Goal: Use online tool/utility

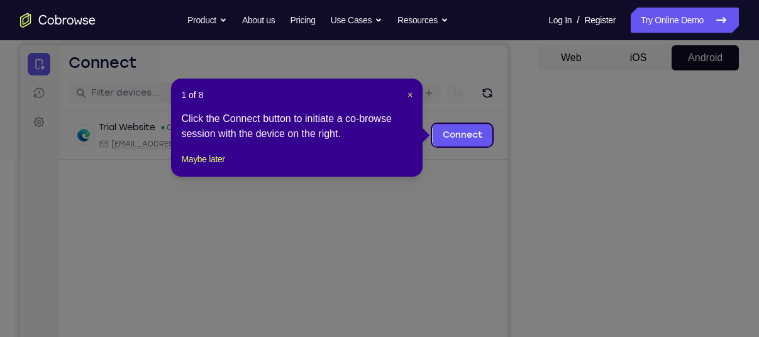
scroll to position [118, 0]
click at [209, 167] on button "Maybe later" at bounding box center [202, 159] width 43 height 15
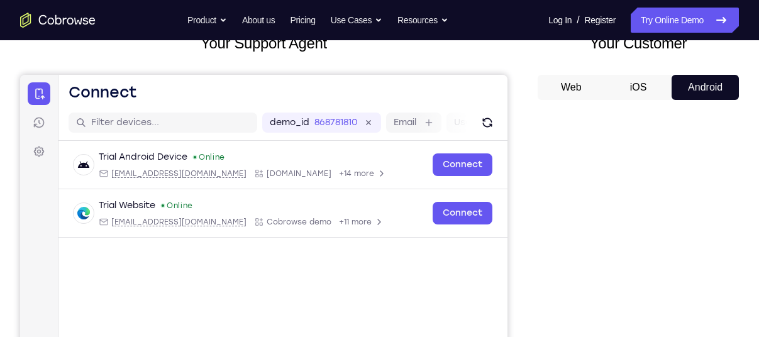
scroll to position [88, 0]
click at [700, 79] on button "Android" at bounding box center [705, 87] width 67 height 25
click at [614, 84] on button "iOS" at bounding box center [638, 87] width 67 height 25
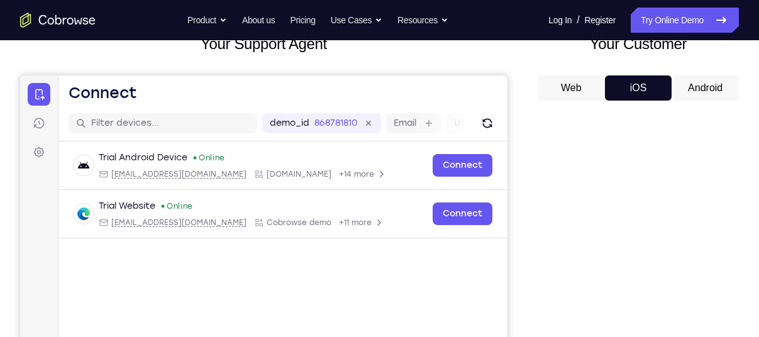
click at [696, 89] on button "Android" at bounding box center [705, 87] width 67 height 25
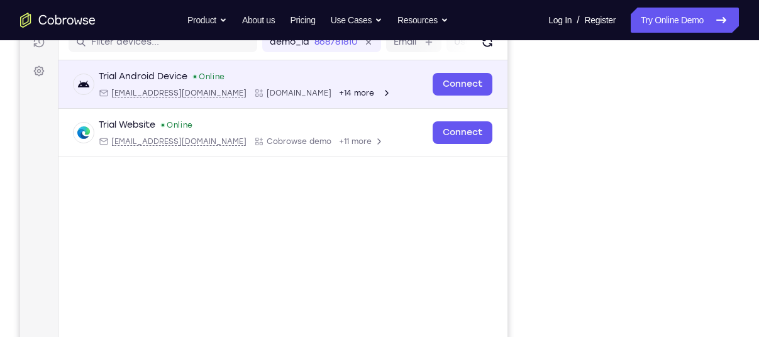
scroll to position [0, 0]
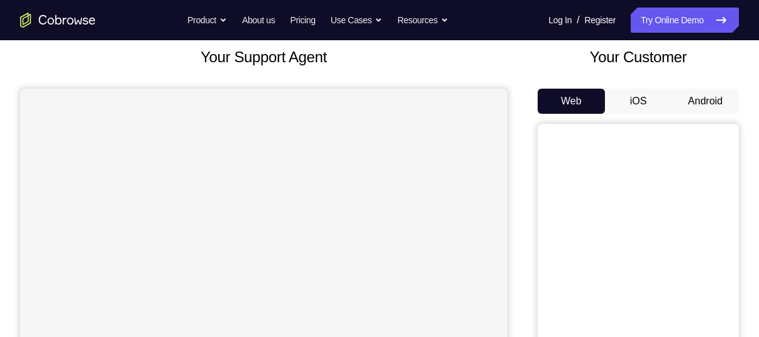
scroll to position [67, 0]
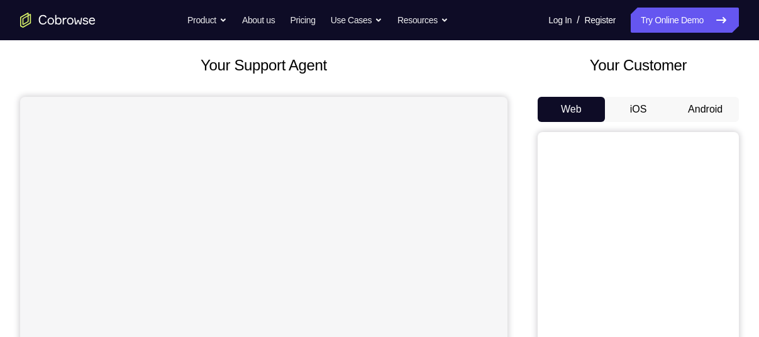
click at [695, 109] on button "Android" at bounding box center [705, 109] width 67 height 25
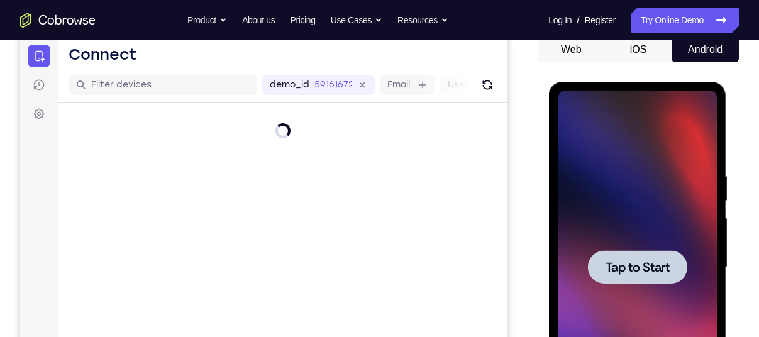
scroll to position [0, 0]
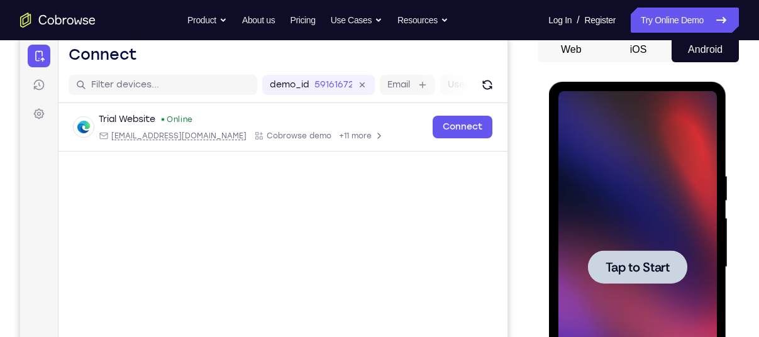
click at [656, 274] on span "Tap to Start" at bounding box center [637, 267] width 64 height 13
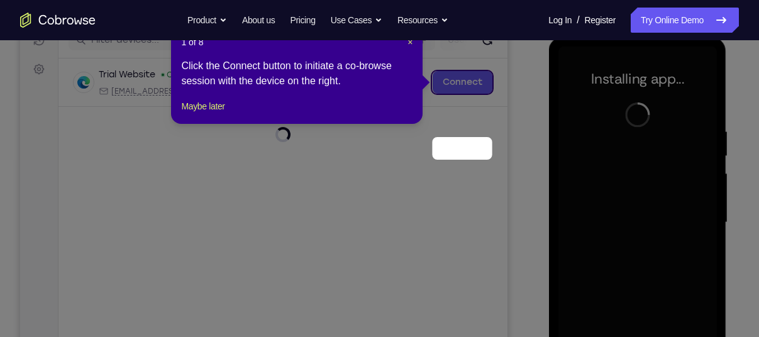
scroll to position [79, 0]
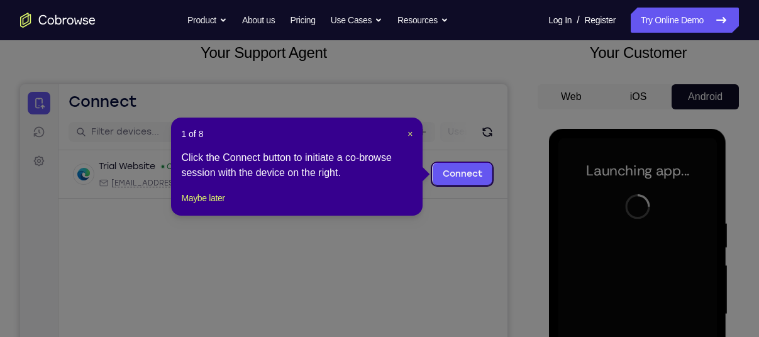
click at [405, 133] on header "1 of 8 ×" at bounding box center [296, 134] width 231 height 13
click at [408, 134] on span "×" at bounding box center [409, 134] width 5 height 10
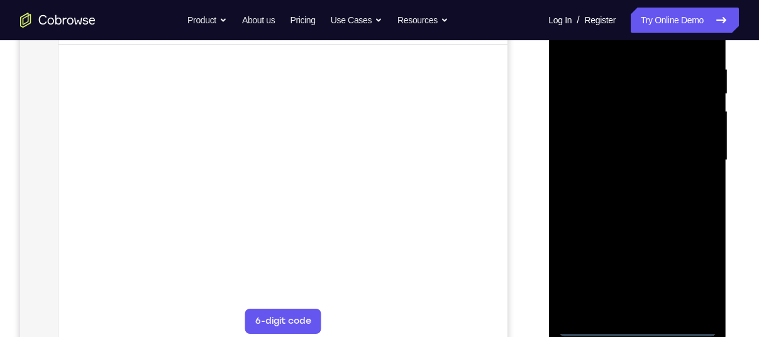
scroll to position [238, 0]
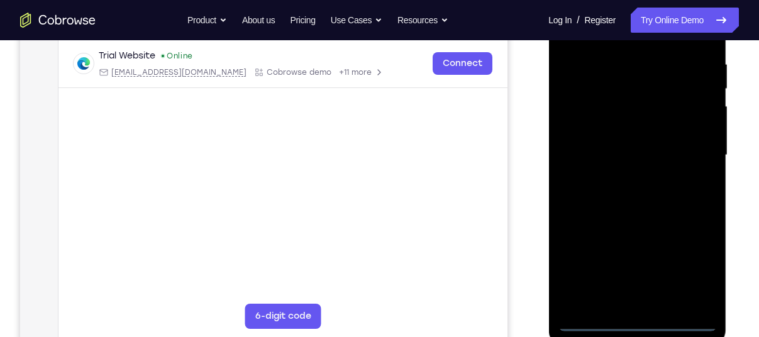
click at [639, 324] on div at bounding box center [637, 155] width 158 height 352
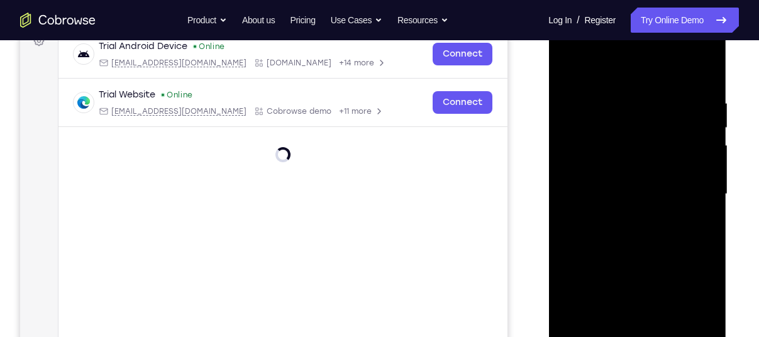
scroll to position [192, 0]
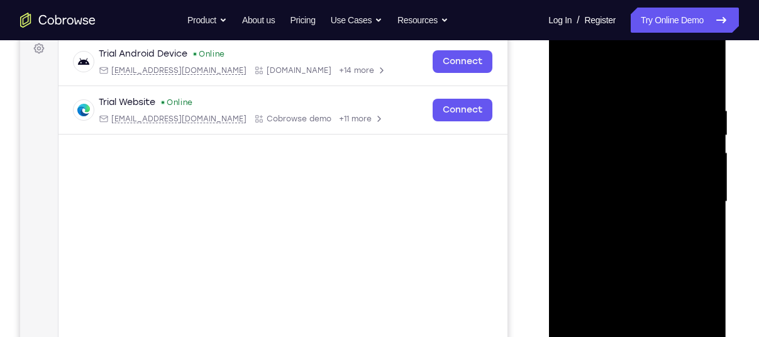
click at [696, 315] on div at bounding box center [637, 202] width 158 height 352
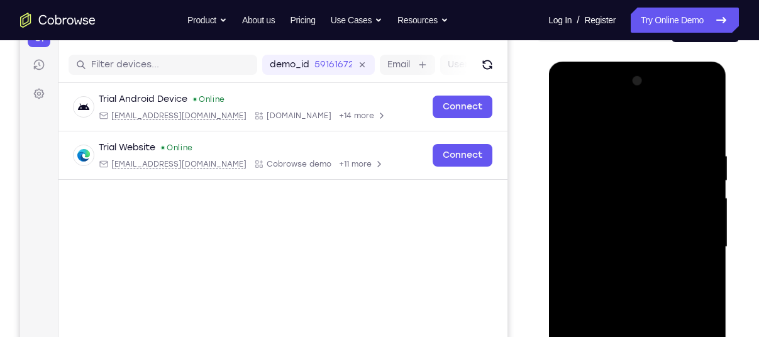
scroll to position [145, 0]
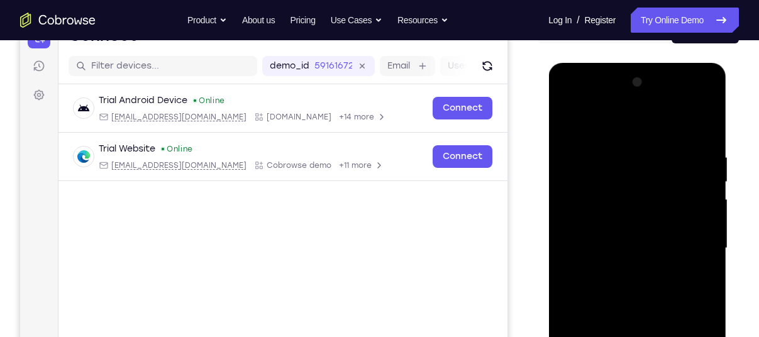
click at [587, 101] on div at bounding box center [637, 248] width 158 height 352
click at [623, 180] on div at bounding box center [637, 248] width 158 height 352
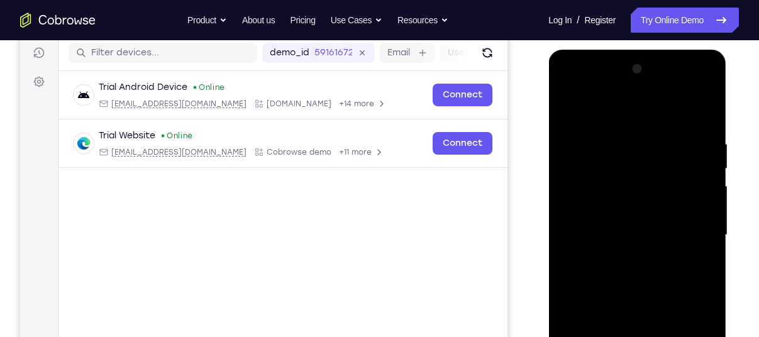
scroll to position [164, 0]
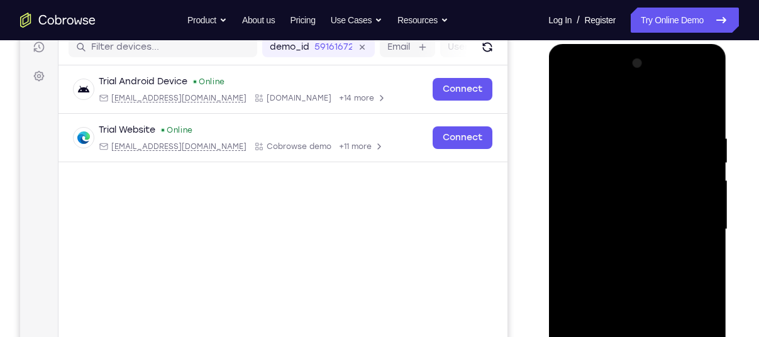
click at [588, 143] on div at bounding box center [637, 229] width 158 height 352
click at [643, 163] on div at bounding box center [637, 229] width 158 height 352
drag, startPoint x: 657, startPoint y: 296, endPoint x: 681, endPoint y: 106, distance: 190.8
click at [681, 106] on div at bounding box center [637, 229] width 158 height 352
drag, startPoint x: 650, startPoint y: 273, endPoint x: 665, endPoint y: 130, distance: 144.2
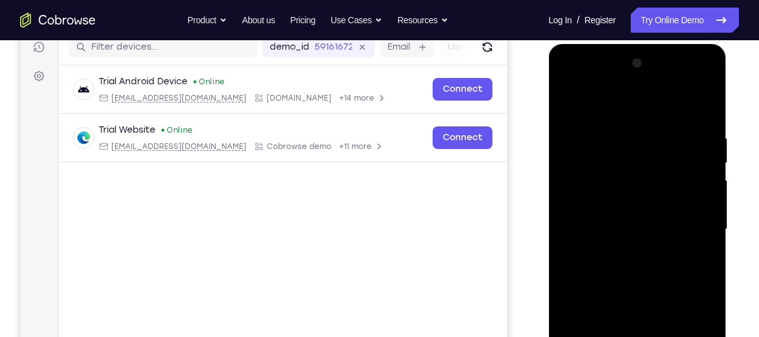
click at [665, 130] on div at bounding box center [637, 229] width 158 height 352
drag, startPoint x: 646, startPoint y: 316, endPoint x: 685, endPoint y: 67, distance: 251.9
click at [685, 67] on div at bounding box center [637, 229] width 158 height 352
drag, startPoint x: 636, startPoint y: 289, endPoint x: 665, endPoint y: 89, distance: 202.1
click at [665, 89] on div at bounding box center [637, 229] width 158 height 352
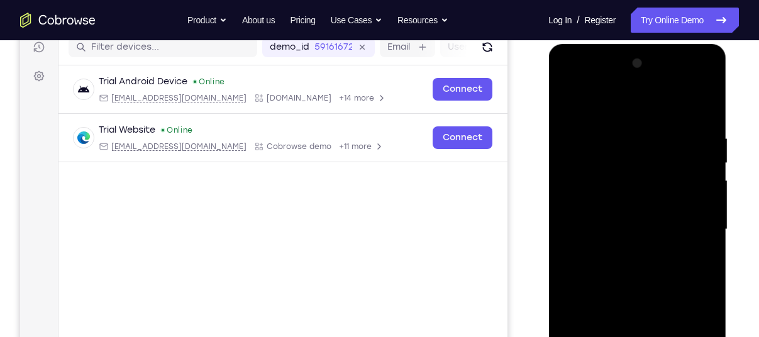
drag, startPoint x: 627, startPoint y: 308, endPoint x: 683, endPoint y: 33, distance: 281.0
click at [683, 44] on html "Online web based iOS Simulators and Android Emulators. Run iPhone, iPad, Mobile…" at bounding box center [637, 232] width 179 height 377
drag, startPoint x: 666, startPoint y: 128, endPoint x: 646, endPoint y: 369, distance: 241.6
click at [646, 336] on div at bounding box center [637, 229] width 158 height 352
drag, startPoint x: 653, startPoint y: 182, endPoint x: 647, endPoint y: 342, distance: 160.4
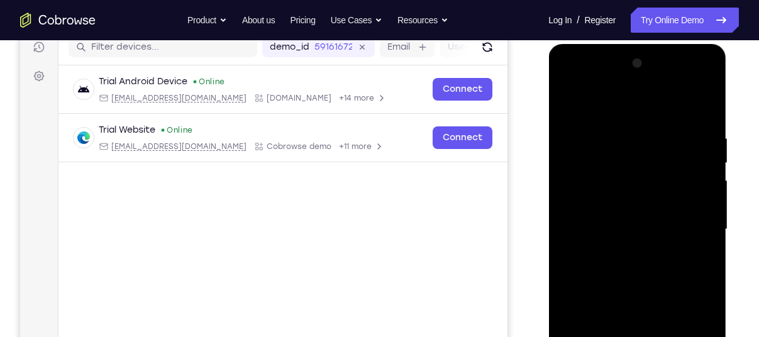
click at [647, 336] on div at bounding box center [637, 229] width 158 height 352
drag, startPoint x: 663, startPoint y: 170, endPoint x: 661, endPoint y: 211, distance: 41.6
click at [661, 211] on div at bounding box center [637, 229] width 158 height 352
click at [656, 206] on div at bounding box center [637, 229] width 158 height 352
click at [647, 302] on div at bounding box center [637, 229] width 158 height 352
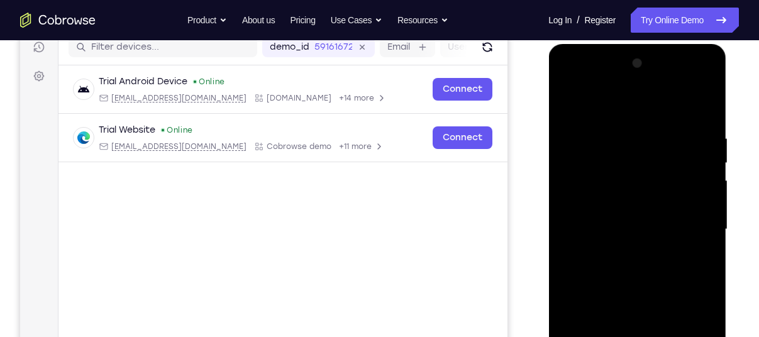
click at [631, 213] on div at bounding box center [637, 229] width 158 height 352
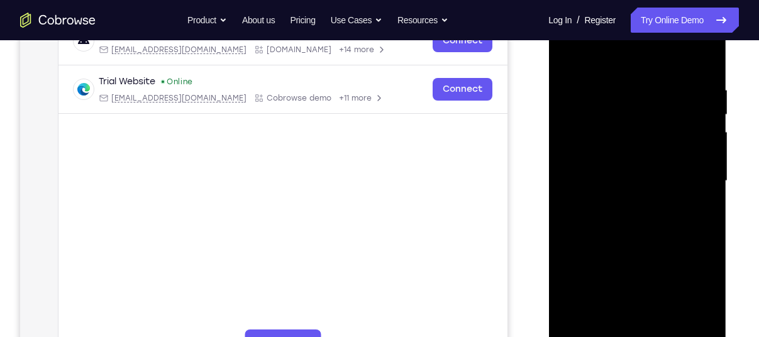
scroll to position [213, 0]
click at [670, 311] on div at bounding box center [637, 180] width 158 height 352
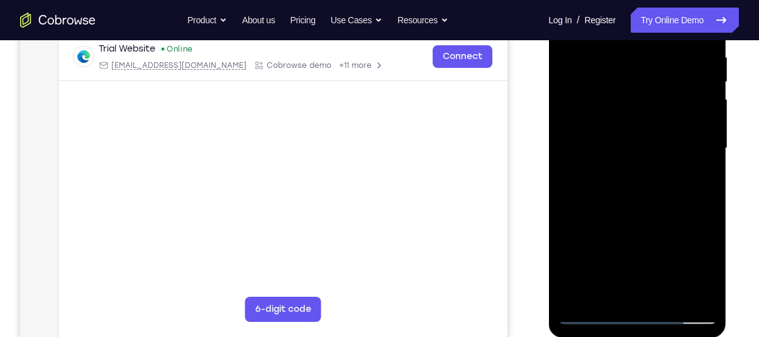
scroll to position [246, 0]
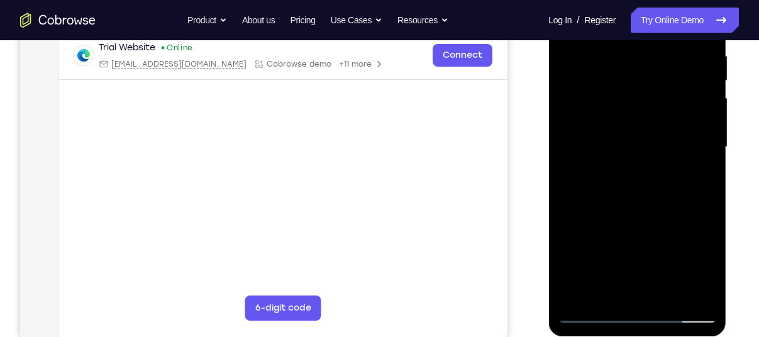
click at [647, 133] on div at bounding box center [637, 147] width 158 height 352
click at [621, 152] on div at bounding box center [637, 147] width 158 height 352
click at [587, 182] on div at bounding box center [637, 147] width 158 height 352
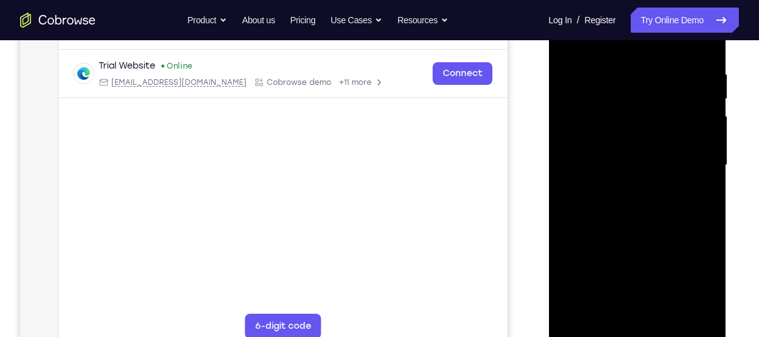
scroll to position [228, 0]
click at [588, 185] on div at bounding box center [637, 166] width 158 height 352
click at [595, 201] on div at bounding box center [637, 166] width 158 height 352
click at [617, 193] on div at bounding box center [637, 166] width 158 height 352
click at [618, 201] on div at bounding box center [637, 166] width 158 height 352
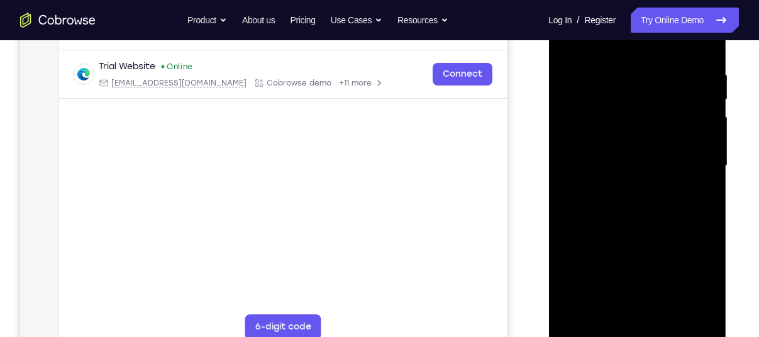
drag, startPoint x: 621, startPoint y: 179, endPoint x: 625, endPoint y: 157, distance: 22.3
click at [625, 157] on div at bounding box center [637, 166] width 158 height 352
click at [633, 147] on div at bounding box center [637, 166] width 158 height 352
click at [617, 183] on div at bounding box center [637, 166] width 158 height 352
drag, startPoint x: 605, startPoint y: 182, endPoint x: 615, endPoint y: 184, distance: 10.1
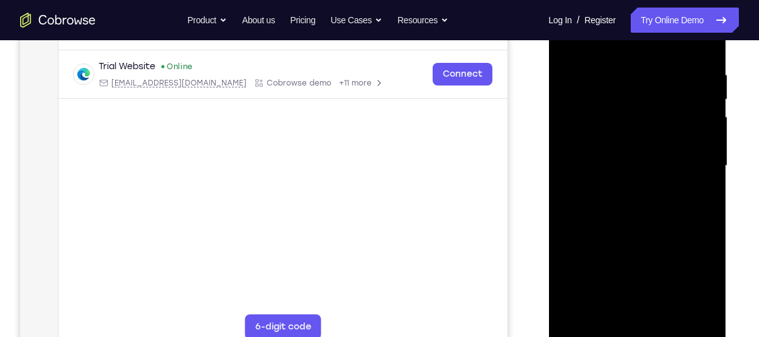
click at [615, 184] on div at bounding box center [637, 166] width 158 height 352
click at [609, 177] on div at bounding box center [637, 166] width 158 height 352
click at [616, 179] on div at bounding box center [637, 166] width 158 height 352
click at [618, 180] on div at bounding box center [637, 166] width 158 height 352
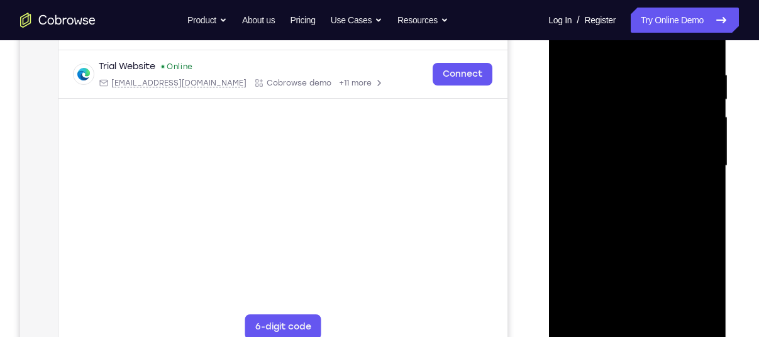
click at [618, 180] on div at bounding box center [637, 166] width 158 height 352
click at [623, 179] on div at bounding box center [637, 166] width 158 height 352
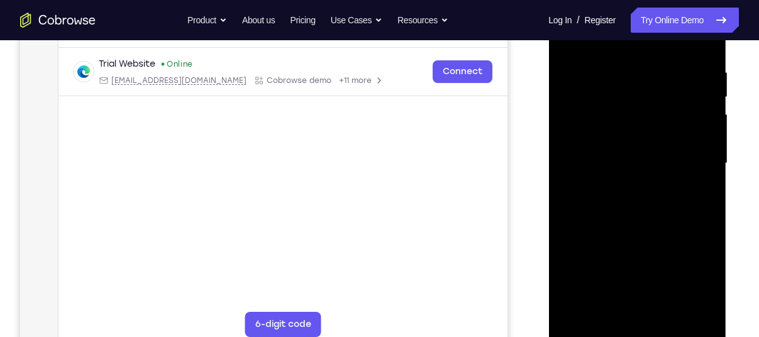
scroll to position [230, 0]
drag, startPoint x: 626, startPoint y: 180, endPoint x: 633, endPoint y: 182, distance: 7.0
click at [633, 182] on div at bounding box center [637, 163] width 158 height 352
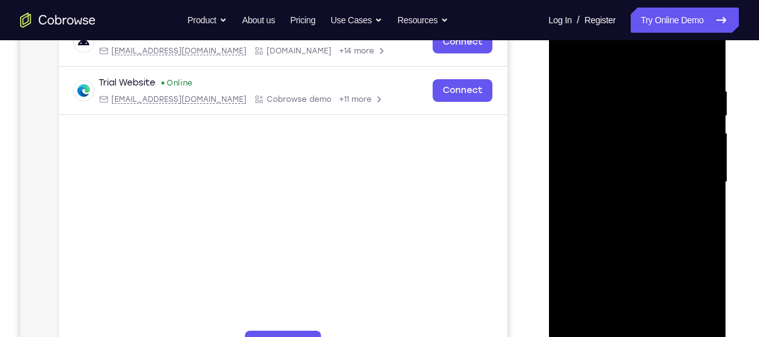
scroll to position [209, 0]
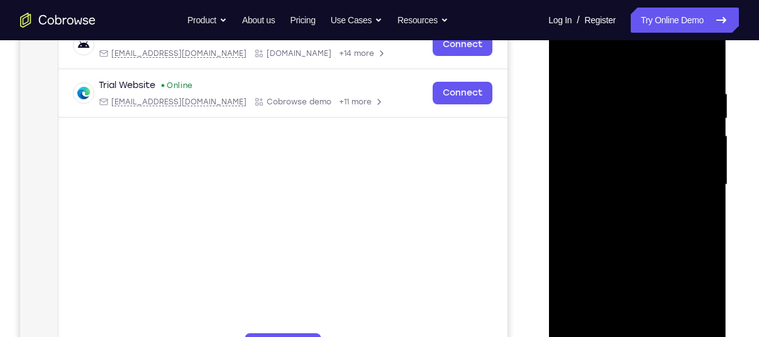
click at [638, 167] on div at bounding box center [637, 185] width 158 height 352
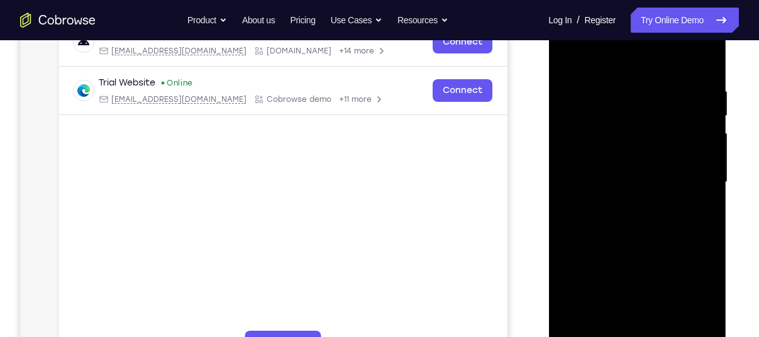
scroll to position [211, 0]
click at [658, 160] on div at bounding box center [637, 183] width 158 height 352
click at [588, 161] on div at bounding box center [637, 183] width 158 height 352
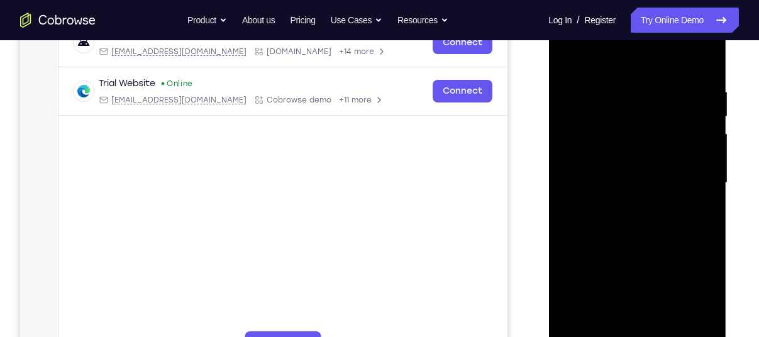
click at [661, 154] on div at bounding box center [637, 183] width 158 height 352
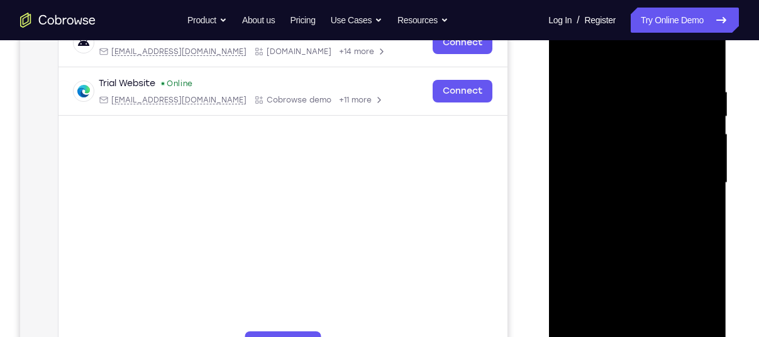
click at [661, 154] on div at bounding box center [637, 183] width 158 height 352
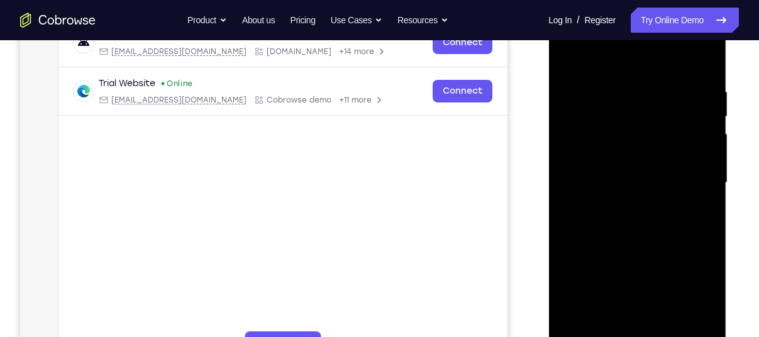
click at [668, 157] on div at bounding box center [637, 183] width 158 height 352
click at [684, 167] on div at bounding box center [637, 183] width 158 height 352
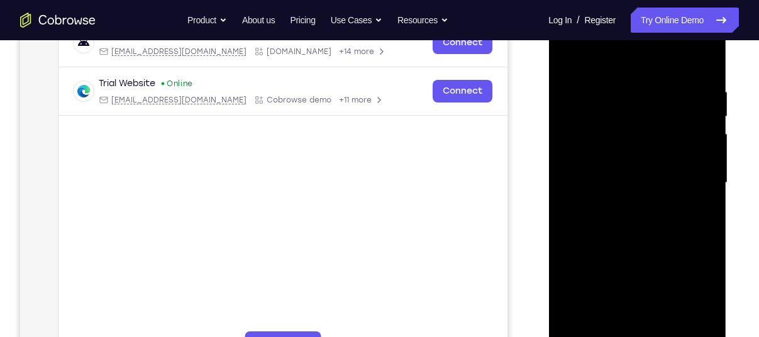
click at [684, 167] on div at bounding box center [637, 183] width 158 height 352
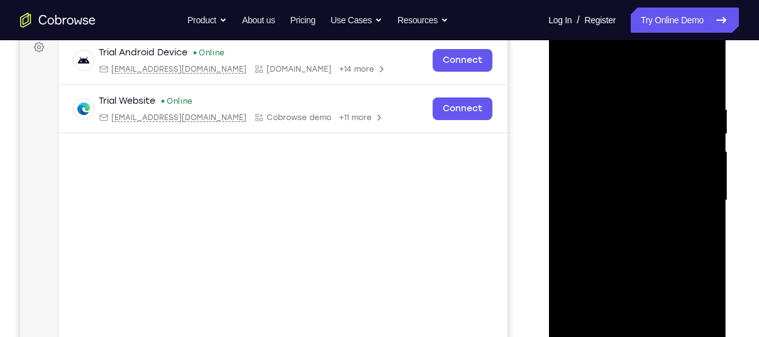
scroll to position [192, 0]
click at [682, 181] on div at bounding box center [637, 201] width 158 height 352
click at [682, 16] on div at bounding box center [637, 16] width 178 height 0
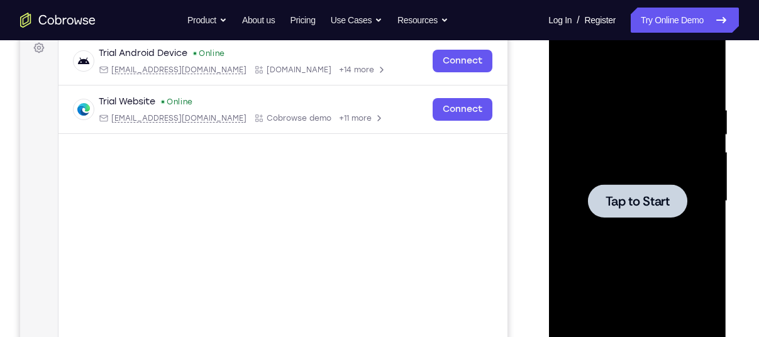
click at [653, 199] on span "Tap to Start" at bounding box center [637, 201] width 64 height 13
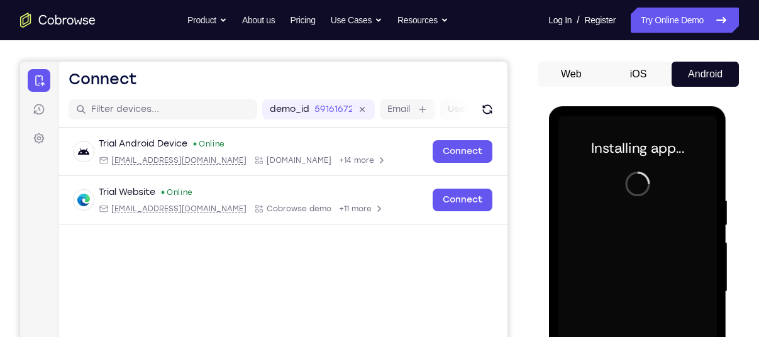
scroll to position [91, 0]
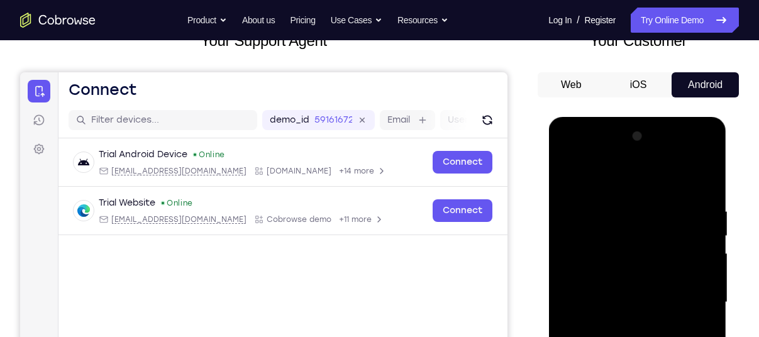
click at [623, 83] on button "iOS" at bounding box center [638, 84] width 67 height 25
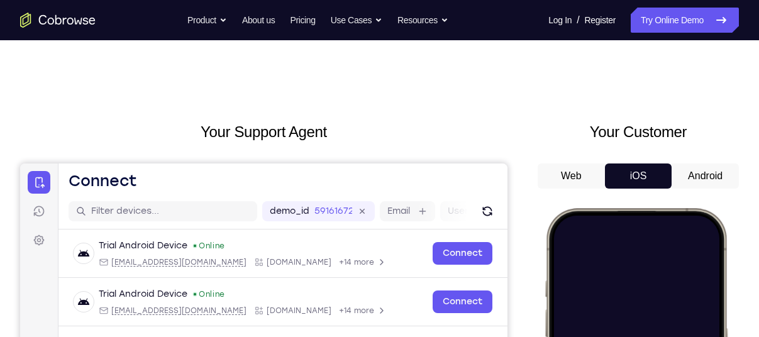
scroll to position [0, 0]
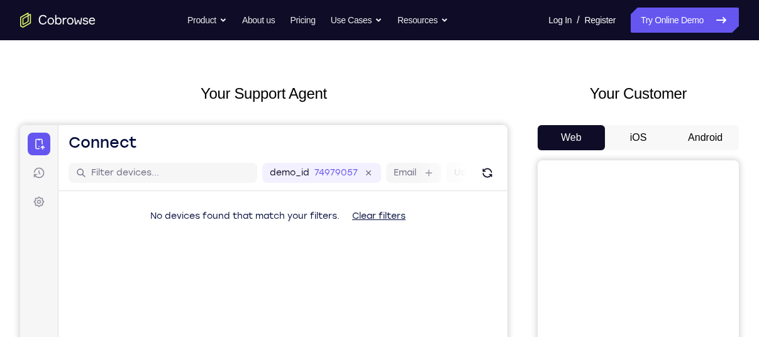
scroll to position [39, 0]
click at [725, 138] on button "Android" at bounding box center [705, 137] width 67 height 25
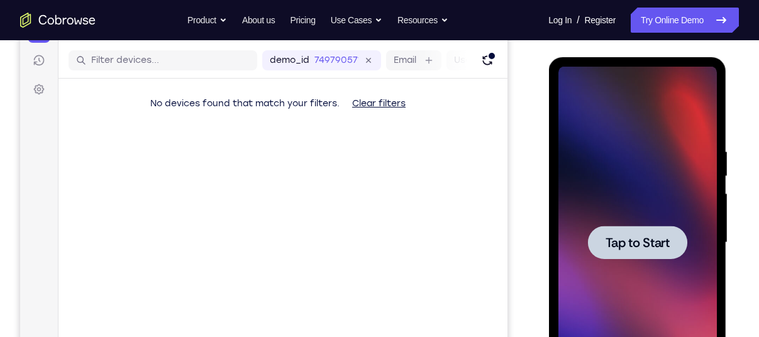
scroll to position [0, 0]
click at [657, 230] on div at bounding box center [636, 242] width 99 height 33
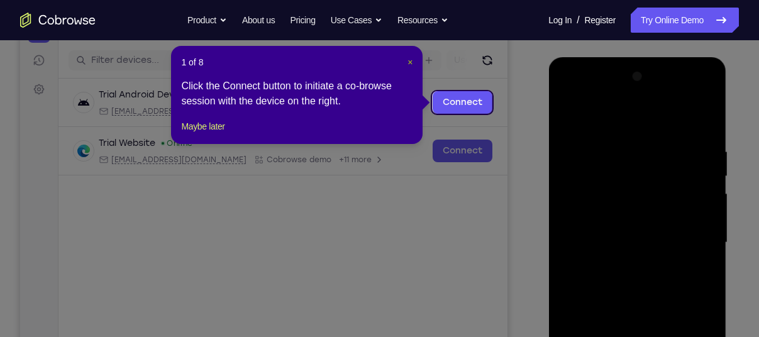
click at [412, 58] on span "×" at bounding box center [409, 62] width 5 height 10
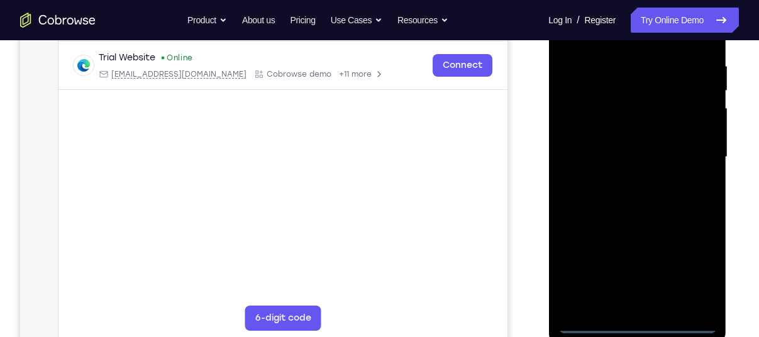
scroll to position [245, 0]
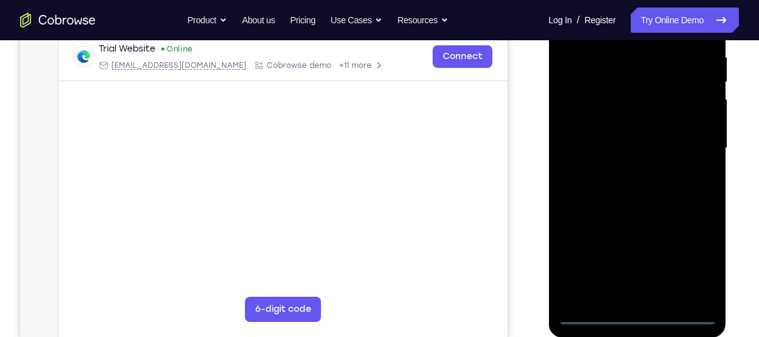
click at [645, 315] on div at bounding box center [637, 148] width 158 height 352
click at [691, 256] on div at bounding box center [637, 148] width 158 height 352
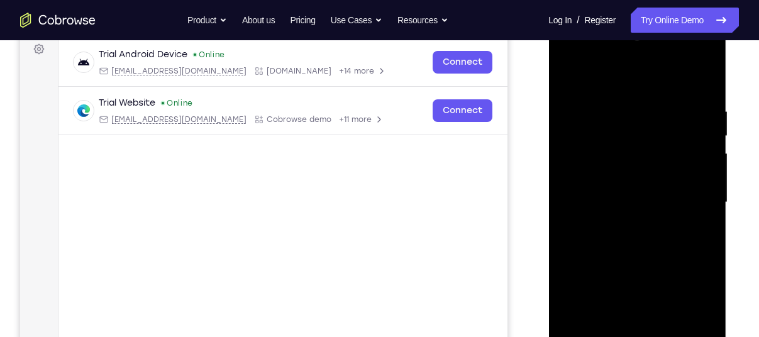
scroll to position [191, 0]
click at [599, 71] on div at bounding box center [637, 203] width 158 height 352
click at [603, 137] on div at bounding box center [637, 203] width 158 height 352
click at [636, 160] on div at bounding box center [637, 203] width 158 height 352
click at [584, 119] on div at bounding box center [637, 203] width 158 height 352
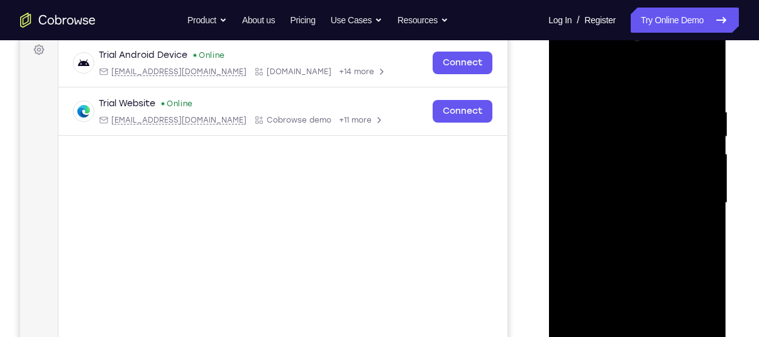
click at [643, 140] on div at bounding box center [637, 203] width 158 height 352
drag, startPoint x: 633, startPoint y: 270, endPoint x: 637, endPoint y: 101, distance: 169.8
click at [637, 101] on div at bounding box center [637, 203] width 158 height 352
drag, startPoint x: 628, startPoint y: 313, endPoint x: 651, endPoint y: 155, distance: 159.6
click at [651, 155] on div at bounding box center [637, 203] width 158 height 352
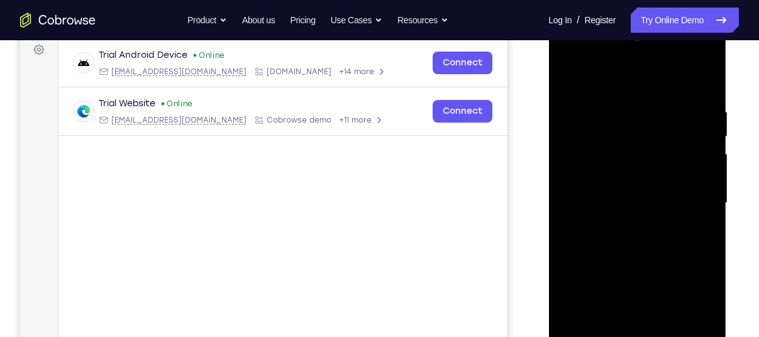
drag, startPoint x: 631, startPoint y: 318, endPoint x: 651, endPoint y: 158, distance: 161.5
click at [651, 158] on div at bounding box center [637, 203] width 158 height 352
click at [659, 195] on div at bounding box center [637, 203] width 158 height 352
click at [590, 182] on div at bounding box center [637, 203] width 158 height 352
click at [638, 219] on div at bounding box center [637, 203] width 158 height 352
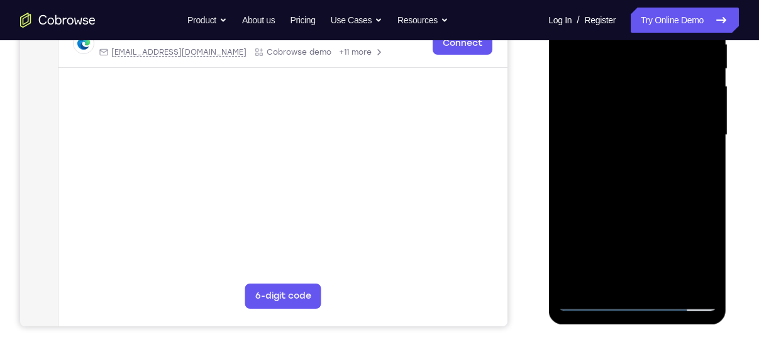
scroll to position [260, 0]
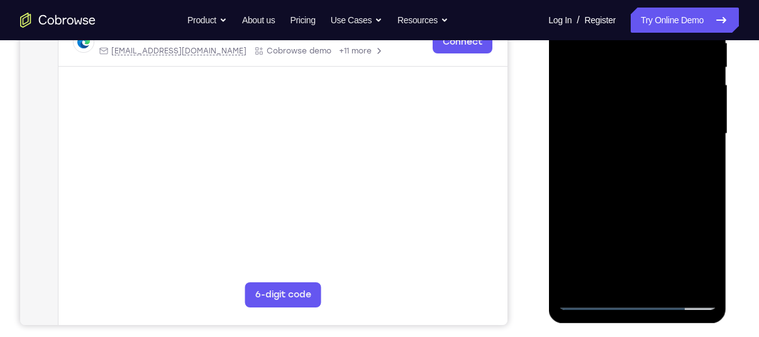
drag, startPoint x: 656, startPoint y: 236, endPoint x: 646, endPoint y: 72, distance: 164.4
click at [646, 72] on div at bounding box center [637, 134] width 158 height 352
drag, startPoint x: 645, startPoint y: 262, endPoint x: 666, endPoint y: 36, distance: 226.7
click at [666, 36] on div at bounding box center [637, 134] width 158 height 352
drag, startPoint x: 639, startPoint y: 115, endPoint x: 653, endPoint y: 352, distance: 237.5
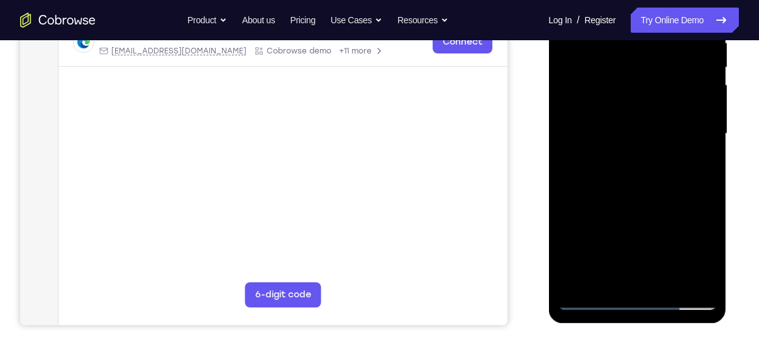
click at [653, 326] on html "Online web based iOS Simulators and Android Emulators. Run iPhone, iPad, Mobile…" at bounding box center [637, 136] width 179 height 377
drag, startPoint x: 640, startPoint y: 143, endPoint x: 632, endPoint y: 369, distance: 226.5
click at [632, 326] on html "Online web based iOS Simulators and Android Emulators. Run iPhone, iPad, Mobile…" at bounding box center [637, 136] width 179 height 377
click at [691, 185] on div at bounding box center [637, 134] width 158 height 352
click at [639, 148] on div at bounding box center [637, 134] width 158 height 352
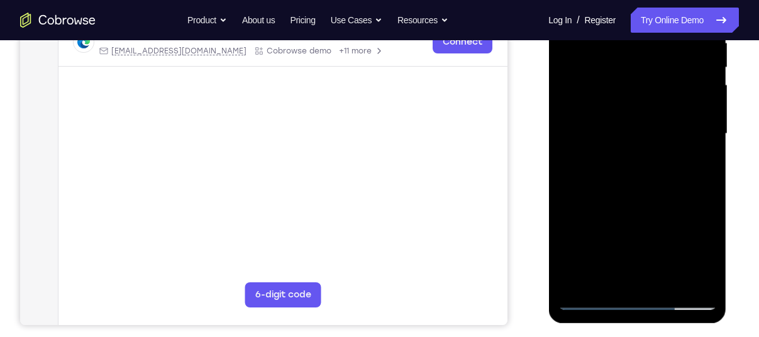
click at [639, 148] on div at bounding box center [637, 134] width 158 height 352
click at [676, 147] on div at bounding box center [637, 134] width 158 height 352
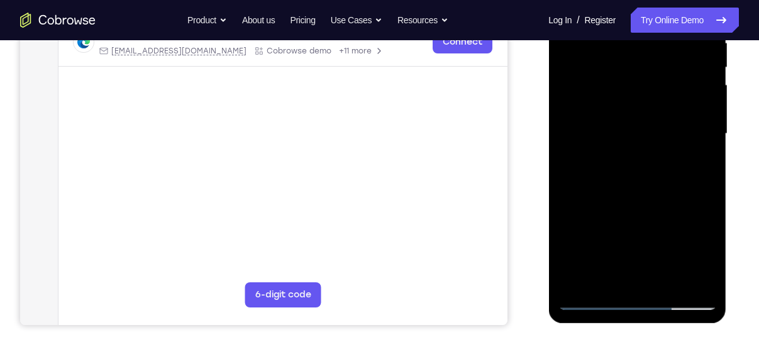
click at [676, 147] on div at bounding box center [637, 134] width 158 height 352
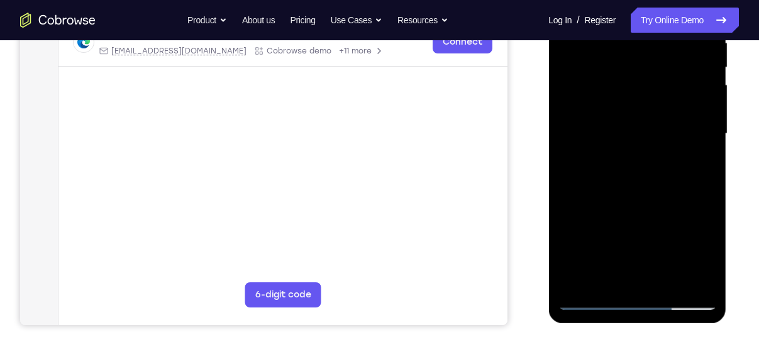
click at [676, 147] on div at bounding box center [637, 134] width 158 height 352
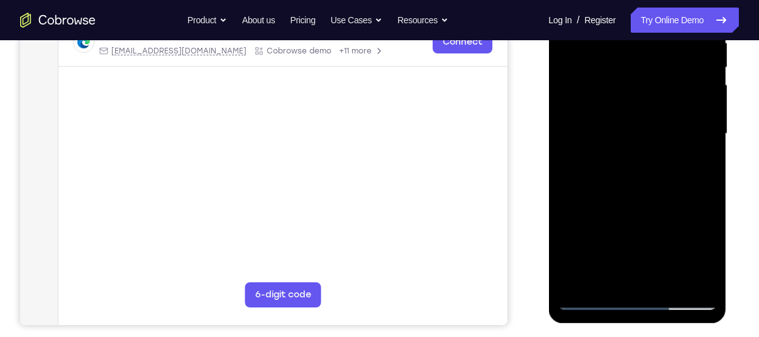
click at [676, 147] on div at bounding box center [637, 134] width 158 height 352
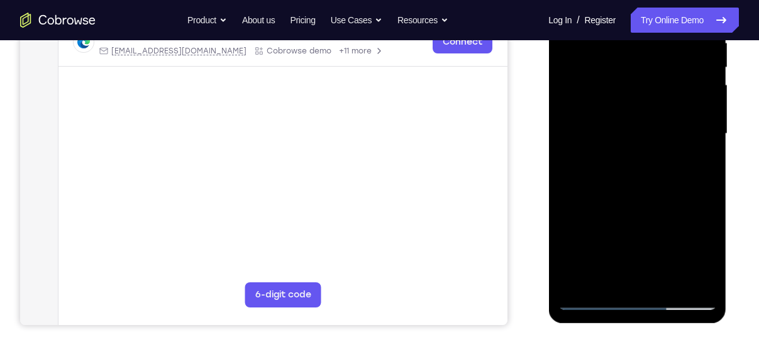
click at [676, 147] on div at bounding box center [637, 134] width 158 height 352
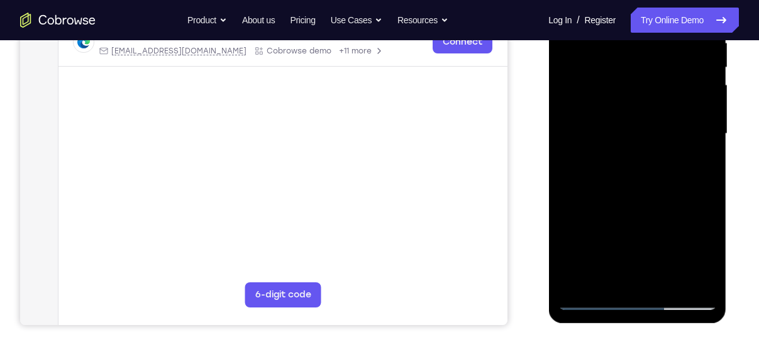
click at [676, 147] on div at bounding box center [637, 134] width 158 height 352
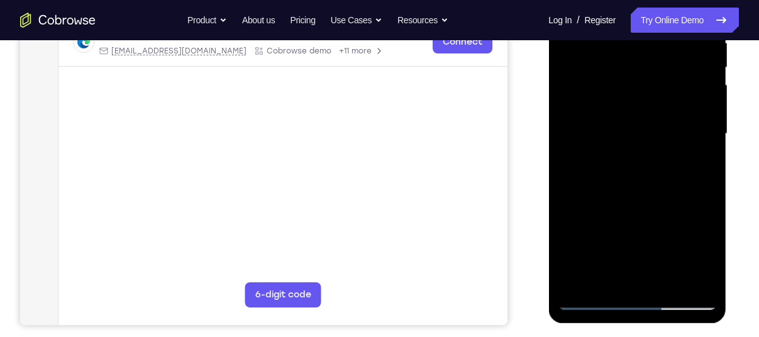
click at [676, 147] on div at bounding box center [637, 134] width 158 height 352
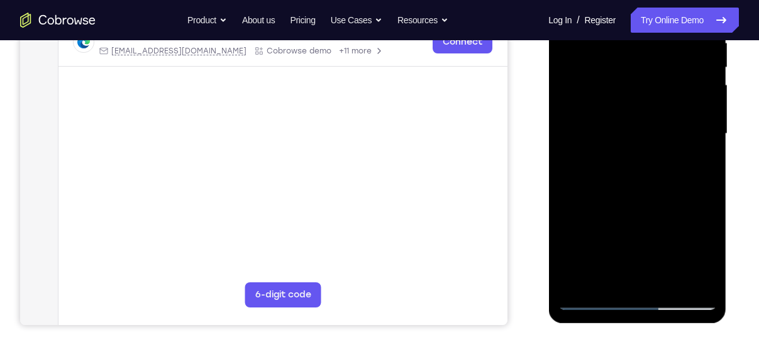
click at [676, 147] on div at bounding box center [637, 134] width 158 height 352
click at [690, 191] on div at bounding box center [637, 134] width 158 height 352
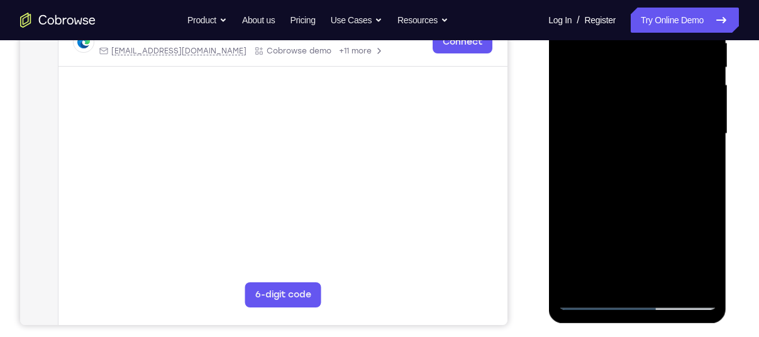
click at [699, 122] on div at bounding box center [637, 134] width 158 height 352
click at [687, 151] on div at bounding box center [637, 134] width 158 height 352
click at [689, 193] on div at bounding box center [637, 134] width 158 height 352
click at [679, 155] on div at bounding box center [637, 134] width 158 height 352
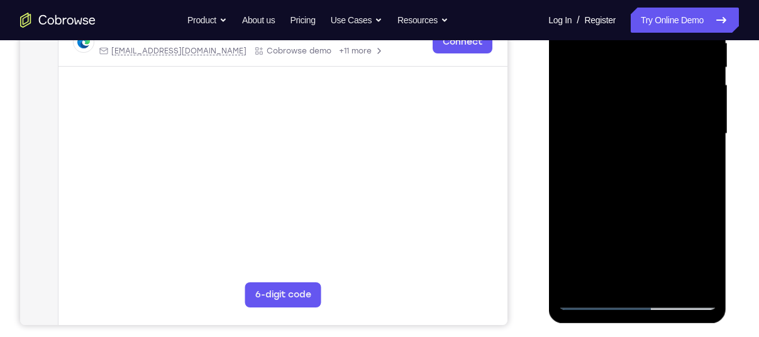
click at [679, 155] on div at bounding box center [637, 134] width 158 height 352
click at [680, 150] on div at bounding box center [637, 134] width 158 height 352
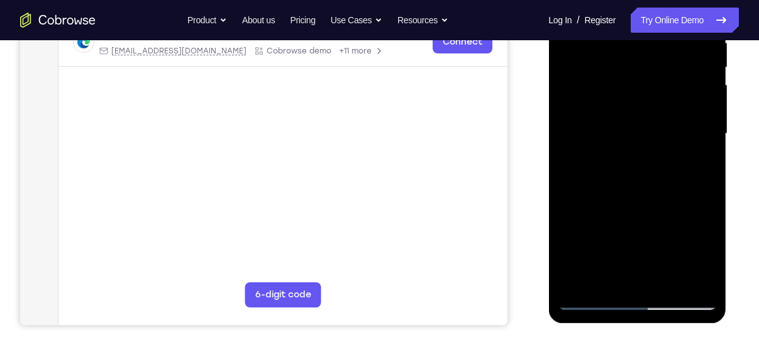
click at [680, 150] on div at bounding box center [637, 134] width 158 height 352
click at [698, 150] on div at bounding box center [637, 134] width 158 height 352
drag, startPoint x: 680, startPoint y: 150, endPoint x: 698, endPoint y: 150, distance: 18.2
click at [698, 150] on div at bounding box center [637, 134] width 158 height 352
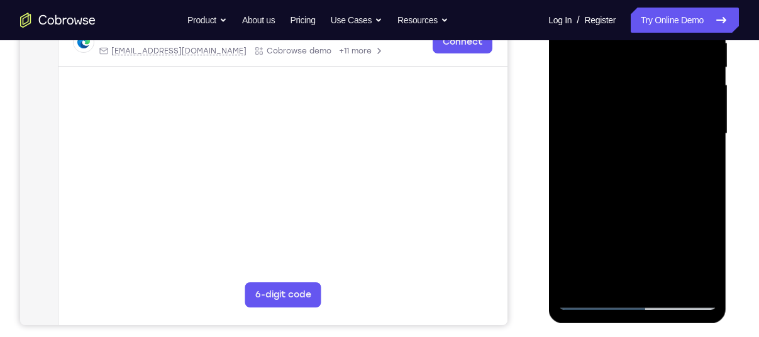
click at [698, 150] on div at bounding box center [637, 134] width 158 height 352
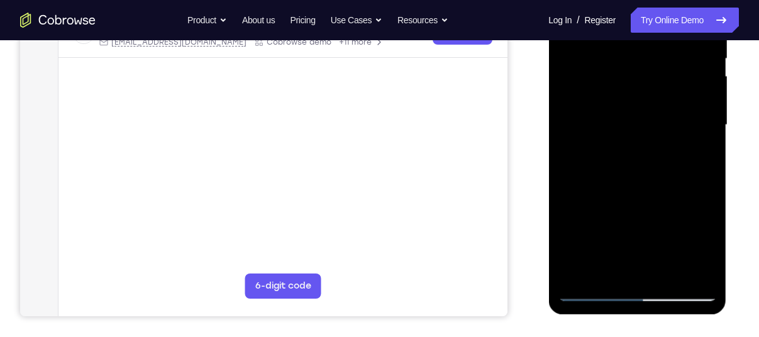
click at [693, 144] on div at bounding box center [637, 125] width 158 height 352
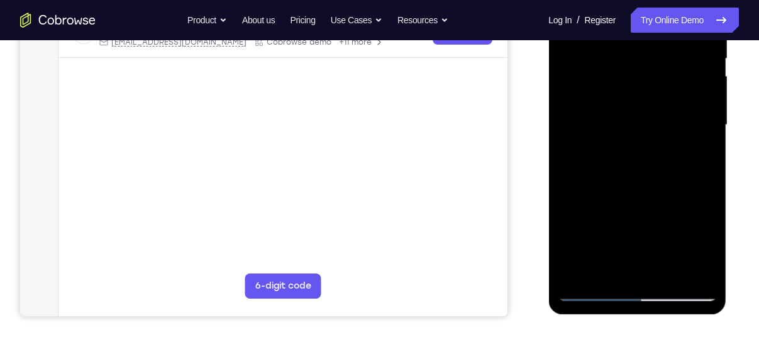
click at [693, 144] on div at bounding box center [637, 125] width 158 height 352
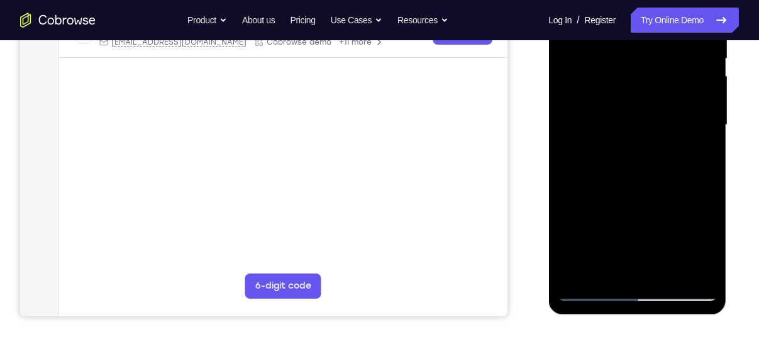
click at [693, 144] on div at bounding box center [637, 125] width 158 height 352
click at [690, 146] on div at bounding box center [637, 125] width 158 height 352
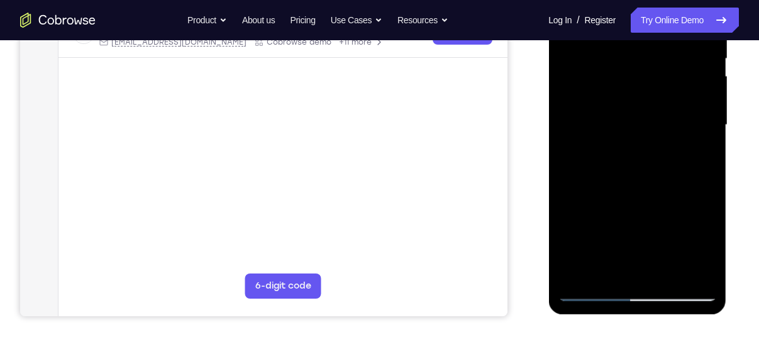
click at [690, 146] on div at bounding box center [637, 125] width 158 height 352
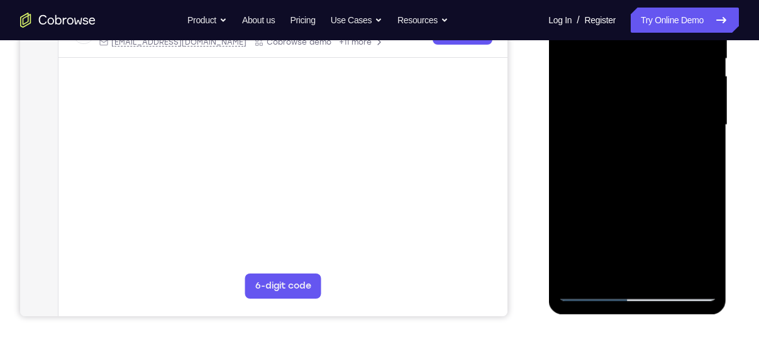
click at [643, 184] on div at bounding box center [637, 125] width 158 height 352
click at [641, 184] on div at bounding box center [637, 125] width 158 height 352
click at [687, 137] on div at bounding box center [637, 125] width 158 height 352
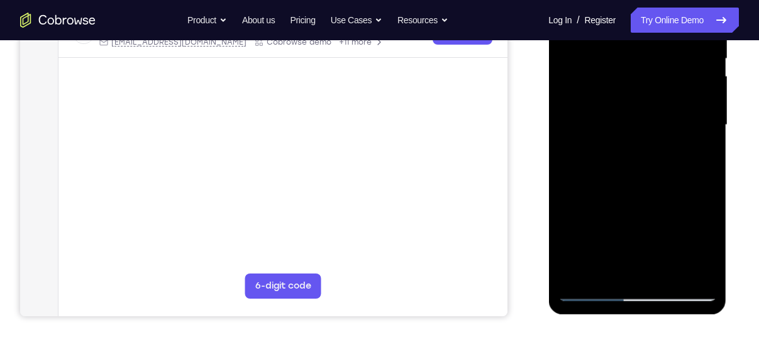
click at [687, 137] on div at bounding box center [637, 125] width 158 height 352
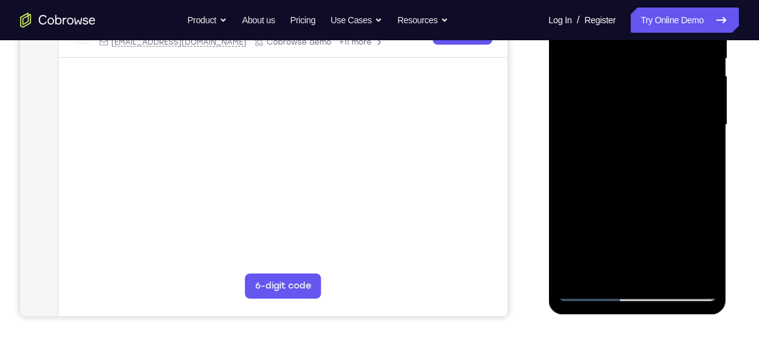
click at [687, 137] on div at bounding box center [637, 125] width 158 height 352
drag, startPoint x: 651, startPoint y: 211, endPoint x: 653, endPoint y: 135, distance: 76.1
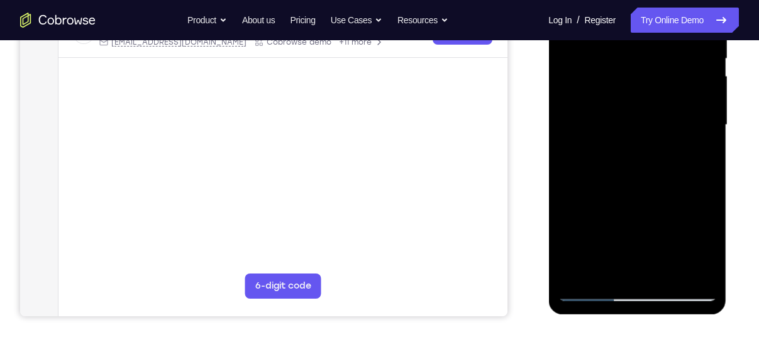
click at [653, 135] on div at bounding box center [637, 125] width 158 height 352
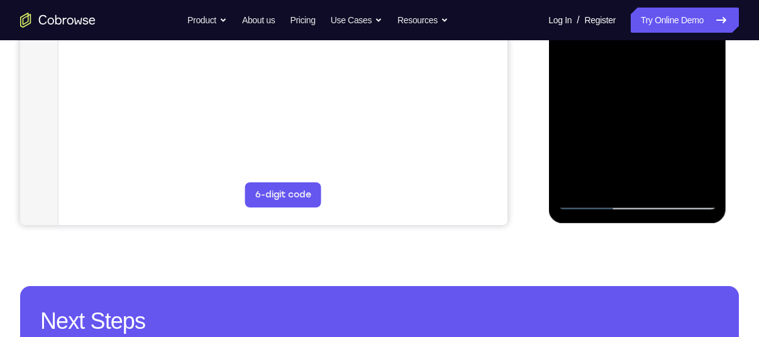
scroll to position [352, 0]
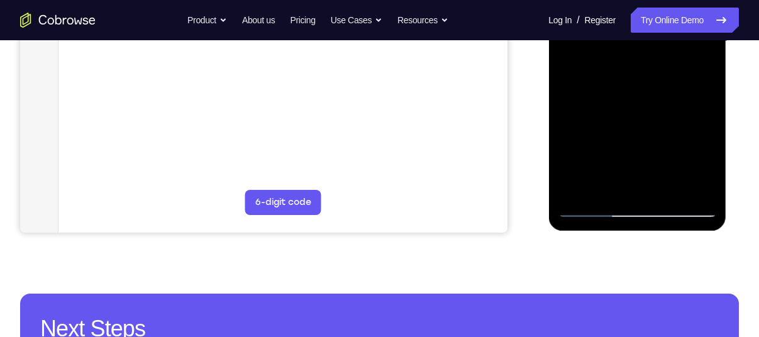
drag, startPoint x: 646, startPoint y: 167, endPoint x: 643, endPoint y: 90, distance: 77.4
click at [643, 90] on div at bounding box center [637, 41] width 158 height 352
drag, startPoint x: 634, startPoint y: 172, endPoint x: 633, endPoint y: 77, distance: 95.0
click at [633, 77] on div at bounding box center [637, 41] width 158 height 352
drag, startPoint x: 628, startPoint y: 149, endPoint x: 634, endPoint y: 72, distance: 76.9
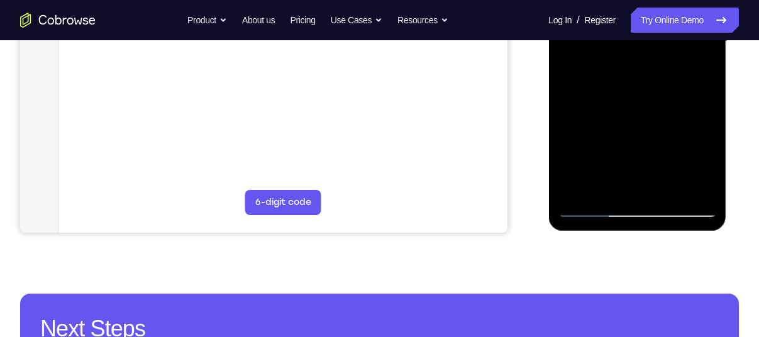
click at [634, 72] on div at bounding box center [637, 41] width 158 height 352
click at [605, 178] on div at bounding box center [637, 41] width 158 height 352
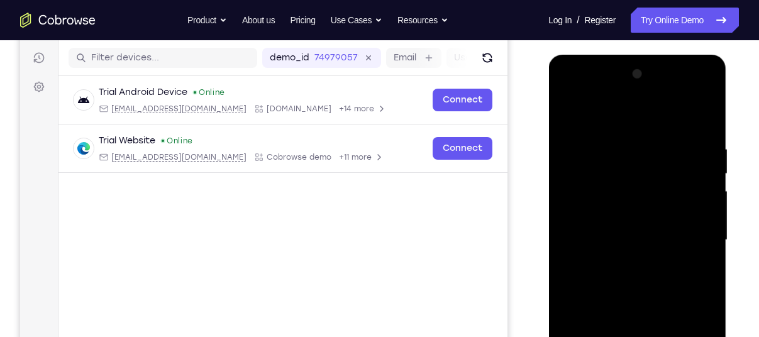
scroll to position [153, 0]
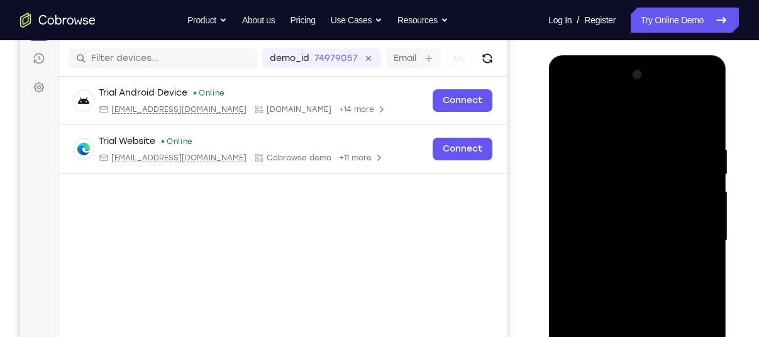
click at [687, 109] on div at bounding box center [637, 241] width 158 height 352
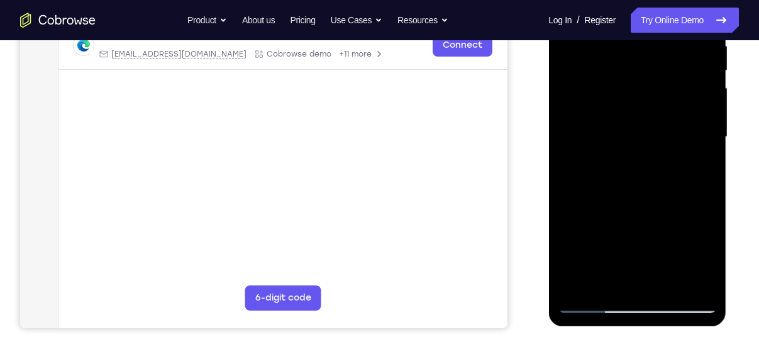
scroll to position [264, 0]
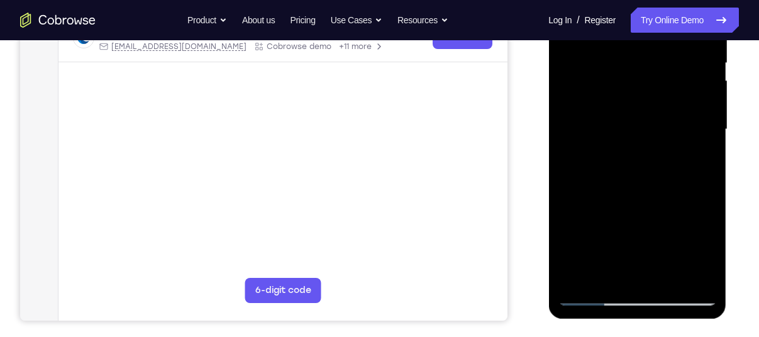
click at [640, 144] on div at bounding box center [637, 129] width 158 height 352
click at [662, 148] on div at bounding box center [637, 129] width 158 height 352
click at [672, 144] on div at bounding box center [637, 129] width 158 height 352
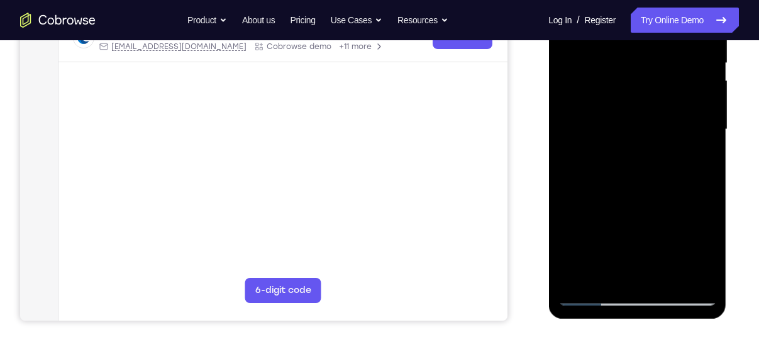
click at [672, 144] on div at bounding box center [637, 129] width 158 height 352
drag, startPoint x: 662, startPoint y: 216, endPoint x: 654, endPoint y: 148, distance: 69.0
click at [654, 148] on div at bounding box center [637, 129] width 158 height 352
drag, startPoint x: 672, startPoint y: 208, endPoint x: 672, endPoint y: 116, distance: 91.2
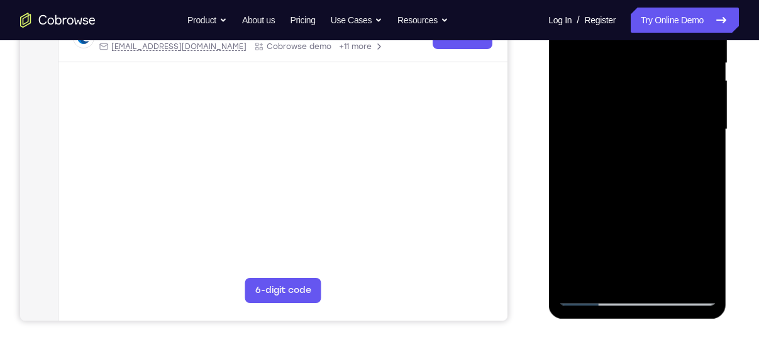
click at [672, 116] on div at bounding box center [637, 129] width 158 height 352
drag, startPoint x: 668, startPoint y: 197, endPoint x: 680, endPoint y: 96, distance: 101.9
click at [680, 96] on div at bounding box center [637, 129] width 158 height 352
drag, startPoint x: 660, startPoint y: 174, endPoint x: 665, endPoint y: 52, distance: 122.1
click at [665, 52] on div at bounding box center [637, 129] width 158 height 352
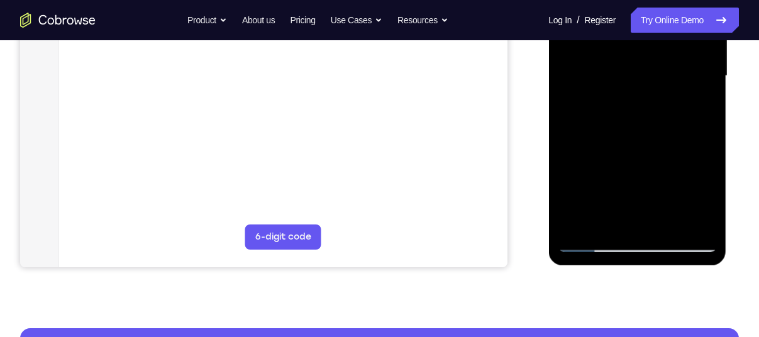
scroll to position [303, 0]
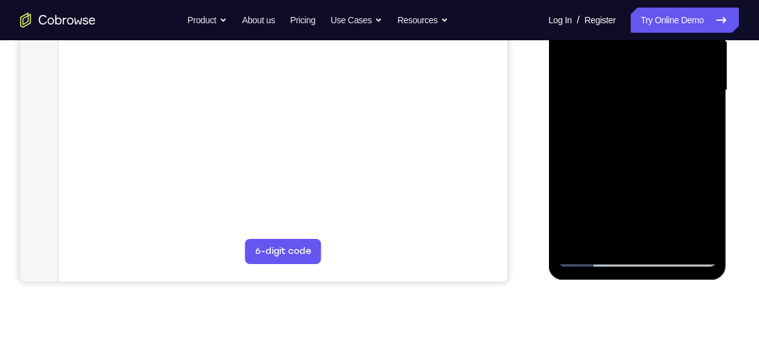
drag, startPoint x: 671, startPoint y: 71, endPoint x: 682, endPoint y: 253, distance: 182.1
click at [682, 253] on div at bounding box center [637, 90] width 158 height 352
drag, startPoint x: 657, startPoint y: 104, endPoint x: 672, endPoint y: 253, distance: 149.2
click at [672, 253] on div at bounding box center [637, 90] width 158 height 352
drag, startPoint x: 656, startPoint y: 67, endPoint x: 675, endPoint y: 190, distance: 124.8
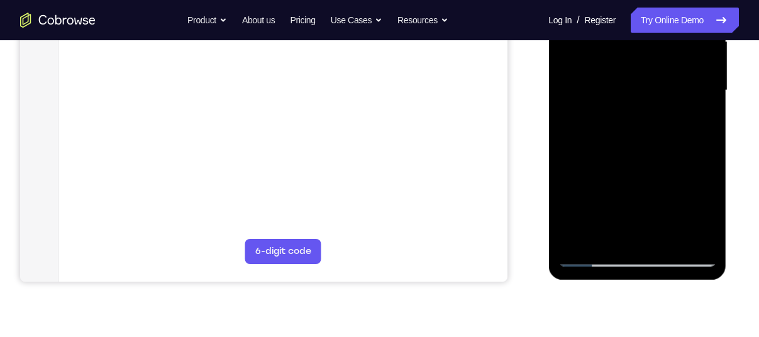
click at [675, 190] on div at bounding box center [637, 90] width 158 height 352
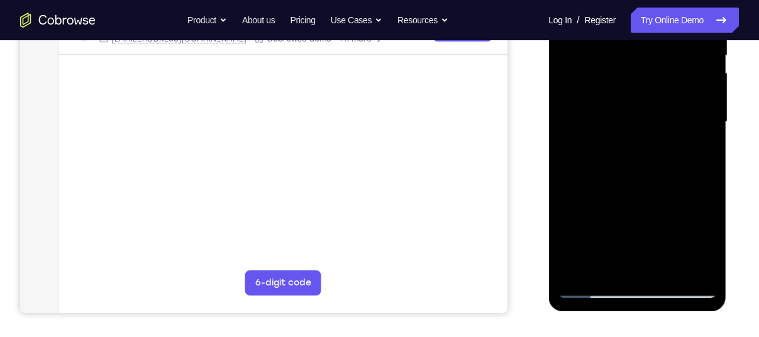
scroll to position [263, 0]
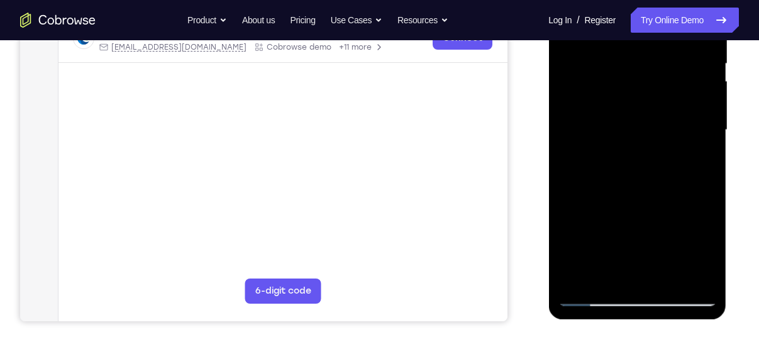
click at [669, 153] on div at bounding box center [637, 130] width 158 height 352
click at [681, 158] on div at bounding box center [637, 130] width 158 height 352
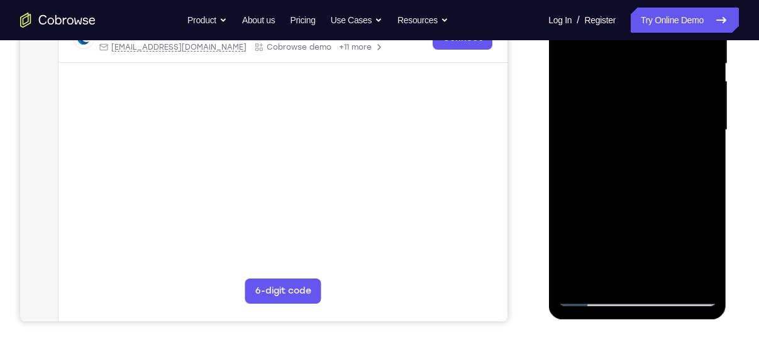
click at [681, 158] on div at bounding box center [637, 130] width 158 height 352
click at [681, 130] on div at bounding box center [637, 130] width 158 height 352
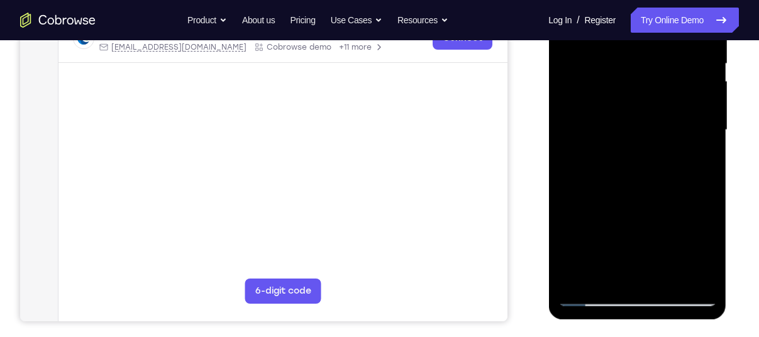
click at [678, 143] on div at bounding box center [637, 130] width 158 height 352
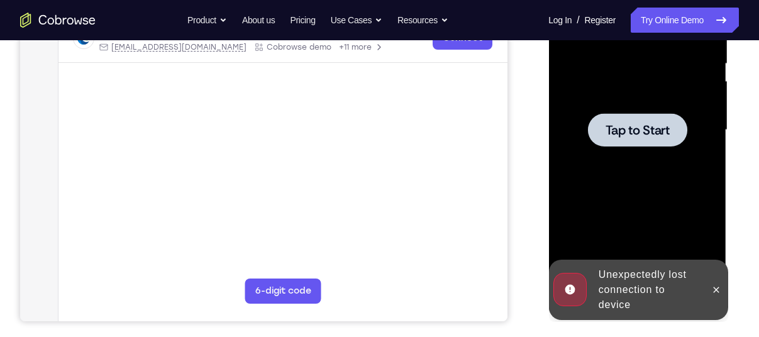
click at [644, 136] on span "Tap to Start" at bounding box center [637, 130] width 64 height 13
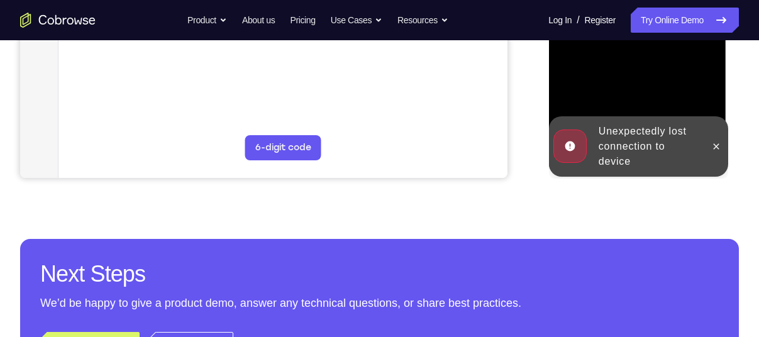
scroll to position [416, 0]
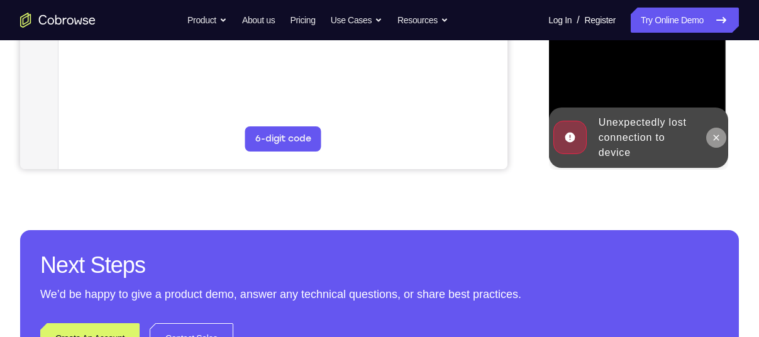
click at [713, 136] on icon at bounding box center [716, 138] width 10 height 10
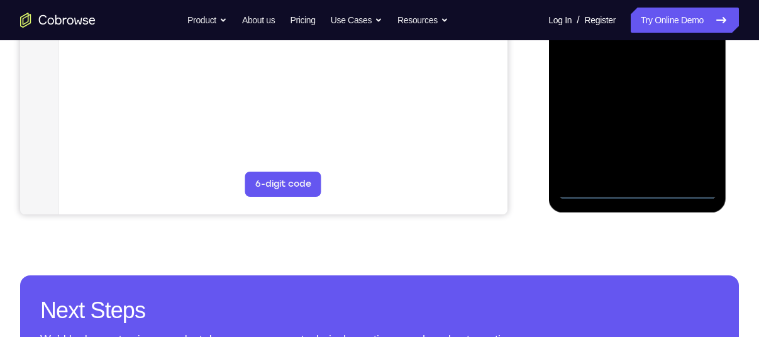
click at [694, 140] on div at bounding box center [637, 23] width 158 height 352
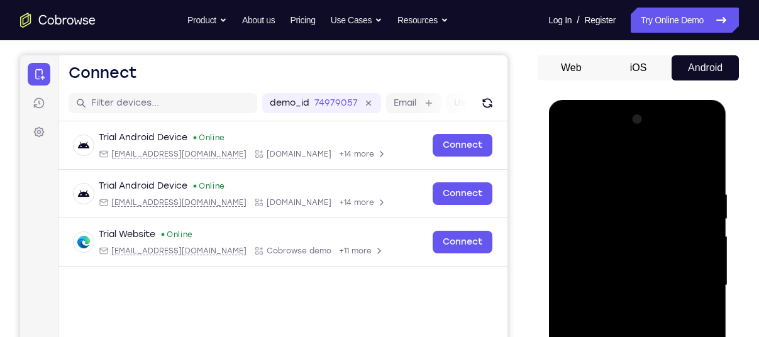
scroll to position [118, 0]
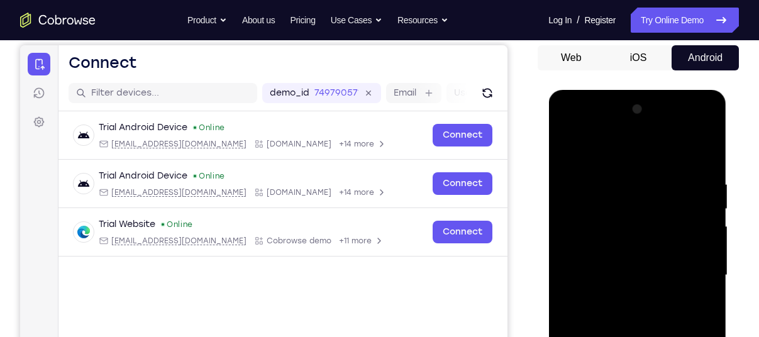
click at [591, 129] on div at bounding box center [637, 275] width 158 height 352
click at [627, 133] on div at bounding box center [637, 275] width 158 height 352
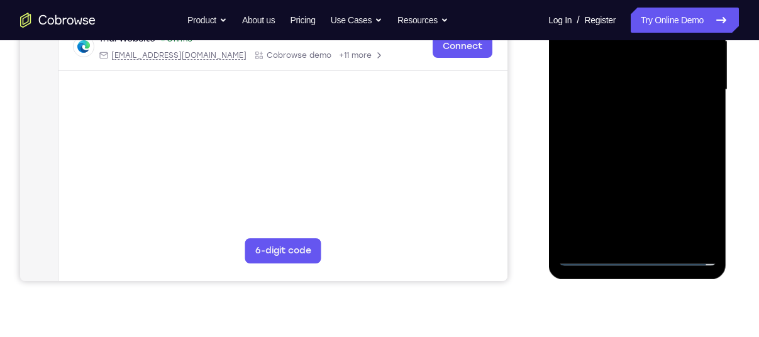
scroll to position [306, 0]
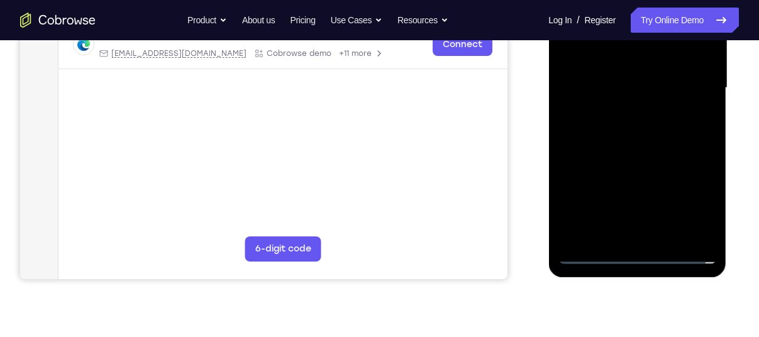
click at [620, 158] on div at bounding box center [637, 88] width 158 height 352
click at [616, 152] on div at bounding box center [637, 88] width 158 height 352
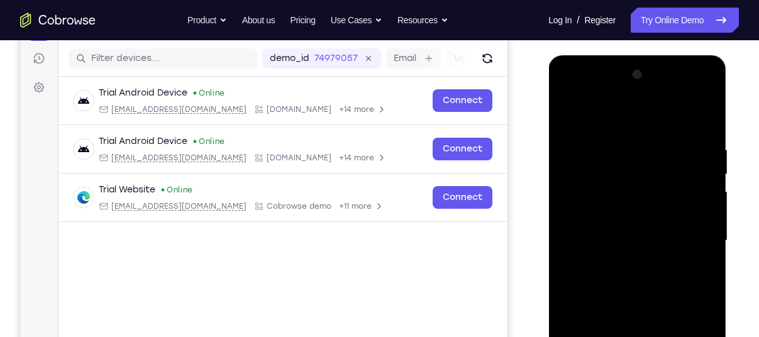
scroll to position [141, 0]
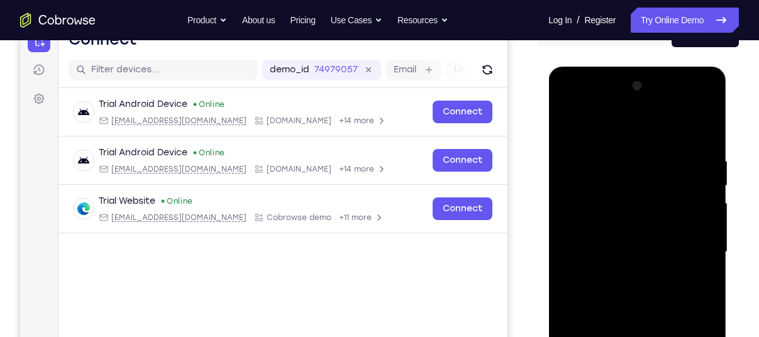
click at [685, 102] on div at bounding box center [637, 252] width 158 height 352
click at [671, 155] on div at bounding box center [637, 252] width 158 height 352
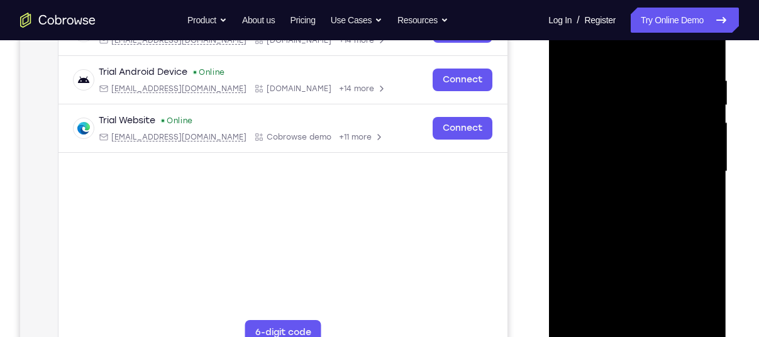
scroll to position [228, 0]
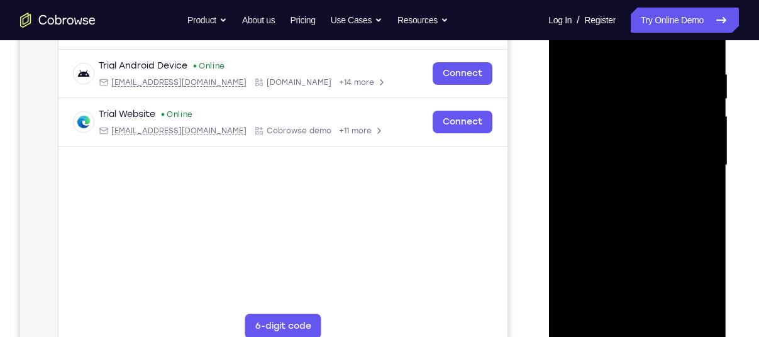
click at [612, 216] on div at bounding box center [637, 165] width 158 height 352
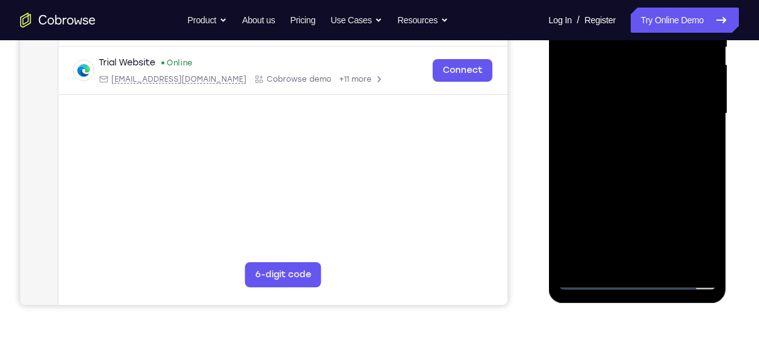
scroll to position [283, 0]
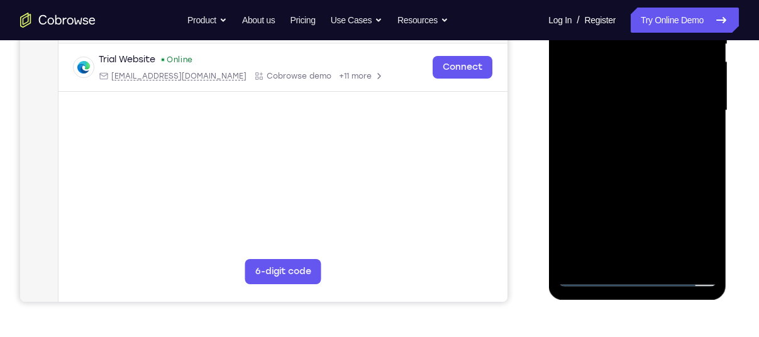
drag, startPoint x: 652, startPoint y: 180, endPoint x: 645, endPoint y: 86, distance: 94.6
click at [645, 86] on div at bounding box center [637, 111] width 158 height 352
drag, startPoint x: 648, startPoint y: 174, endPoint x: 653, endPoint y: 65, distance: 108.9
click at [653, 65] on div at bounding box center [637, 111] width 158 height 352
drag, startPoint x: 651, startPoint y: 176, endPoint x: 653, endPoint y: 74, distance: 102.5
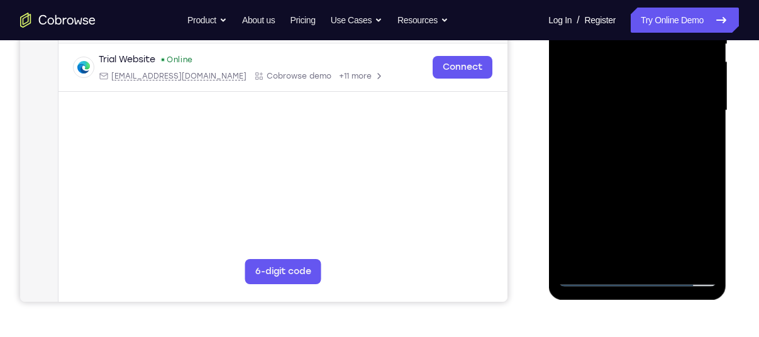
click at [653, 74] on div at bounding box center [637, 111] width 158 height 352
drag, startPoint x: 644, startPoint y: 174, endPoint x: 641, endPoint y: 72, distance: 101.9
click at [641, 72] on div at bounding box center [637, 111] width 158 height 352
drag, startPoint x: 639, startPoint y: 174, endPoint x: 641, endPoint y: 64, distance: 110.1
click at [641, 64] on div at bounding box center [637, 111] width 158 height 352
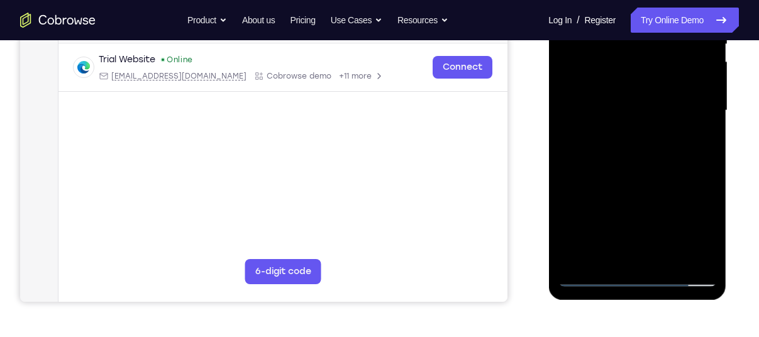
drag, startPoint x: 638, startPoint y: 165, endPoint x: 642, endPoint y: 55, distance: 109.5
click at [642, 55] on div at bounding box center [637, 111] width 158 height 352
drag, startPoint x: 629, startPoint y: 158, endPoint x: 633, endPoint y: 62, distance: 95.7
click at [633, 62] on div at bounding box center [637, 111] width 158 height 352
drag, startPoint x: 628, startPoint y: 168, endPoint x: 622, endPoint y: 66, distance: 102.0
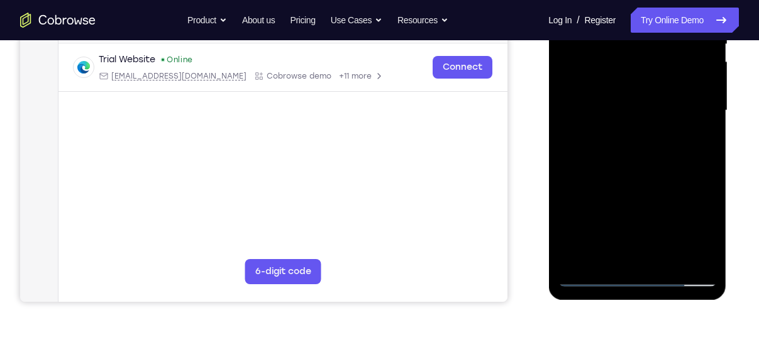
click at [622, 66] on div at bounding box center [637, 111] width 158 height 352
click at [645, 124] on div at bounding box center [637, 111] width 158 height 352
click at [636, 128] on div at bounding box center [637, 111] width 158 height 352
drag, startPoint x: 658, startPoint y: 199, endPoint x: 653, endPoint y: 62, distance: 137.2
click at [653, 62] on div at bounding box center [637, 111] width 158 height 352
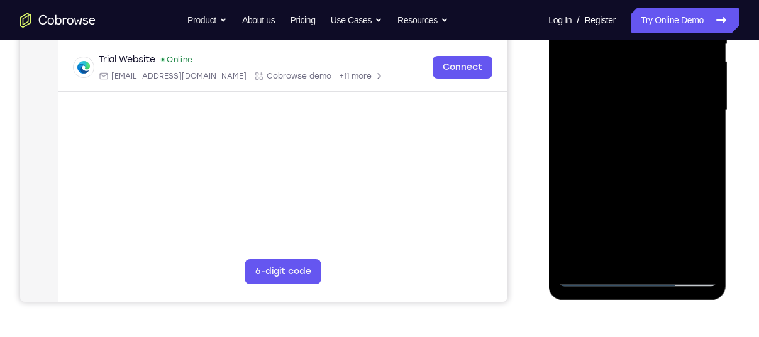
drag, startPoint x: 631, startPoint y: 196, endPoint x: 649, endPoint y: 74, distance: 124.0
click at [649, 74] on div at bounding box center [637, 111] width 158 height 352
drag, startPoint x: 636, startPoint y: 146, endPoint x: 644, endPoint y: 38, distance: 108.5
click at [644, 38] on div at bounding box center [637, 111] width 158 height 352
drag, startPoint x: 643, startPoint y: 183, endPoint x: 653, endPoint y: 46, distance: 137.5
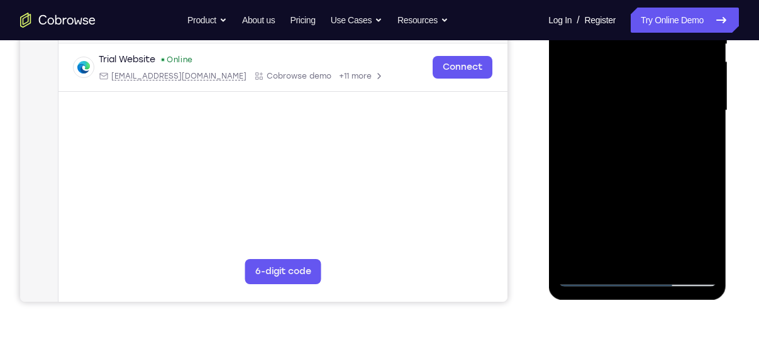
click at [653, 46] on div at bounding box center [637, 111] width 158 height 352
drag, startPoint x: 626, startPoint y: 104, endPoint x: 669, endPoint y: 224, distance: 128.1
click at [669, 224] on div at bounding box center [637, 111] width 158 height 352
drag, startPoint x: 650, startPoint y: 79, endPoint x: 687, endPoint y: 224, distance: 150.5
click at [687, 224] on div at bounding box center [637, 111] width 158 height 352
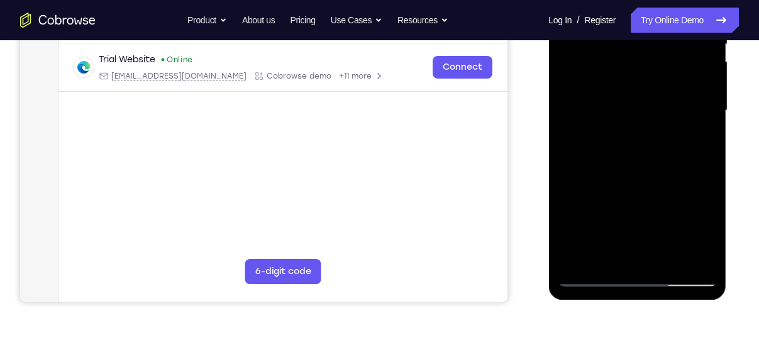
drag, startPoint x: 655, startPoint y: 84, endPoint x: 634, endPoint y: 224, distance: 142.4
click at [634, 224] on div at bounding box center [637, 111] width 158 height 352
drag, startPoint x: 623, startPoint y: 69, endPoint x: 624, endPoint y: 224, distance: 155.3
click at [624, 224] on div at bounding box center [637, 111] width 158 height 352
drag, startPoint x: 646, startPoint y: 75, endPoint x: 667, endPoint y: 224, distance: 151.1
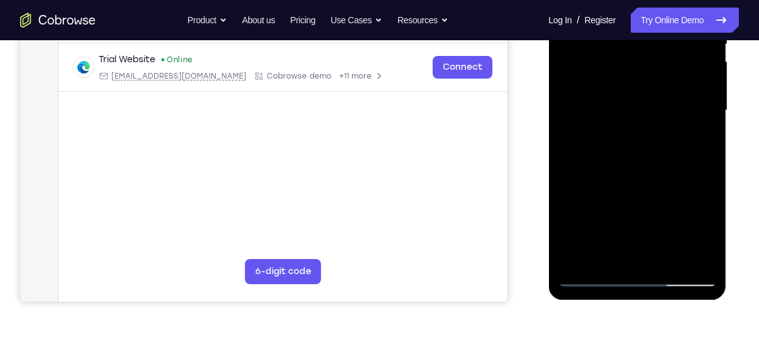
click at [667, 224] on div at bounding box center [637, 111] width 158 height 352
click at [698, 113] on div at bounding box center [637, 111] width 158 height 352
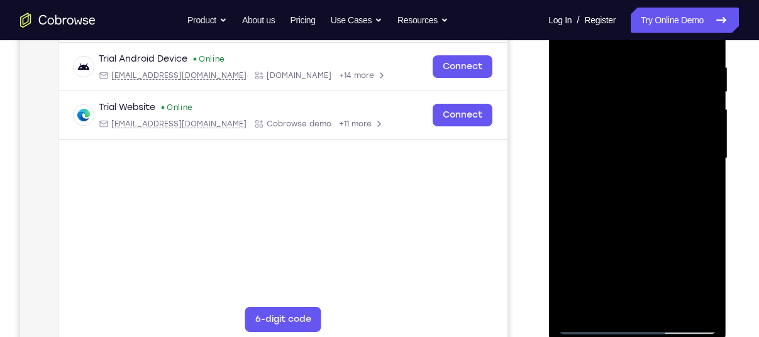
scroll to position [235, 0]
click at [673, 130] on div at bounding box center [637, 159] width 158 height 352
click at [689, 158] on div at bounding box center [637, 159] width 158 height 352
click at [690, 89] on div at bounding box center [637, 159] width 158 height 352
click at [685, 116] on div at bounding box center [637, 159] width 158 height 352
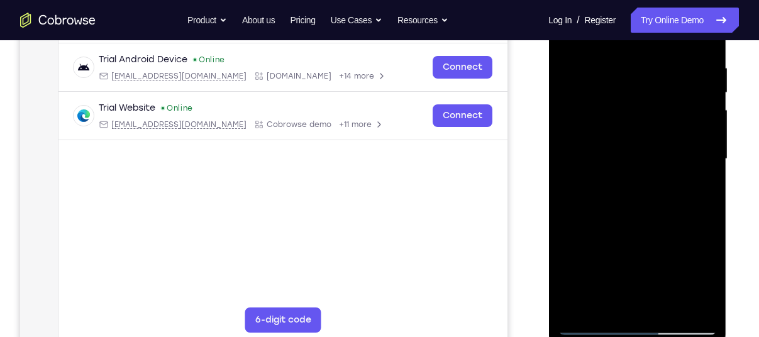
click at [589, 116] on div at bounding box center [637, 159] width 158 height 352
click at [673, 114] on div at bounding box center [637, 159] width 158 height 352
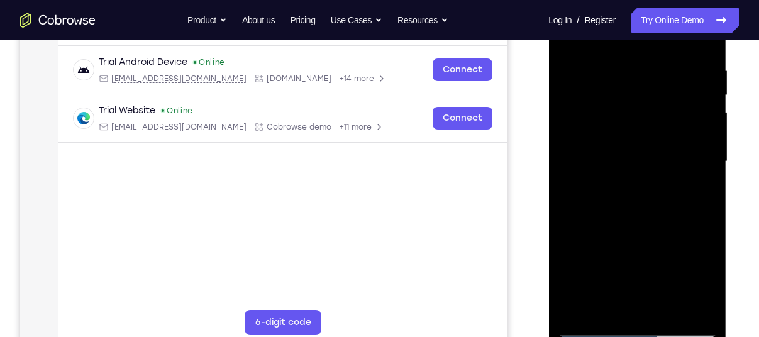
scroll to position [231, 0]
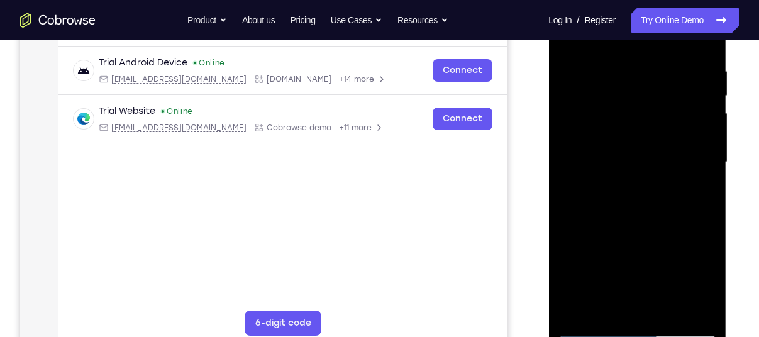
click at [689, 116] on div at bounding box center [637, 162] width 158 height 352
click at [682, 130] on div at bounding box center [637, 162] width 158 height 352
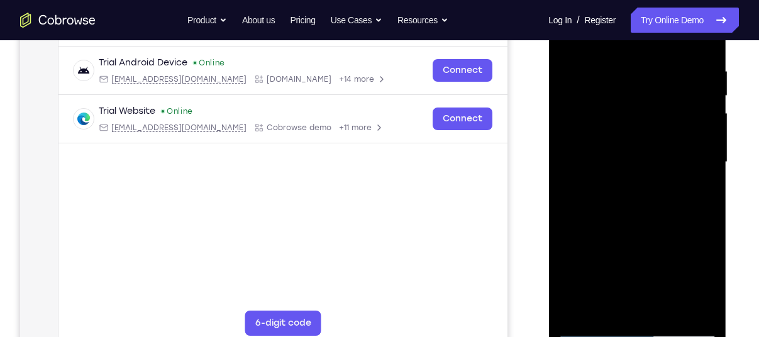
click at [682, 130] on div at bounding box center [637, 162] width 158 height 352
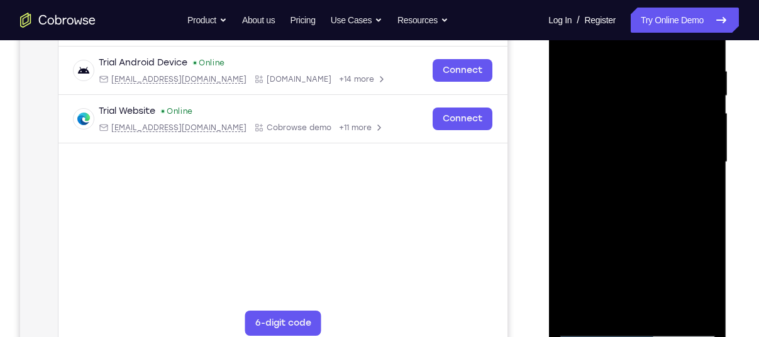
click at [682, 130] on div at bounding box center [637, 162] width 158 height 352
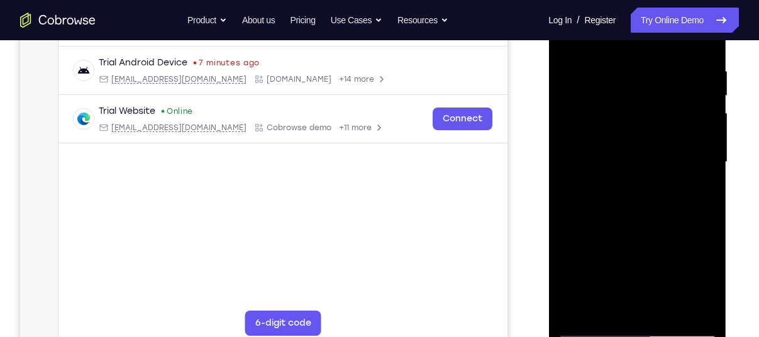
click at [682, 130] on div at bounding box center [637, 162] width 158 height 352
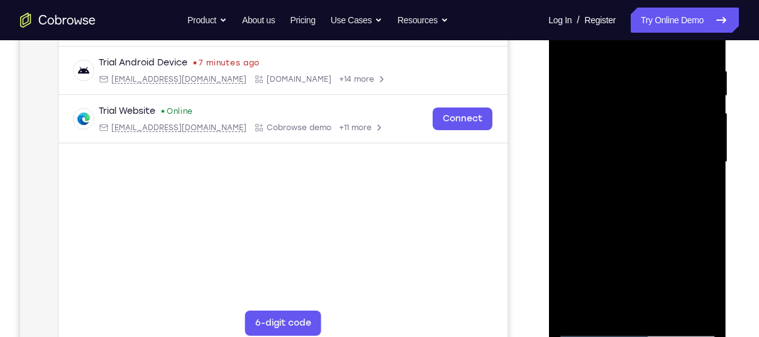
click at [682, 130] on div at bounding box center [637, 162] width 158 height 352
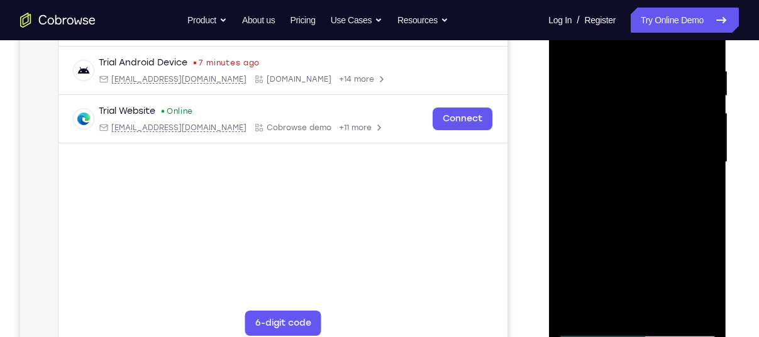
click at [682, 130] on div at bounding box center [637, 162] width 158 height 352
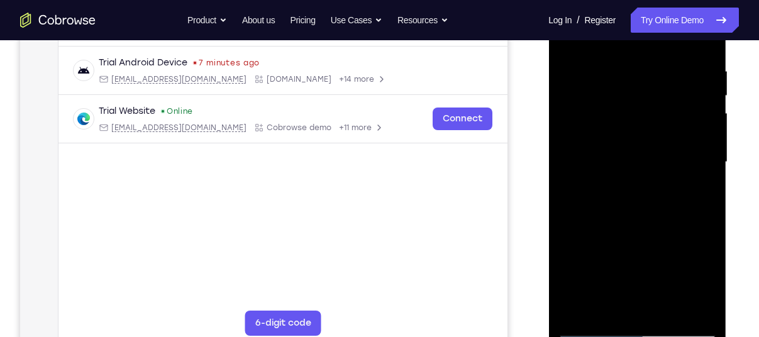
click at [682, 130] on div at bounding box center [637, 162] width 158 height 352
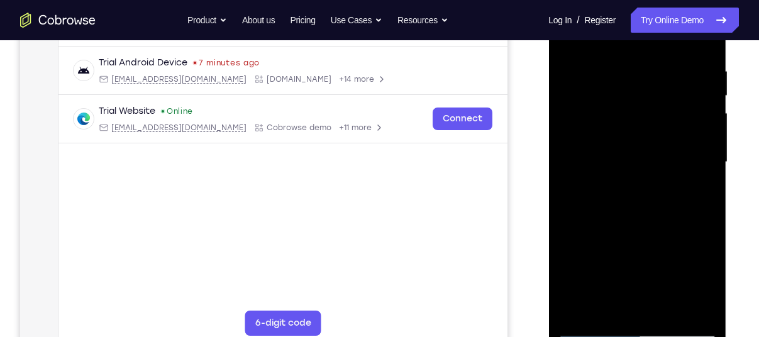
click at [682, 130] on div at bounding box center [637, 162] width 158 height 352
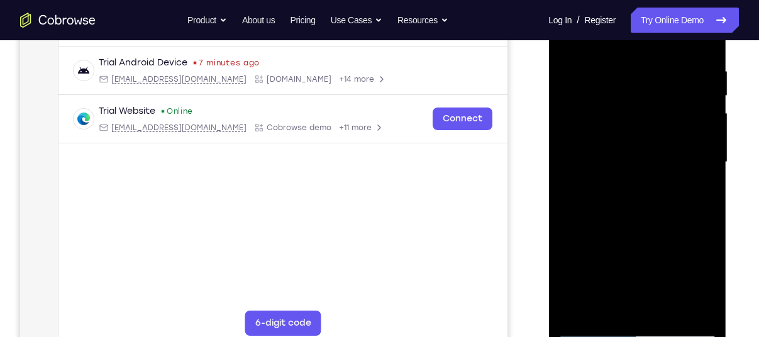
click at [682, 130] on div at bounding box center [637, 162] width 158 height 352
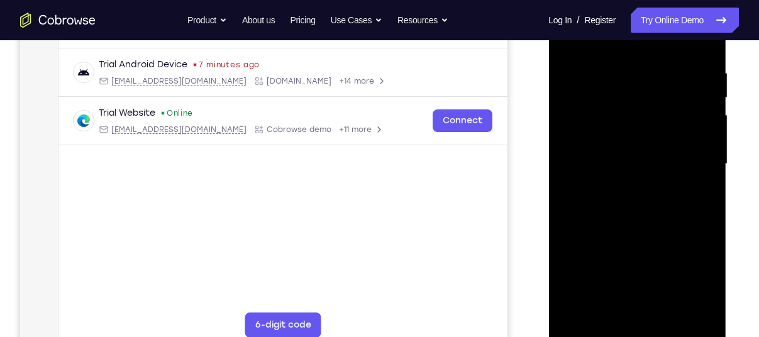
click at [694, 128] on div at bounding box center [637, 164] width 158 height 352
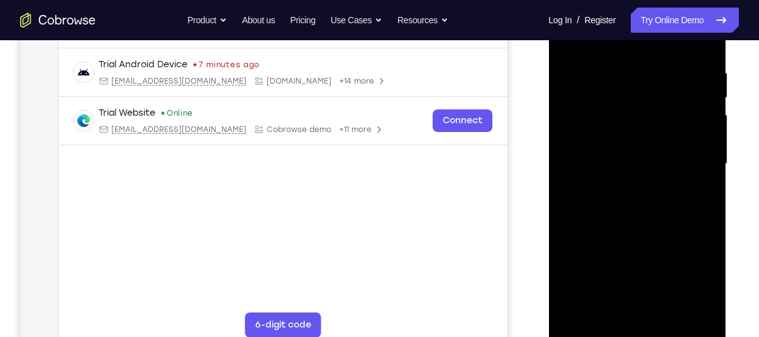
click at [694, 128] on div at bounding box center [637, 164] width 158 height 352
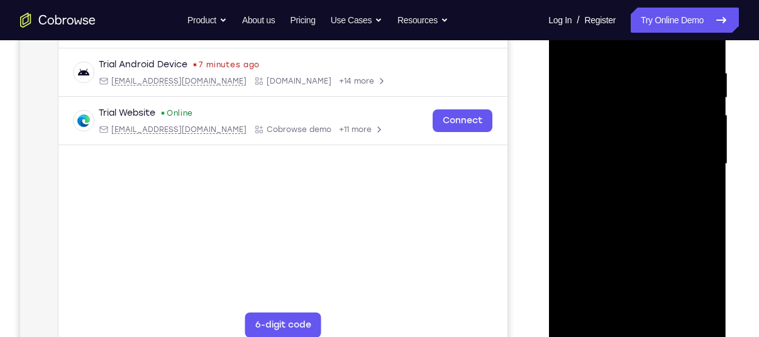
click at [694, 128] on div at bounding box center [637, 164] width 158 height 352
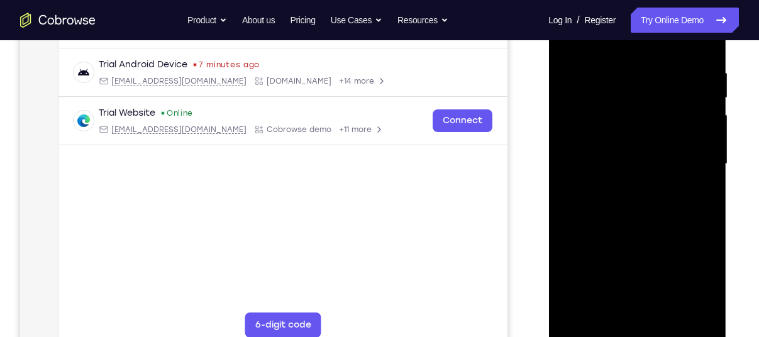
click at [694, 128] on div at bounding box center [637, 164] width 158 height 352
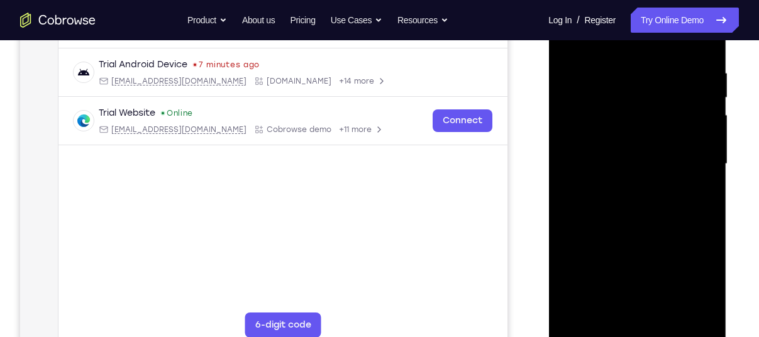
click at [694, 128] on div at bounding box center [637, 164] width 158 height 352
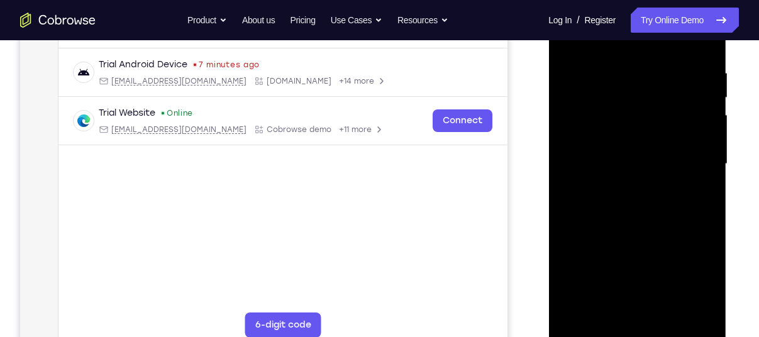
click at [694, 128] on div at bounding box center [637, 164] width 158 height 352
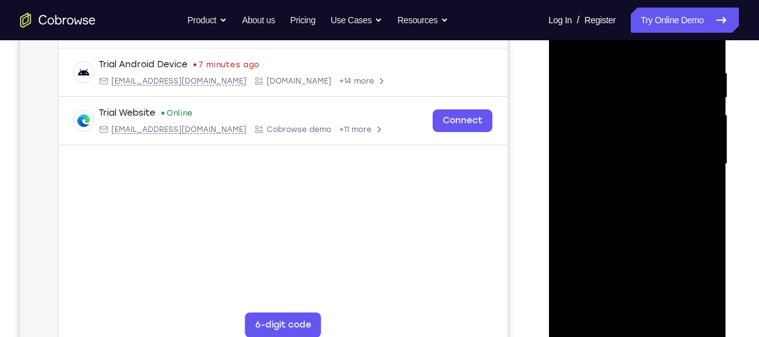
click at [694, 128] on div at bounding box center [637, 164] width 158 height 352
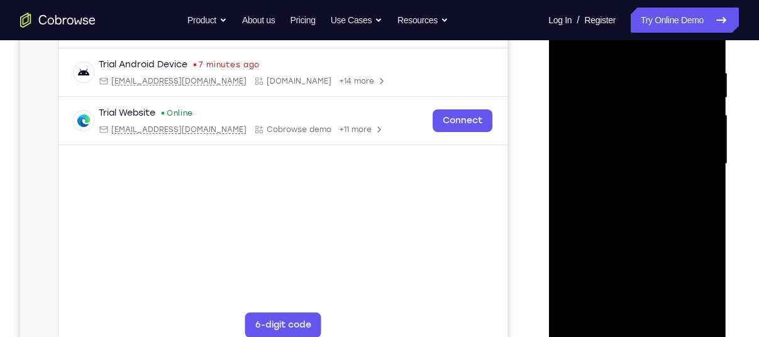
click at [694, 128] on div at bounding box center [637, 164] width 158 height 352
click at [682, 124] on div at bounding box center [637, 164] width 158 height 352
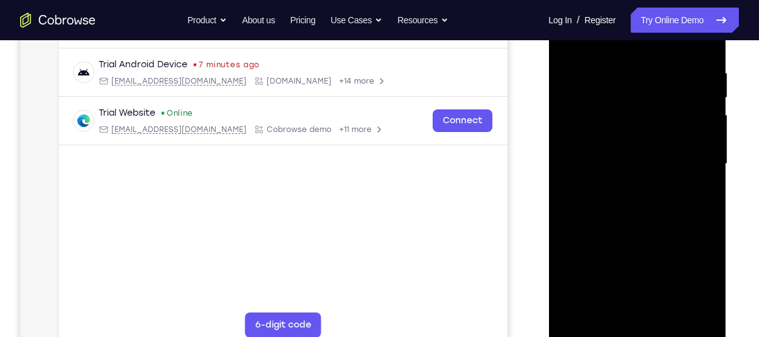
click at [682, 124] on div at bounding box center [637, 164] width 158 height 352
drag, startPoint x: 682, startPoint y: 124, endPoint x: 690, endPoint y: 123, distance: 7.6
click at [690, 123] on div at bounding box center [637, 164] width 158 height 352
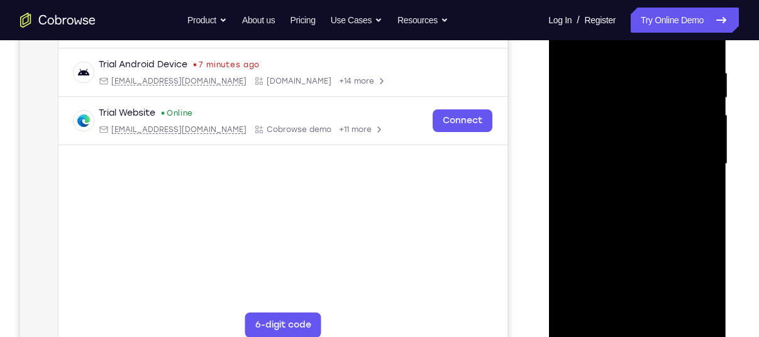
click at [690, 123] on div at bounding box center [637, 164] width 158 height 352
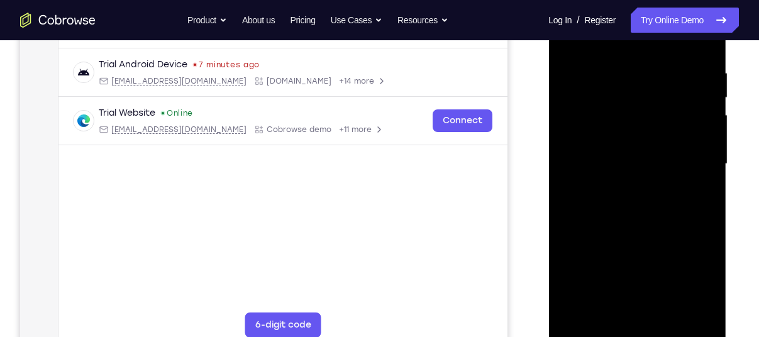
click at [690, 123] on div at bounding box center [637, 164] width 158 height 352
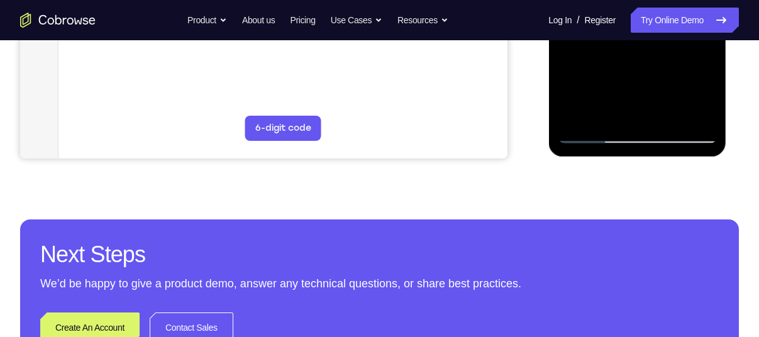
scroll to position [426, 0]
drag, startPoint x: 648, startPoint y: 105, endPoint x: 644, endPoint y: 64, distance: 41.0
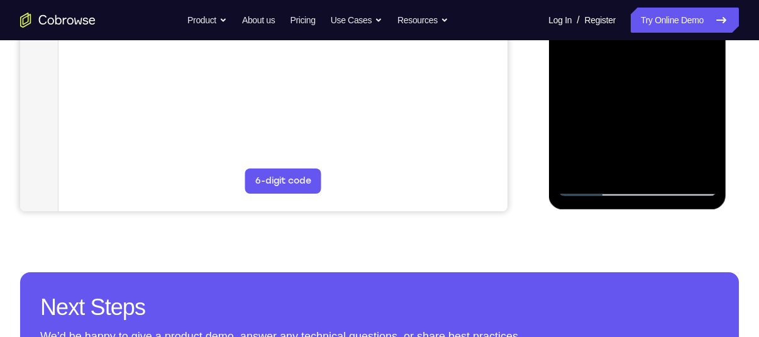
scroll to position [371, 0]
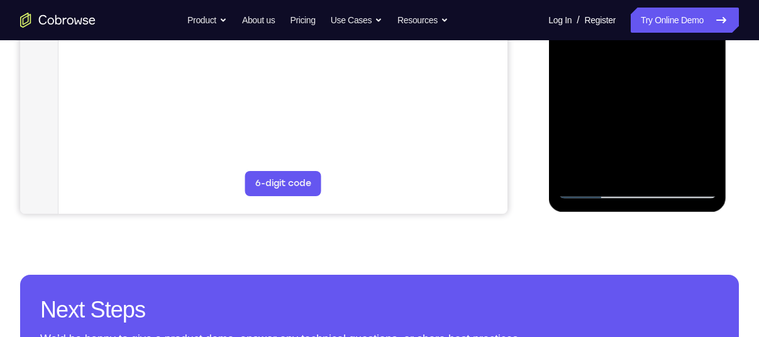
drag, startPoint x: 663, startPoint y: 155, endPoint x: 668, endPoint y: 82, distance: 73.1
click at [668, 82] on div at bounding box center [637, 23] width 158 height 352
drag, startPoint x: 652, startPoint y: 162, endPoint x: 661, endPoint y: 72, distance: 89.7
click at [661, 72] on div at bounding box center [637, 23] width 158 height 352
drag, startPoint x: 648, startPoint y: 145, endPoint x: 656, endPoint y: 47, distance: 98.4
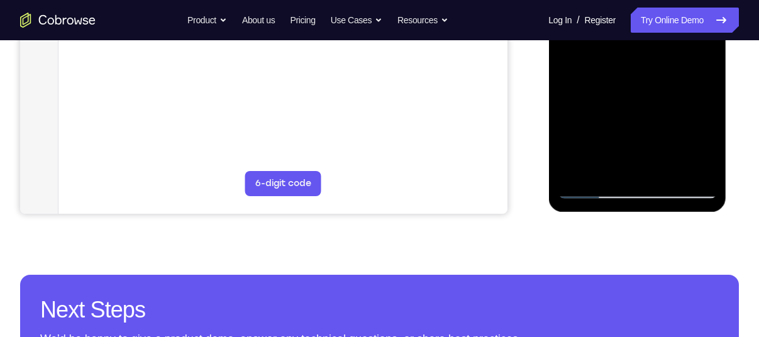
click at [656, 47] on div at bounding box center [637, 23] width 158 height 352
drag, startPoint x: 639, startPoint y: 160, endPoint x: 650, endPoint y: 70, distance: 91.1
click at [650, 70] on div at bounding box center [637, 23] width 158 height 352
drag, startPoint x: 636, startPoint y: 159, endPoint x: 643, endPoint y: 79, distance: 80.8
click at [643, 79] on div at bounding box center [637, 23] width 158 height 352
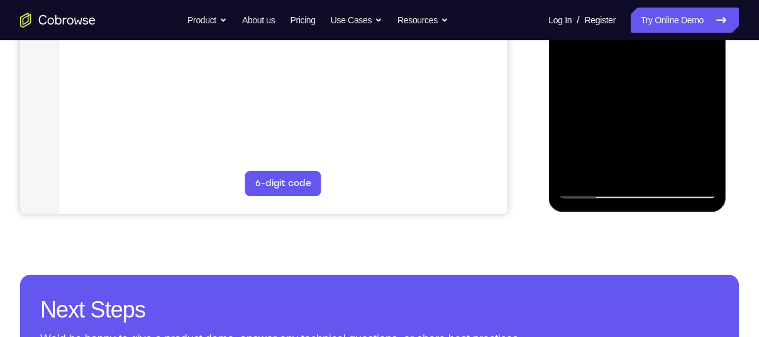
click at [636, 154] on div at bounding box center [637, 23] width 158 height 352
drag, startPoint x: 637, startPoint y: 172, endPoint x: 638, endPoint y: 104, distance: 67.9
click at [638, 104] on div at bounding box center [637, 23] width 158 height 352
click at [667, 99] on div at bounding box center [637, 23] width 158 height 352
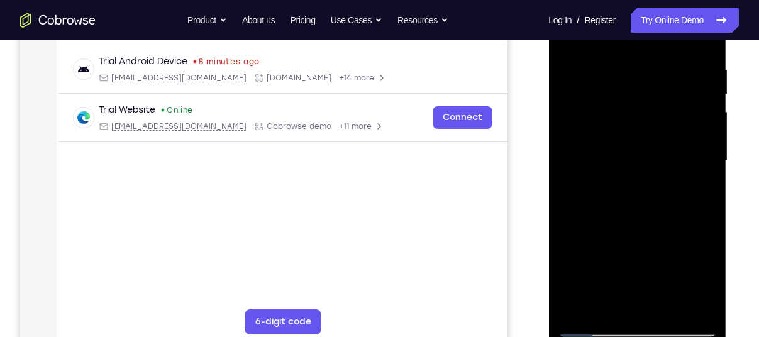
scroll to position [192, 0]
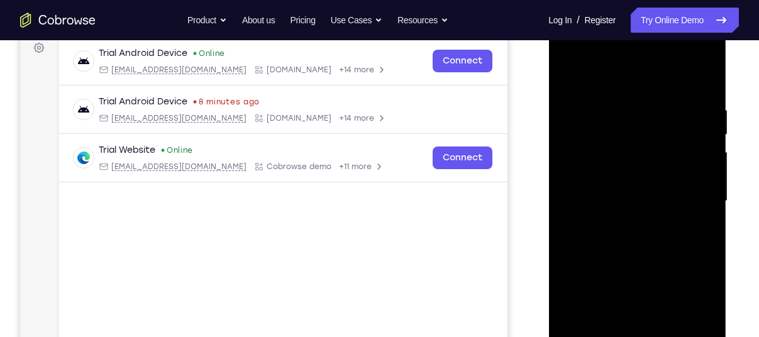
click at [703, 87] on div at bounding box center [637, 201] width 158 height 352
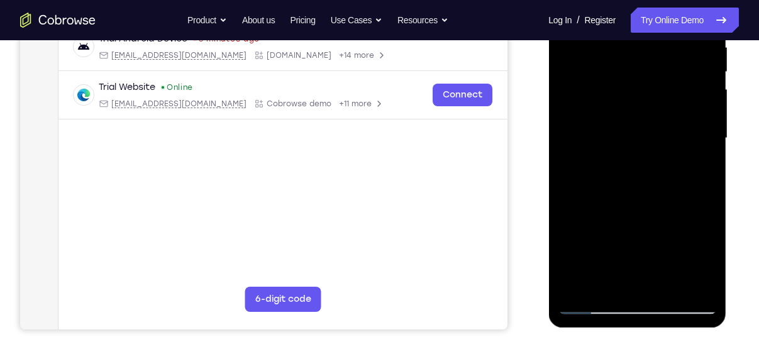
scroll to position [256, 0]
click at [633, 152] on div at bounding box center [637, 138] width 158 height 352
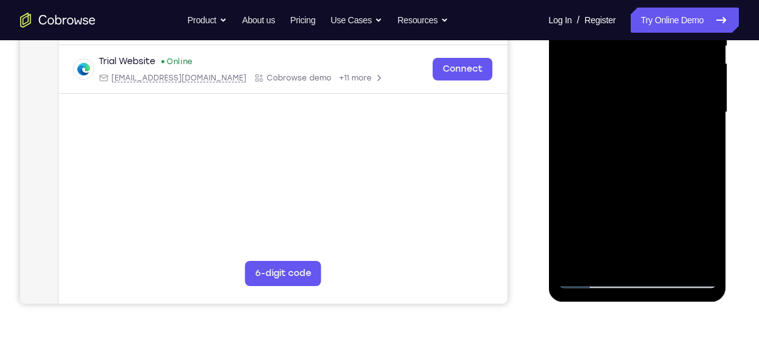
scroll to position [282, 0]
click at [590, 167] on div at bounding box center [637, 111] width 158 height 352
click at [592, 170] on div at bounding box center [637, 111] width 158 height 352
click at [601, 170] on div at bounding box center [637, 111] width 158 height 352
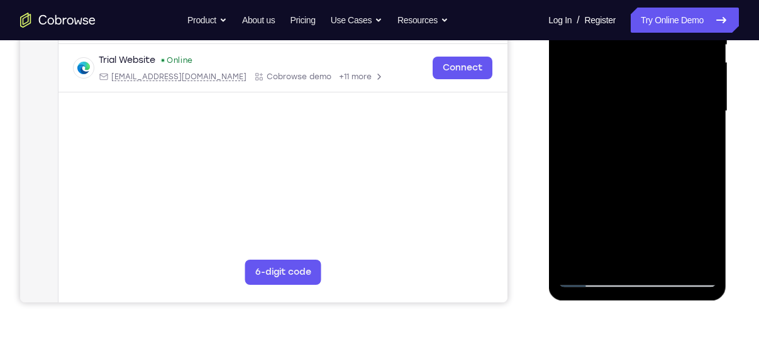
click at [610, 172] on div at bounding box center [637, 111] width 158 height 352
click at [613, 170] on div at bounding box center [637, 111] width 158 height 352
click at [668, 130] on div at bounding box center [637, 111] width 158 height 352
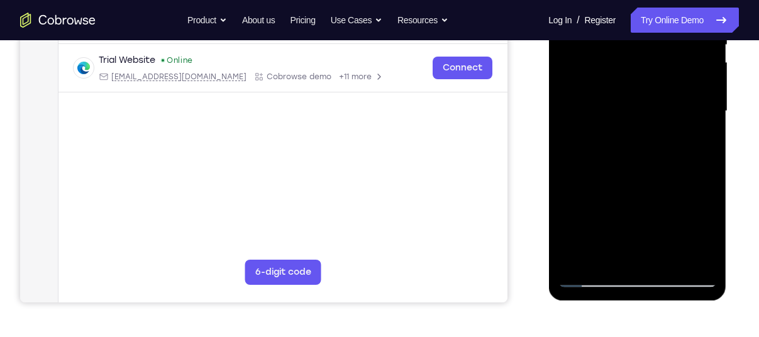
click at [682, 132] on div at bounding box center [637, 111] width 158 height 352
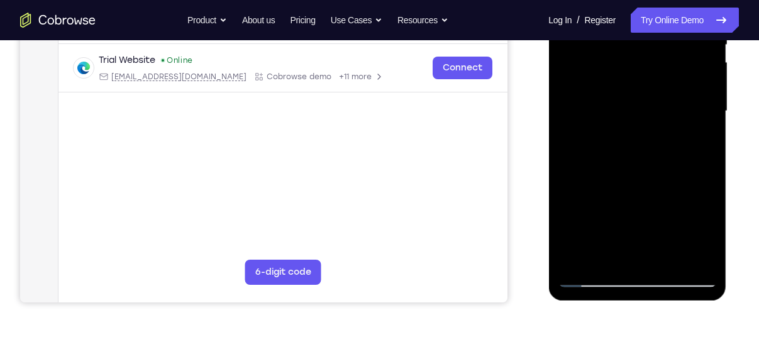
click at [682, 132] on div at bounding box center [637, 111] width 158 height 352
click at [629, 170] on div at bounding box center [637, 111] width 158 height 352
click at [630, 170] on div at bounding box center [637, 111] width 158 height 352
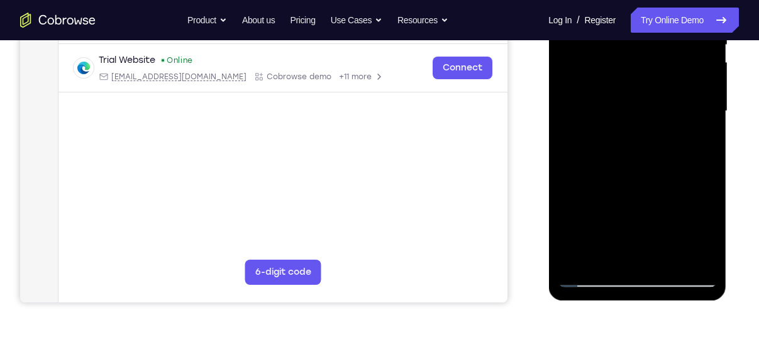
click at [633, 169] on div at bounding box center [637, 111] width 158 height 352
click at [666, 141] on div at bounding box center [637, 111] width 158 height 352
click at [673, 135] on div at bounding box center [637, 111] width 158 height 352
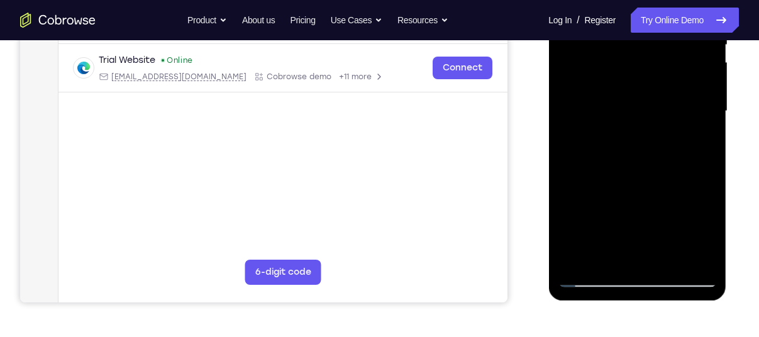
click at [673, 135] on div at bounding box center [637, 111] width 158 height 352
click at [637, 170] on div at bounding box center [637, 111] width 158 height 352
click at [638, 170] on div at bounding box center [637, 111] width 158 height 352
click at [641, 170] on div at bounding box center [637, 111] width 158 height 352
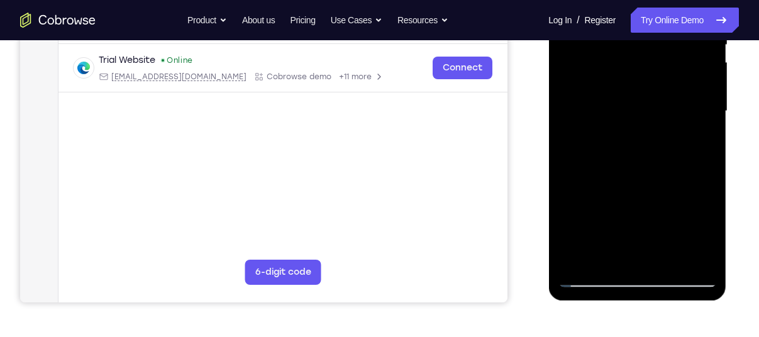
click at [643, 170] on div at bounding box center [637, 111] width 158 height 352
click at [646, 169] on div at bounding box center [637, 111] width 158 height 352
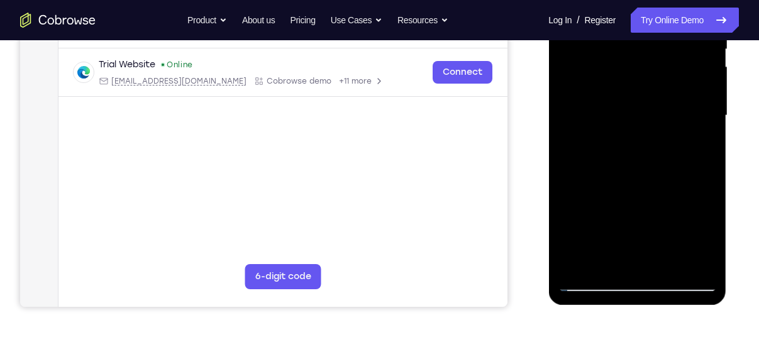
scroll to position [278, 0]
click at [648, 177] on div at bounding box center [637, 116] width 158 height 352
click at [650, 175] on div at bounding box center [637, 116] width 158 height 352
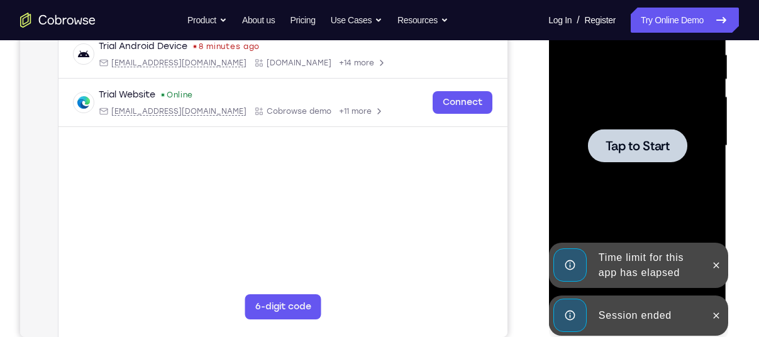
scroll to position [244, 0]
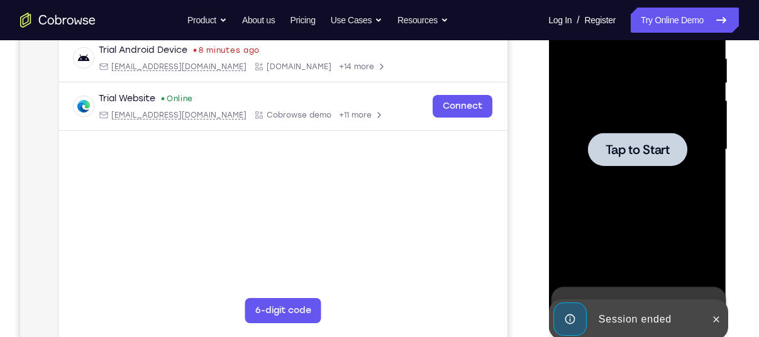
click at [645, 138] on div at bounding box center [636, 149] width 99 height 33
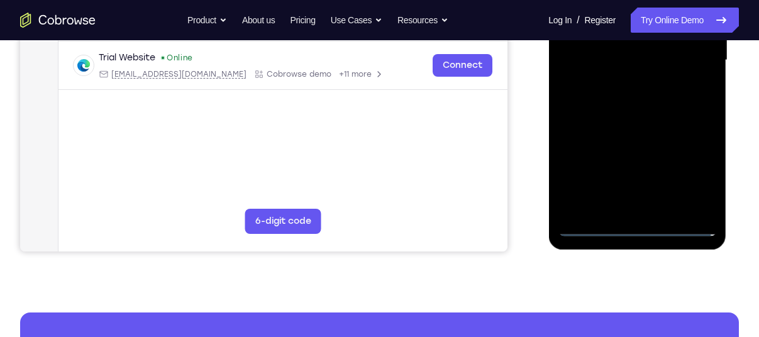
scroll to position [333, 0]
click at [649, 230] on div at bounding box center [637, 60] width 158 height 352
click at [689, 182] on div at bounding box center [637, 60] width 158 height 352
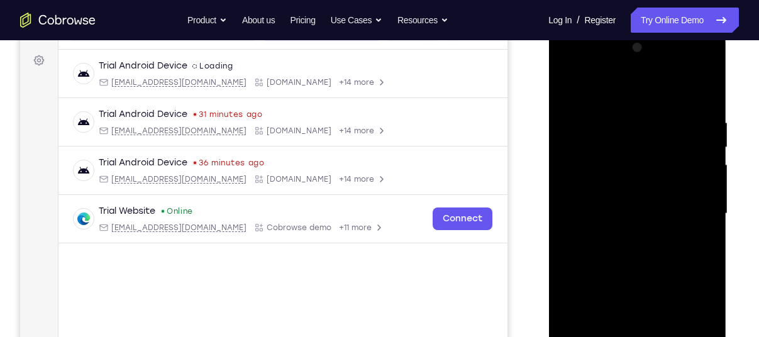
scroll to position [157, 0]
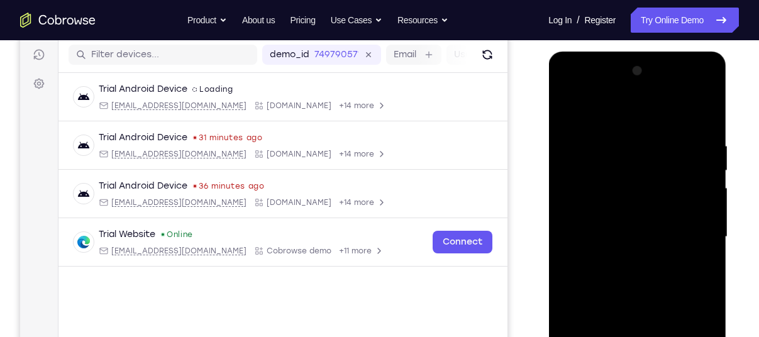
click at [609, 109] on div at bounding box center [637, 237] width 158 height 352
click at [612, 164] on div at bounding box center [637, 237] width 158 height 352
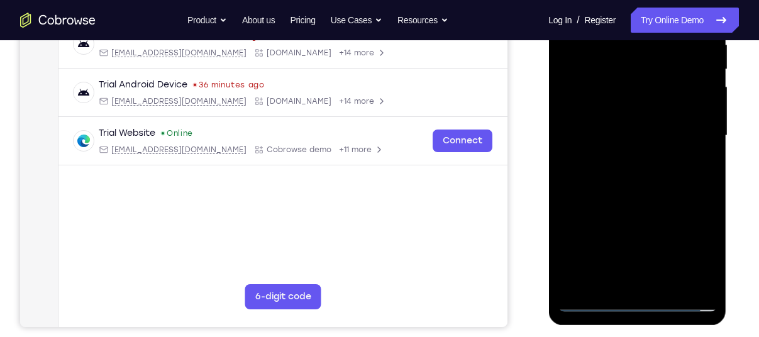
drag, startPoint x: 626, startPoint y: 241, endPoint x: 632, endPoint y: 126, distance: 114.6
click at [632, 126] on div at bounding box center [637, 136] width 158 height 352
click at [616, 222] on div at bounding box center [637, 136] width 158 height 352
click at [650, 144] on div at bounding box center [637, 136] width 158 height 352
drag, startPoint x: 658, startPoint y: 178, endPoint x: 660, endPoint y: 45, distance: 133.3
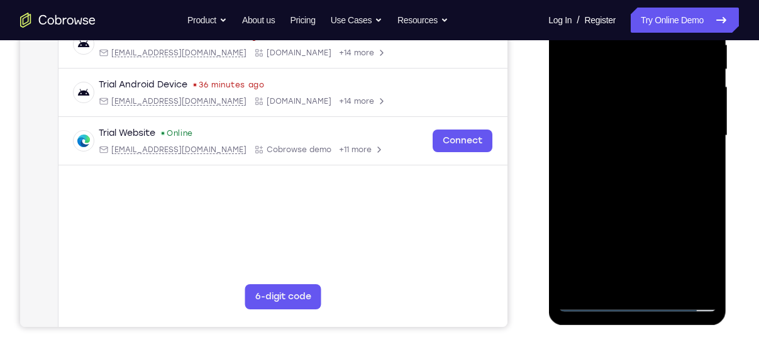
click at [660, 45] on div at bounding box center [637, 136] width 158 height 352
drag, startPoint x: 629, startPoint y: 102, endPoint x: 674, endPoint y: 113, distance: 45.9
click at [674, 113] on div at bounding box center [637, 136] width 158 height 352
click at [706, 245] on div at bounding box center [637, 136] width 158 height 352
drag, startPoint x: 670, startPoint y: 248, endPoint x: 672, endPoint y: 99, distance: 149.0
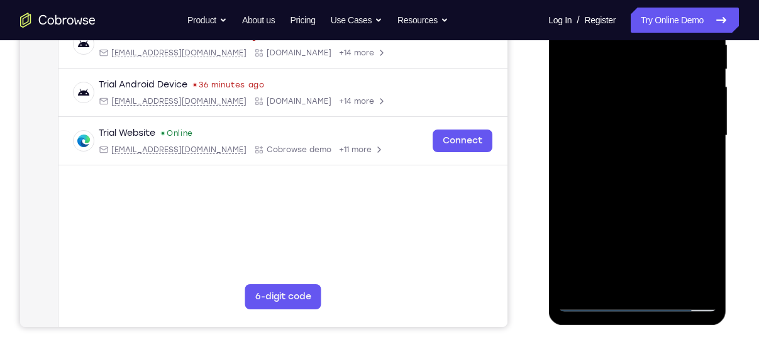
click at [672, 99] on div at bounding box center [637, 136] width 158 height 352
drag, startPoint x: 637, startPoint y: 241, endPoint x: 646, endPoint y: 121, distance: 121.1
click at [646, 121] on div at bounding box center [637, 136] width 158 height 352
drag, startPoint x: 650, startPoint y: 253, endPoint x: 655, endPoint y: 145, distance: 108.9
click at [655, 145] on div at bounding box center [637, 136] width 158 height 352
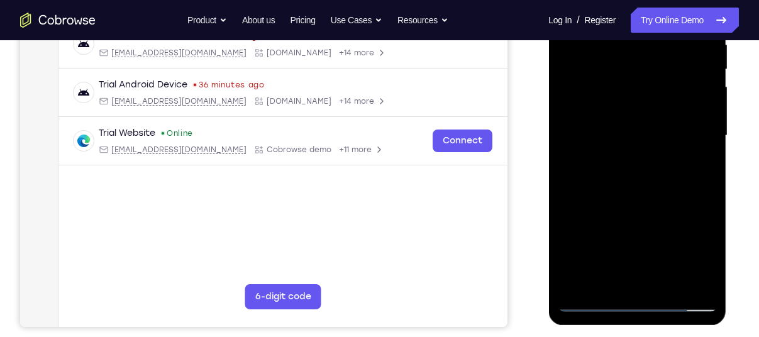
drag, startPoint x: 652, startPoint y: 213, endPoint x: 661, endPoint y: 160, distance: 53.5
click at [661, 160] on div at bounding box center [637, 136] width 158 height 352
drag, startPoint x: 641, startPoint y: 99, endPoint x: 670, endPoint y: 123, distance: 37.5
click at [670, 123] on div at bounding box center [637, 136] width 158 height 352
click at [638, 181] on div at bounding box center [637, 136] width 158 height 352
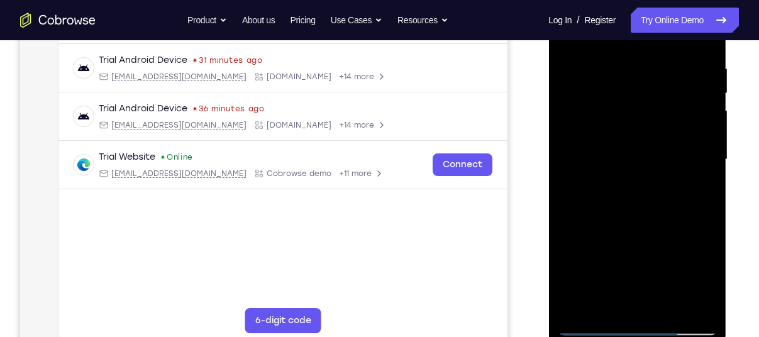
scroll to position [236, 0]
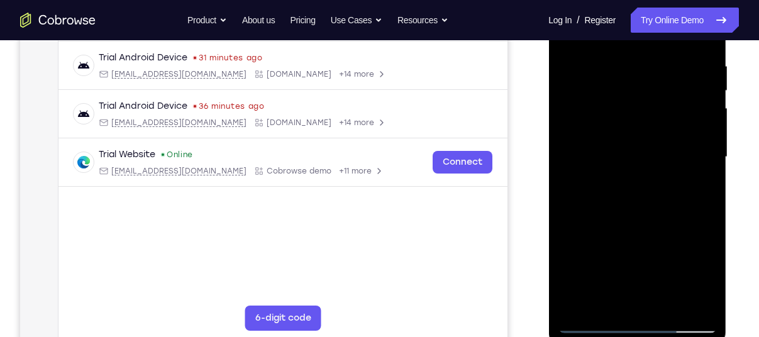
drag, startPoint x: 646, startPoint y: 149, endPoint x: 536, endPoint y: 170, distance: 112.1
click at [548, 170] on html "Online web based iOS Simulators and Android Emulators. Run iPhone, iPad, Mobile…" at bounding box center [637, 160] width 179 height 377
drag, startPoint x: 688, startPoint y: 198, endPoint x: 600, endPoint y: 87, distance: 141.9
click at [600, 87] on div at bounding box center [637, 157] width 158 height 352
click at [678, 176] on div at bounding box center [637, 157] width 158 height 352
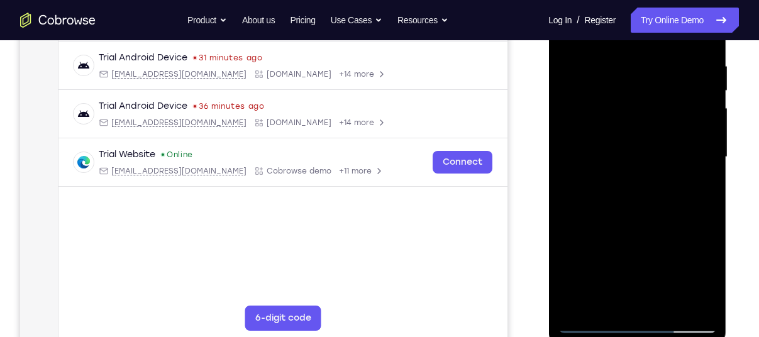
drag, startPoint x: 678, startPoint y: 176, endPoint x: 599, endPoint y: 61, distance: 139.7
click at [599, 61] on div at bounding box center [637, 157] width 158 height 352
click at [703, 170] on div at bounding box center [637, 157] width 158 height 352
drag, startPoint x: 689, startPoint y: 230, endPoint x: 592, endPoint y: 147, distance: 127.6
click at [592, 147] on div at bounding box center [637, 157] width 158 height 352
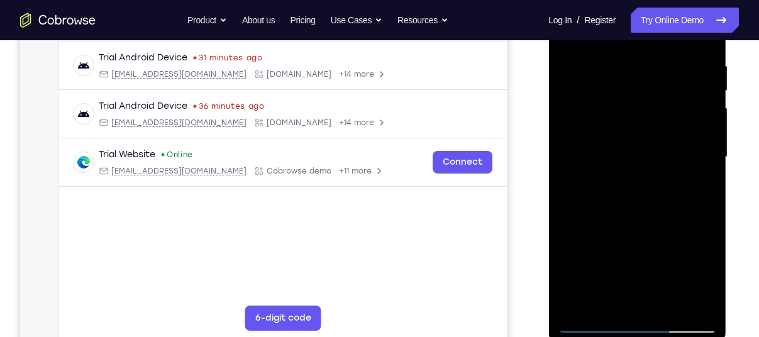
drag, startPoint x: 664, startPoint y: 230, endPoint x: 670, endPoint y: 135, distance: 94.5
click at [670, 135] on div at bounding box center [637, 157] width 158 height 352
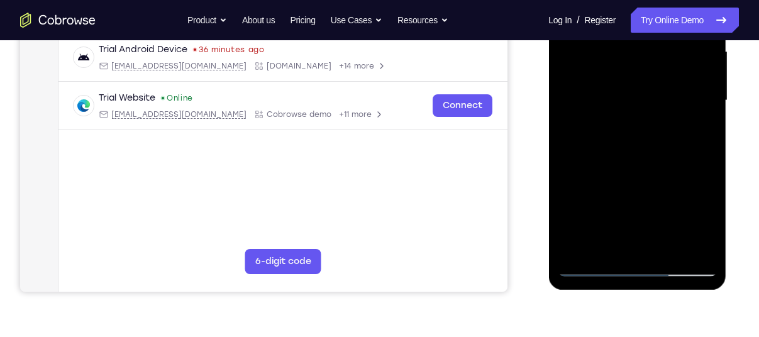
scroll to position [268, 0]
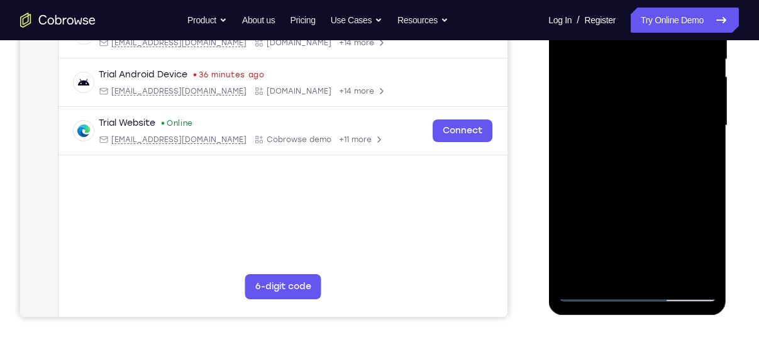
drag, startPoint x: 634, startPoint y: 267, endPoint x: 637, endPoint y: 220, distance: 46.6
click at [637, 220] on div at bounding box center [637, 126] width 158 height 352
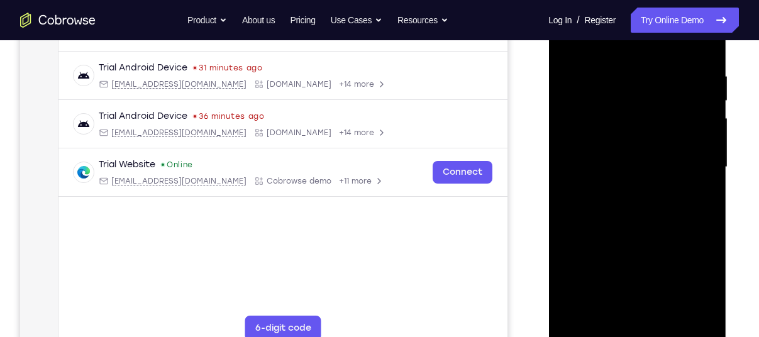
scroll to position [226, 0]
click at [638, 146] on div at bounding box center [637, 167] width 158 height 352
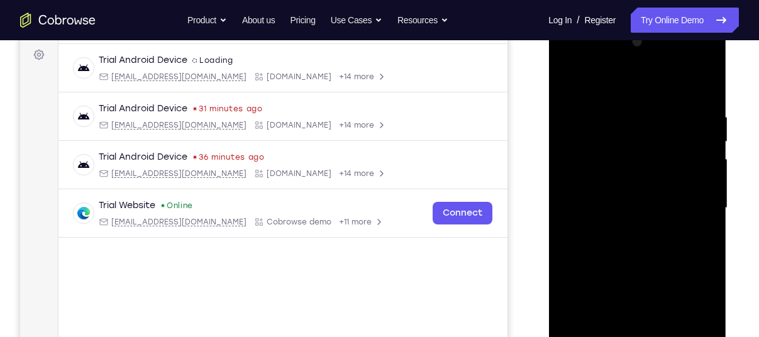
scroll to position [180, 0]
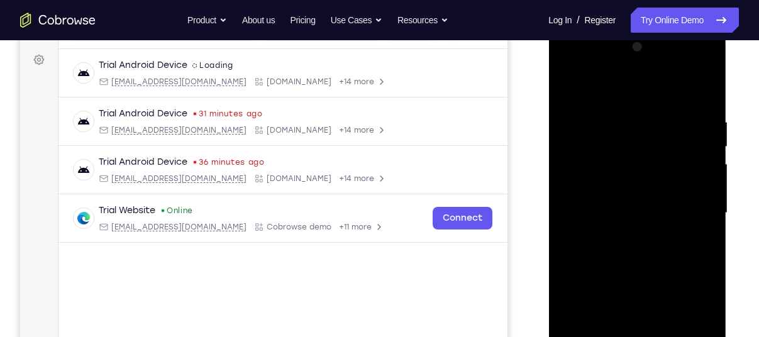
click at [707, 86] on div at bounding box center [637, 213] width 158 height 352
click at [706, 87] on div at bounding box center [637, 213] width 158 height 352
drag, startPoint x: 661, startPoint y: 199, endPoint x: 551, endPoint y: 149, distance: 120.7
click at [551, 149] on div at bounding box center [637, 215] width 178 height 375
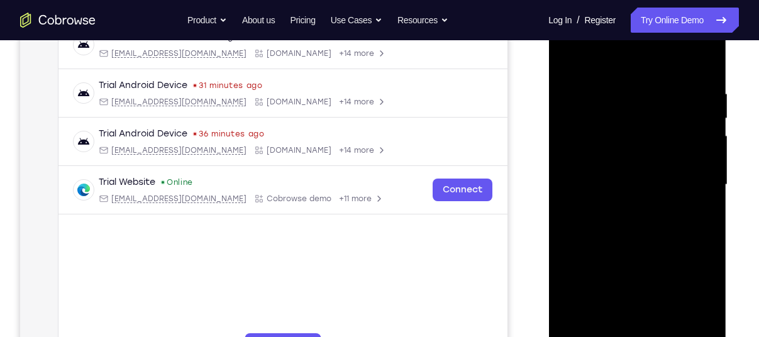
scroll to position [206, 0]
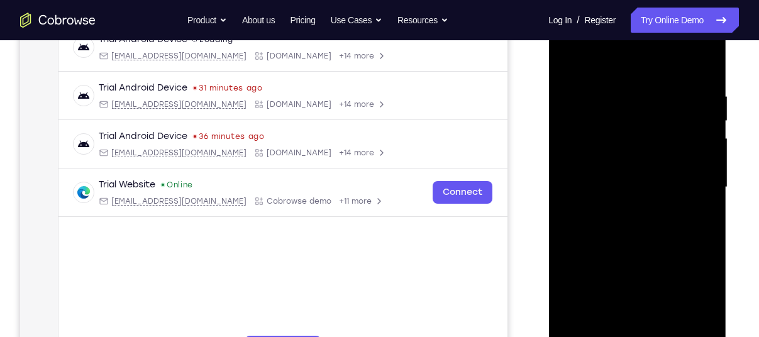
click at [626, 169] on div at bounding box center [637, 187] width 158 height 352
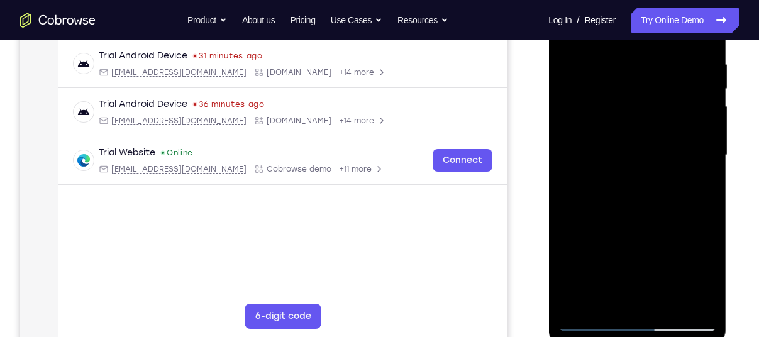
click at [631, 240] on div at bounding box center [637, 155] width 158 height 352
click at [704, 307] on div at bounding box center [637, 155] width 158 height 352
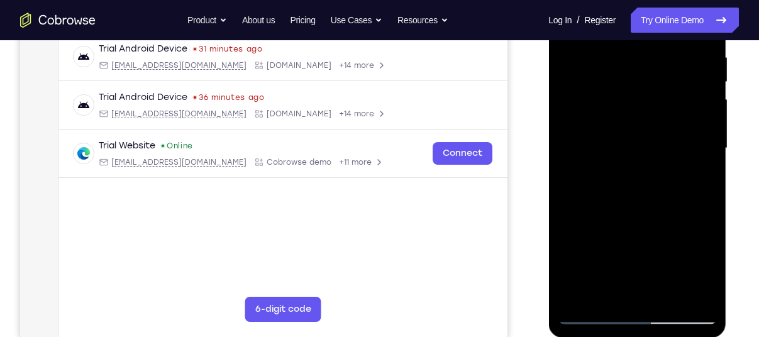
scroll to position [243, 0]
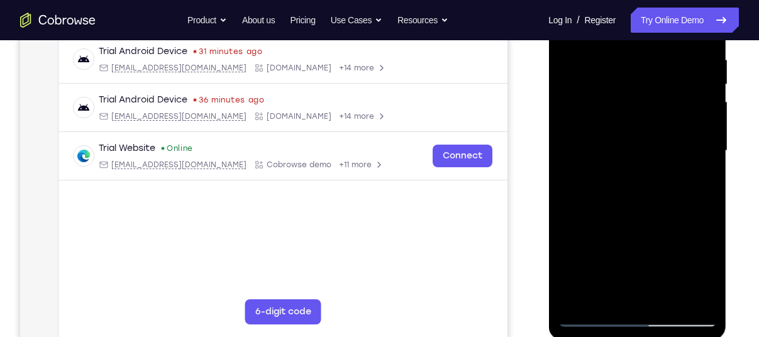
drag, startPoint x: 661, startPoint y: 272, endPoint x: 665, endPoint y: 281, distance: 10.2
click at [665, 281] on div at bounding box center [637, 151] width 158 height 352
click at [663, 256] on div at bounding box center [637, 151] width 158 height 352
click at [704, 319] on div at bounding box center [637, 151] width 158 height 352
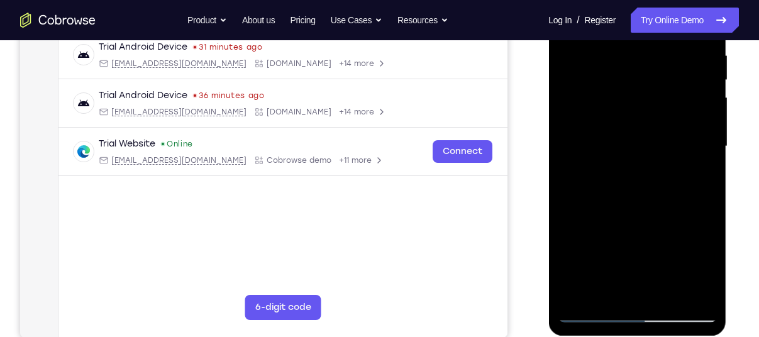
scroll to position [246, 0]
drag, startPoint x: 665, startPoint y: 213, endPoint x: 683, endPoint y: 223, distance: 20.8
click at [683, 223] on div at bounding box center [637, 147] width 158 height 352
click at [634, 198] on div at bounding box center [637, 147] width 158 height 352
drag, startPoint x: 592, startPoint y: 198, endPoint x: 652, endPoint y: 201, distance: 59.8
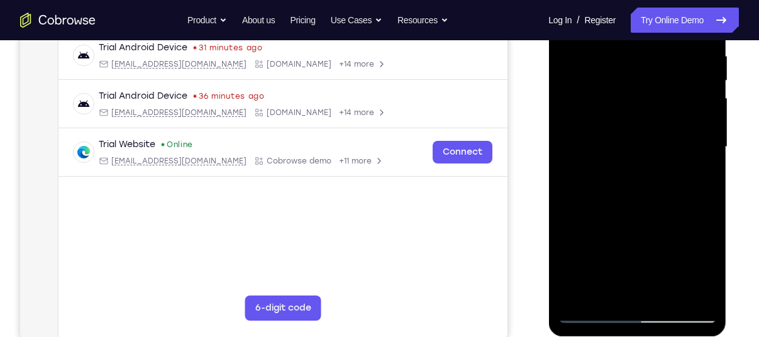
click at [652, 201] on div at bounding box center [637, 147] width 158 height 352
click at [589, 296] on div at bounding box center [637, 147] width 158 height 352
click at [592, 294] on div at bounding box center [637, 147] width 158 height 352
drag, startPoint x: 619, startPoint y: 203, endPoint x: 716, endPoint y: 224, distance: 99.2
click at [716, 224] on div at bounding box center [637, 149] width 178 height 375
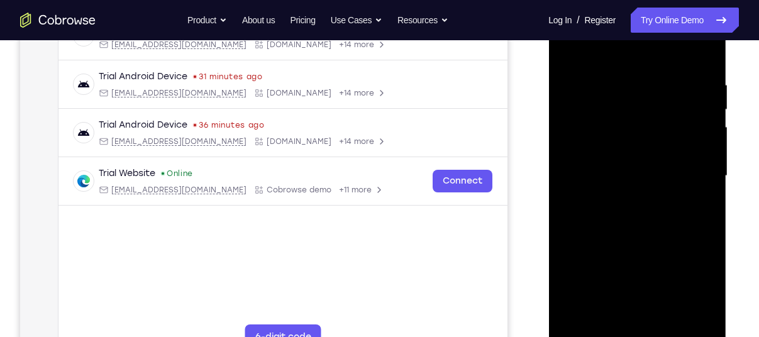
scroll to position [217, 0]
click at [601, 264] on div at bounding box center [637, 177] width 158 height 352
click at [597, 324] on div at bounding box center [637, 177] width 158 height 352
click at [601, 323] on div at bounding box center [637, 177] width 158 height 352
drag, startPoint x: 612, startPoint y: 253, endPoint x: 738, endPoint y: 248, distance: 126.5
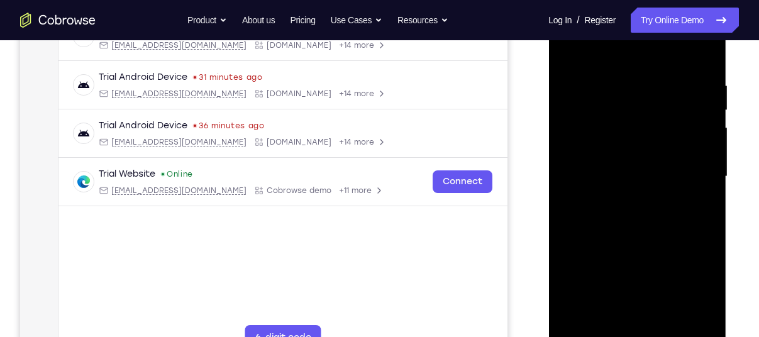
click at [728, 248] on html "Online web based iOS Simulators and Android Emulators. Run iPhone, iPad, Mobile…" at bounding box center [637, 179] width 179 height 377
drag, startPoint x: 617, startPoint y: 230, endPoint x: 726, endPoint y: 234, distance: 108.8
click at [726, 234] on div at bounding box center [637, 179] width 179 height 377
click at [619, 243] on div at bounding box center [637, 177] width 158 height 352
click at [608, 324] on div at bounding box center [637, 177] width 158 height 352
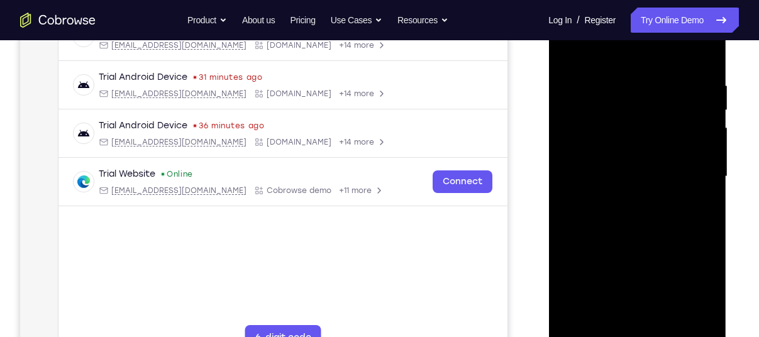
click at [613, 324] on div at bounding box center [637, 177] width 158 height 352
drag, startPoint x: 660, startPoint y: 265, endPoint x: 744, endPoint y: 249, distance: 85.7
click at [728, 249] on html "Online web based iOS Simulators and Android Emulators. Run iPhone, iPad, Mobile…" at bounding box center [637, 179] width 179 height 377
drag, startPoint x: 615, startPoint y: 223, endPoint x: 652, endPoint y: 248, distance: 44.8
click at [652, 248] on div at bounding box center [637, 177] width 158 height 352
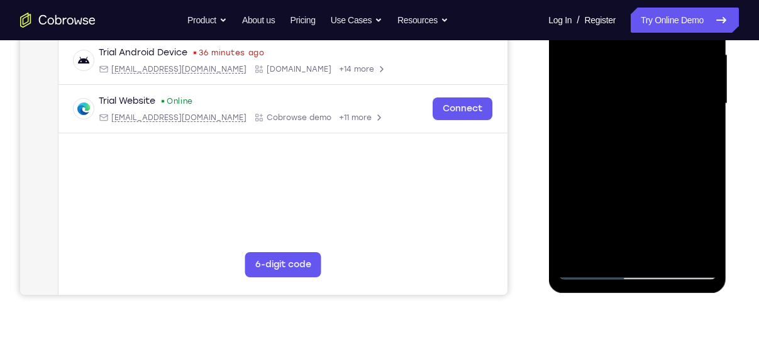
scroll to position [291, 0]
click at [611, 211] on div at bounding box center [637, 103] width 158 height 352
click at [620, 248] on div at bounding box center [637, 103] width 158 height 352
drag, startPoint x: 633, startPoint y: 134, endPoint x: 624, endPoint y: 214, distance: 81.0
click at [624, 214] on div at bounding box center [637, 103] width 158 height 352
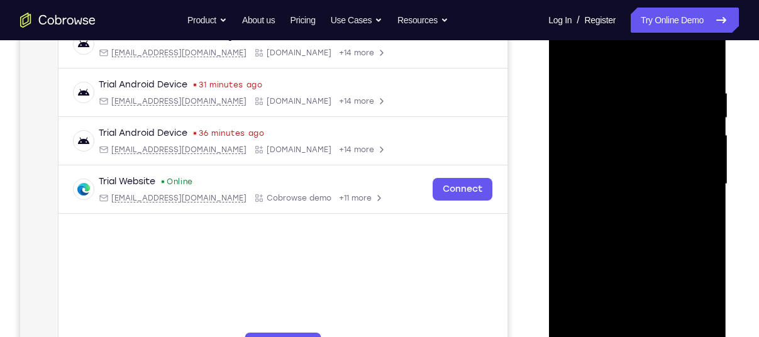
scroll to position [209, 0]
drag, startPoint x: 610, startPoint y: 197, endPoint x: 511, endPoint y: 220, distance: 101.4
click at [548, 220] on html "Online web based iOS Simulators and Android Emulators. Run iPhone, iPad, Mobile…" at bounding box center [637, 187] width 179 height 377
drag, startPoint x: 667, startPoint y: 211, endPoint x: 1079, endPoint y: 223, distance: 412.7
click at [548, 224] on html "Online web based iOS Simulators and Android Emulators. Run iPhone, iPad, Mobile…" at bounding box center [637, 187] width 179 height 377
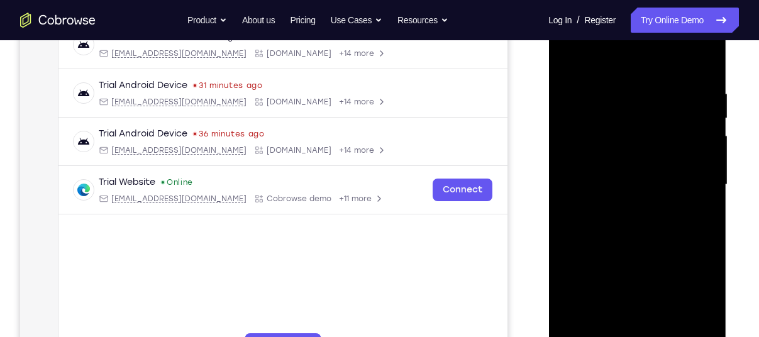
drag, startPoint x: 658, startPoint y: 231, endPoint x: 518, endPoint y: 242, distance: 141.3
click at [548, 242] on html "Online web based iOS Simulators and Android Emulators. Run iPhone, iPad, Mobile…" at bounding box center [637, 187] width 179 height 377
drag, startPoint x: 676, startPoint y: 228, endPoint x: 507, endPoint y: 241, distance: 169.7
click at [548, 241] on html "Online web based iOS Simulators and Android Emulators. Run iPhone, iPad, Mobile…" at bounding box center [637, 187] width 179 height 377
drag, startPoint x: 669, startPoint y: 241, endPoint x: 528, endPoint y: 244, distance: 141.5
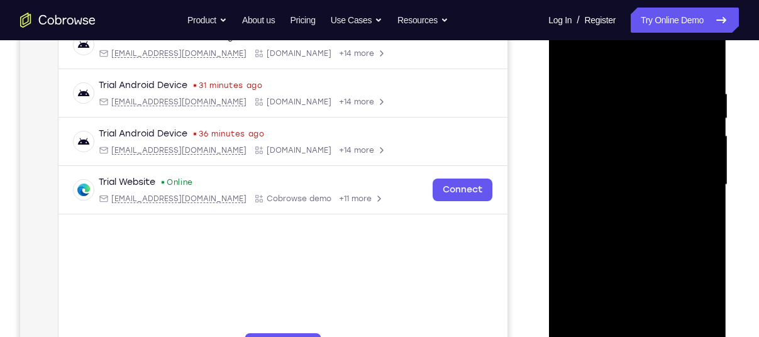
click at [548, 244] on html "Online web based iOS Simulators and Android Emulators. Run iPhone, iPad, Mobile…" at bounding box center [637, 187] width 179 height 377
drag, startPoint x: 656, startPoint y: 240, endPoint x: 521, endPoint y: 255, distance: 135.5
click at [548, 255] on html "Online web based iOS Simulators and Android Emulators. Run iPhone, iPad, Mobile…" at bounding box center [637, 187] width 179 height 377
drag, startPoint x: 668, startPoint y: 253, endPoint x: 580, endPoint y: 257, distance: 88.1
click at [580, 257] on div at bounding box center [637, 185] width 158 height 352
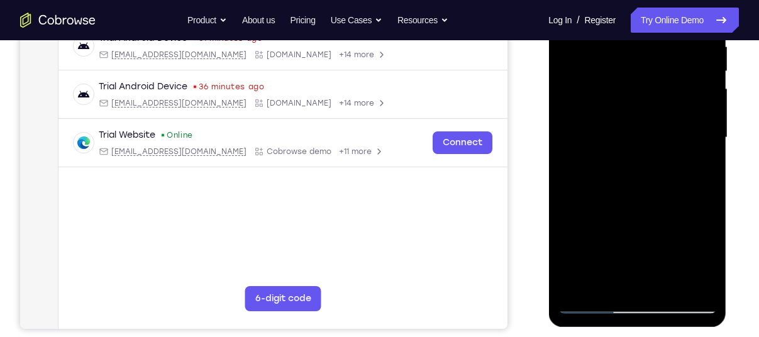
scroll to position [258, 0]
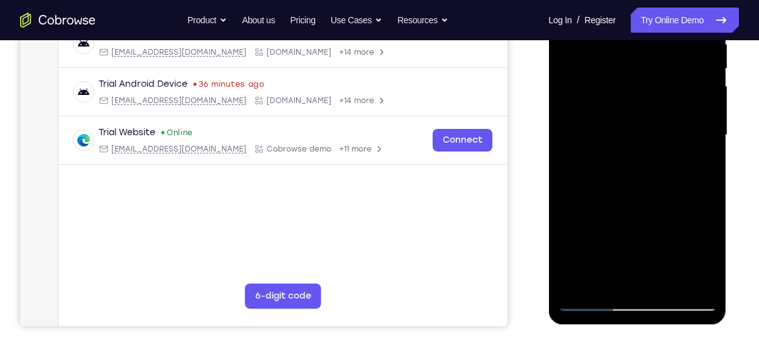
click at [619, 238] on div at bounding box center [637, 135] width 158 height 352
click at [707, 145] on div at bounding box center [637, 135] width 158 height 352
click at [628, 284] on div at bounding box center [637, 135] width 158 height 352
click at [627, 282] on div at bounding box center [637, 135] width 158 height 352
drag, startPoint x: 673, startPoint y: 185, endPoint x: 551, endPoint y: 224, distance: 128.5
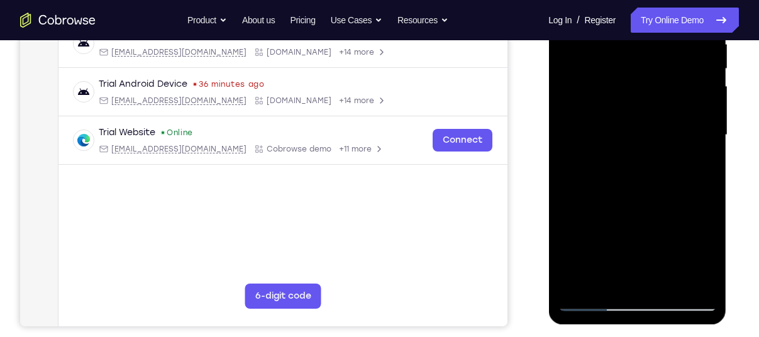
click at [551, 224] on div at bounding box center [637, 137] width 178 height 375
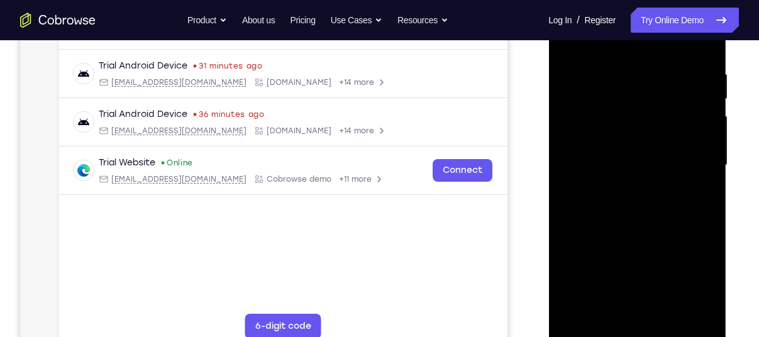
scroll to position [229, 0]
click at [601, 246] on div at bounding box center [637, 165] width 158 height 352
click at [629, 311] on div at bounding box center [637, 165] width 158 height 352
drag, startPoint x: 667, startPoint y: 245, endPoint x: 563, endPoint y: 256, distance: 104.4
click at [563, 256] on div at bounding box center [637, 165] width 158 height 352
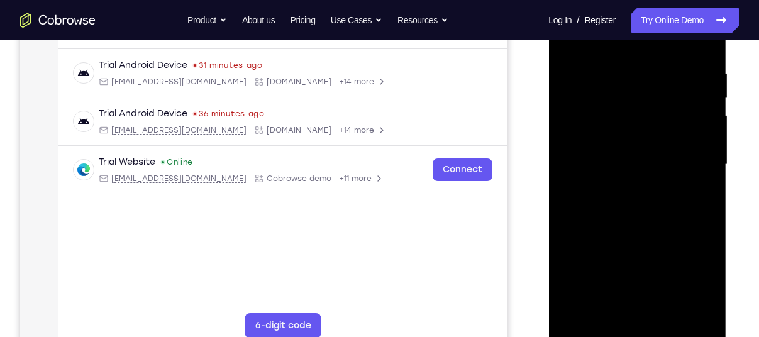
drag, startPoint x: 612, startPoint y: 227, endPoint x: 624, endPoint y: 233, distance: 14.1
click at [624, 233] on div at bounding box center [637, 165] width 158 height 352
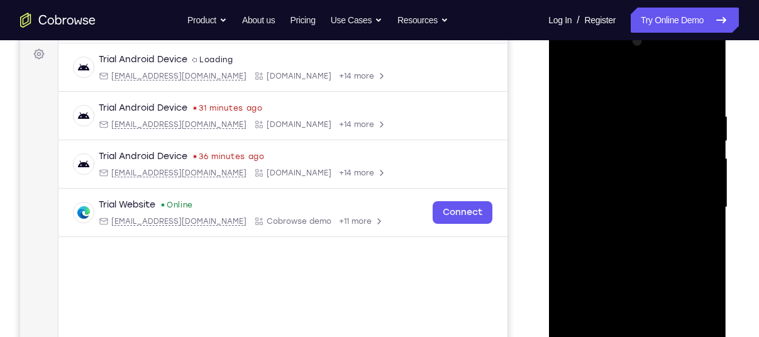
scroll to position [187, 0]
drag, startPoint x: 634, startPoint y: 231, endPoint x: 717, endPoint y: 208, distance: 85.6
click at [717, 208] on div at bounding box center [637, 208] width 178 height 375
drag, startPoint x: 585, startPoint y: 251, endPoint x: 672, endPoint y: 255, distance: 86.3
click at [672, 255] on div at bounding box center [637, 207] width 158 height 352
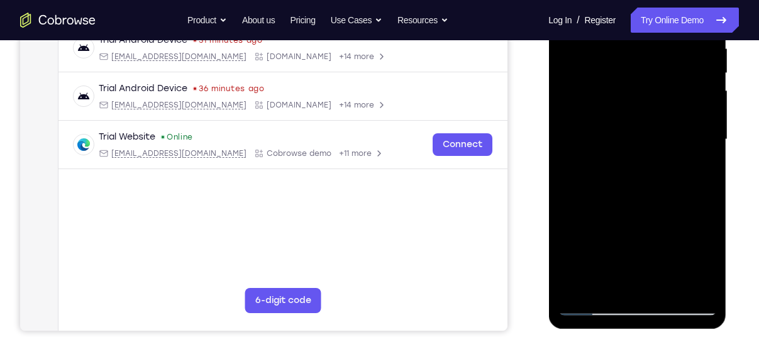
scroll to position [261, 0]
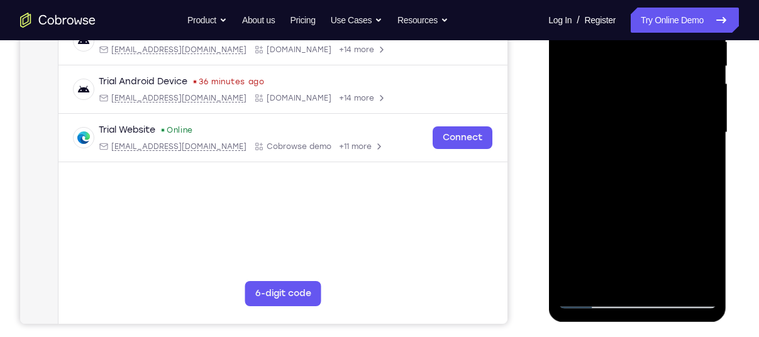
click at [639, 228] on div at bounding box center [637, 133] width 158 height 352
click at [629, 235] on div at bounding box center [637, 133] width 158 height 352
click at [634, 282] on div at bounding box center [637, 133] width 158 height 352
click at [636, 279] on div at bounding box center [637, 133] width 158 height 352
drag, startPoint x: 626, startPoint y: 223, endPoint x: 767, endPoint y: 233, distance: 141.2
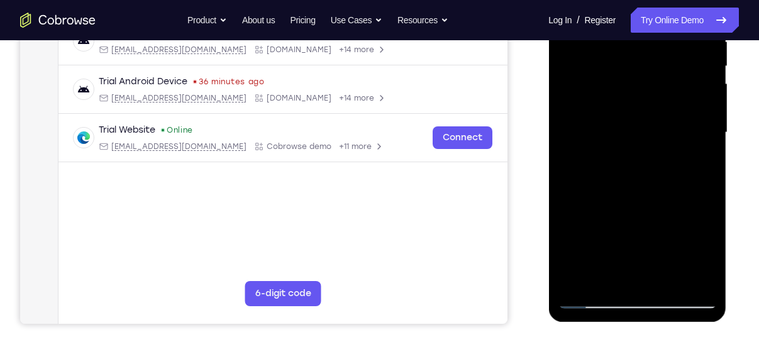
click at [728, 233] on html "Online web based iOS Simulators and Android Emulators. Run iPhone, iPad, Mobile…" at bounding box center [637, 135] width 179 height 377
drag, startPoint x: 622, startPoint y: 205, endPoint x: 765, endPoint y: 189, distance: 144.3
click at [728, 189] on html "Online web based iOS Simulators and Android Emulators. Run iPhone, iPad, Mobile…" at bounding box center [637, 135] width 179 height 377
drag, startPoint x: 588, startPoint y: 175, endPoint x: 770, endPoint y: 192, distance: 183.2
click at [728, 192] on html "Online web based iOS Simulators and Android Emulators. Run iPhone, iPad, Mobile…" at bounding box center [637, 135] width 179 height 377
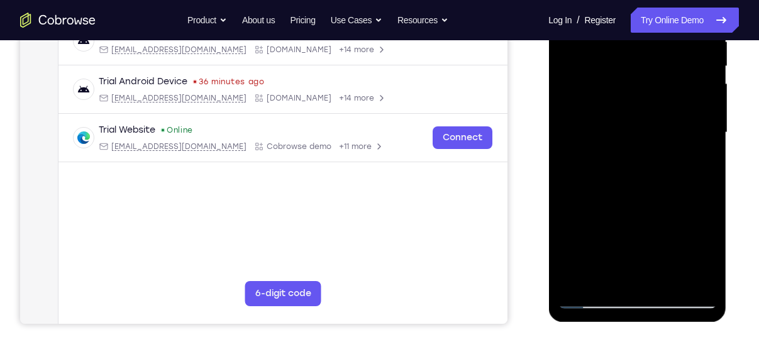
drag, startPoint x: 602, startPoint y: 184, endPoint x: 770, endPoint y: 174, distance: 168.2
click at [728, 174] on html "Online web based iOS Simulators and Android Emulators. Run iPhone, iPad, Mobile…" at bounding box center [637, 135] width 179 height 377
drag, startPoint x: 584, startPoint y: 151, endPoint x: 720, endPoint y: 150, distance: 135.8
click at [720, 150] on div at bounding box center [637, 134] width 178 height 375
drag, startPoint x: 616, startPoint y: 147, endPoint x: 754, endPoint y: 135, distance: 138.3
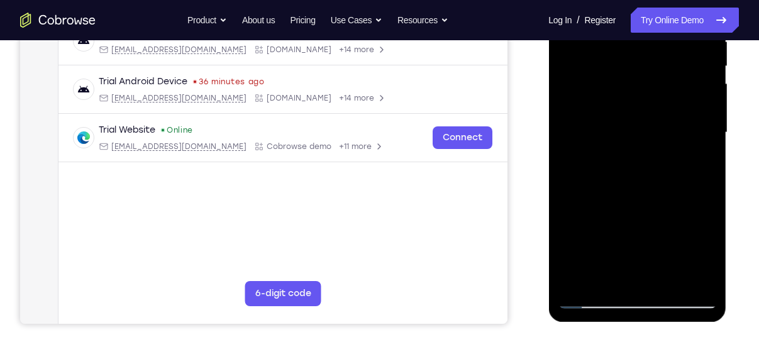
click at [728, 135] on html "Online web based iOS Simulators and Android Emulators. Run iPhone, iPad, Mobile…" at bounding box center [637, 135] width 179 height 377
drag, startPoint x: 590, startPoint y: 163, endPoint x: 720, endPoint y: 172, distance: 129.8
click at [720, 172] on div at bounding box center [637, 134] width 178 height 375
drag, startPoint x: 580, startPoint y: 177, endPoint x: 700, endPoint y: 184, distance: 119.6
click at [700, 184] on div at bounding box center [637, 133] width 158 height 352
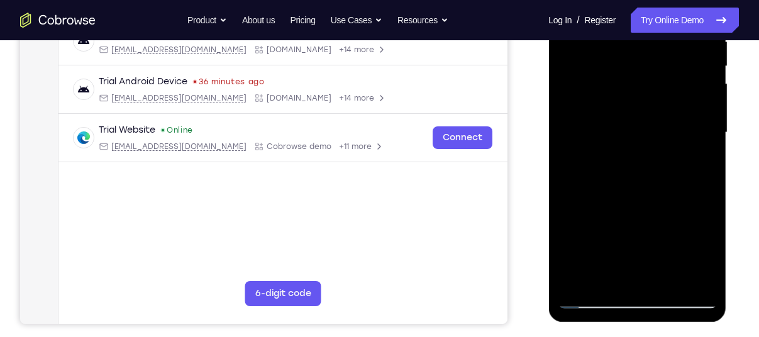
drag, startPoint x: 595, startPoint y: 179, endPoint x: 770, endPoint y: 192, distance: 175.3
click at [728, 192] on html "Online web based iOS Simulators and Android Emulators. Run iPhone, iPad, Mobile…" at bounding box center [637, 135] width 179 height 377
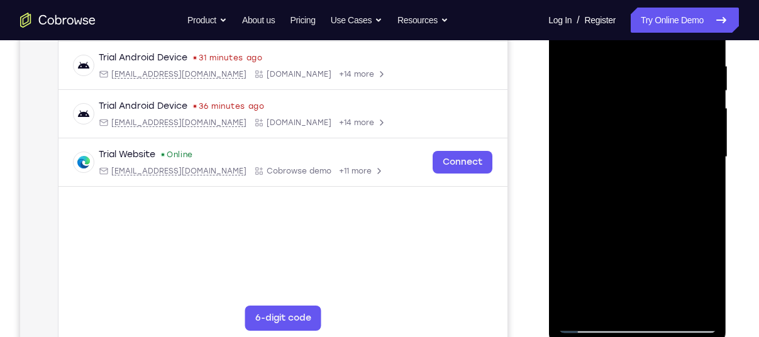
scroll to position [237, 0]
drag, startPoint x: 606, startPoint y: 193, endPoint x: 736, endPoint y: 199, distance: 130.3
click at [728, 199] on html "Online web based iOS Simulators and Android Emulators. Run iPhone, iPad, Mobile…" at bounding box center [637, 159] width 179 height 377
drag, startPoint x: 622, startPoint y: 200, endPoint x: 734, endPoint y: 202, distance: 112.0
click at [728, 202] on html "Online web based iOS Simulators and Android Emulators. Run iPhone, iPad, Mobile…" at bounding box center [637, 159] width 179 height 377
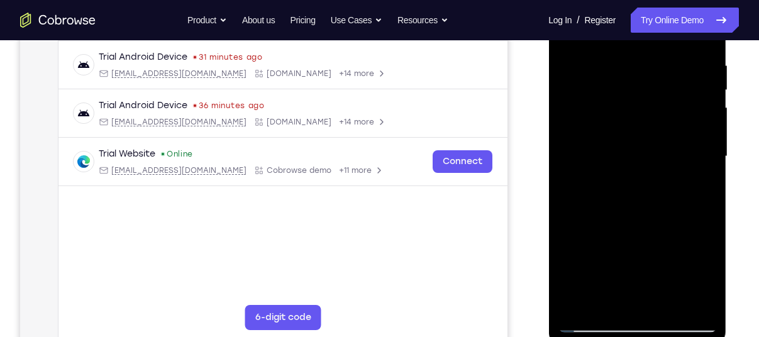
drag, startPoint x: 588, startPoint y: 184, endPoint x: 536, endPoint y: 216, distance: 61.6
click at [548, 216] on html "Online web based iOS Simulators and Android Emulators. Run iPhone, iPad, Mobile…" at bounding box center [637, 159] width 179 height 377
drag, startPoint x: 672, startPoint y: 209, endPoint x: 580, endPoint y: 226, distance: 94.1
click at [580, 226] on div at bounding box center [637, 157] width 158 height 352
click at [629, 209] on div at bounding box center [637, 157] width 158 height 352
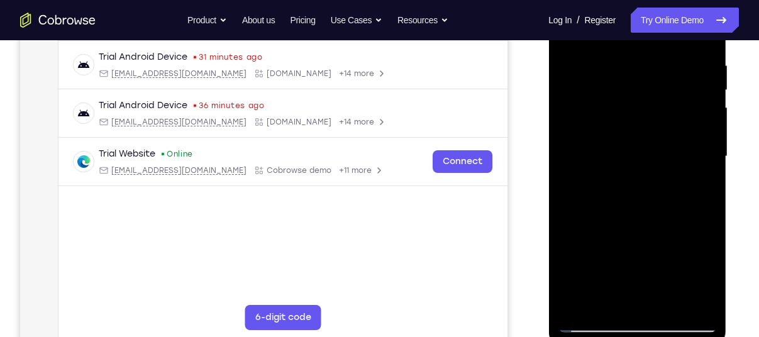
click at [641, 306] on div at bounding box center [637, 157] width 158 height 352
click at [642, 306] on div at bounding box center [637, 157] width 158 height 352
drag, startPoint x: 631, startPoint y: 233, endPoint x: 505, endPoint y: 267, distance: 130.9
click at [548, 267] on html "Online web based iOS Simulators and Android Emulators. Run iPhone, iPad, Mobile…" at bounding box center [637, 159] width 179 height 377
drag, startPoint x: 686, startPoint y: 187, endPoint x: 529, endPoint y: 210, distance: 158.9
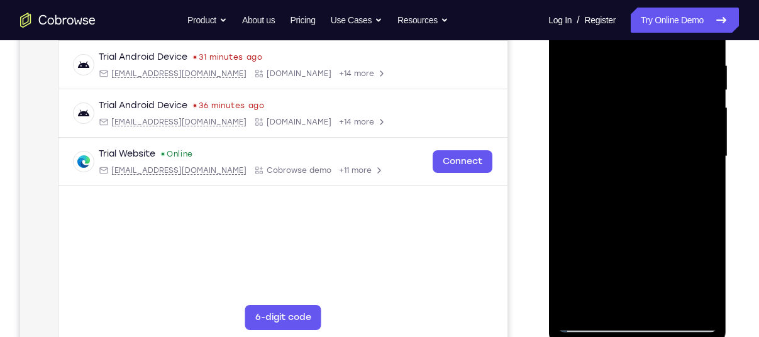
click at [548, 210] on html "Online web based iOS Simulators and Android Emulators. Run iPhone, iPad, Mobile…" at bounding box center [637, 159] width 179 height 377
drag, startPoint x: 676, startPoint y: 196, endPoint x: 555, endPoint y: 226, distance: 125.1
click at [555, 226] on div at bounding box center [637, 158] width 178 height 375
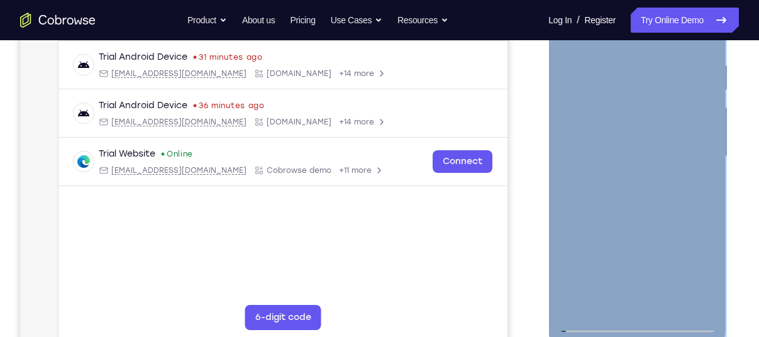
drag, startPoint x: 722, startPoint y: 168, endPoint x: 676, endPoint y: 167, distance: 45.9
click at [676, 167] on div at bounding box center [637, 158] width 178 height 375
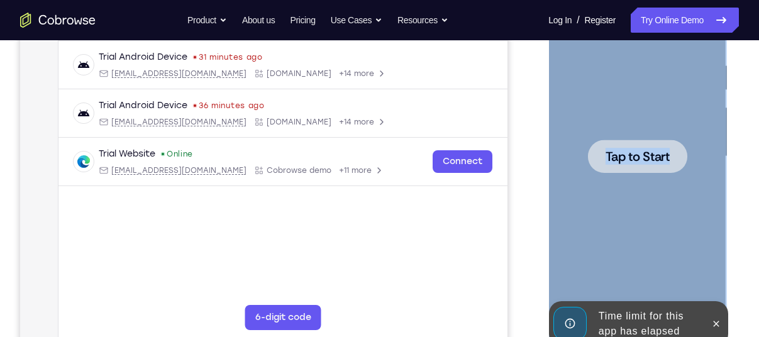
click at [656, 170] on div at bounding box center [636, 156] width 99 height 33
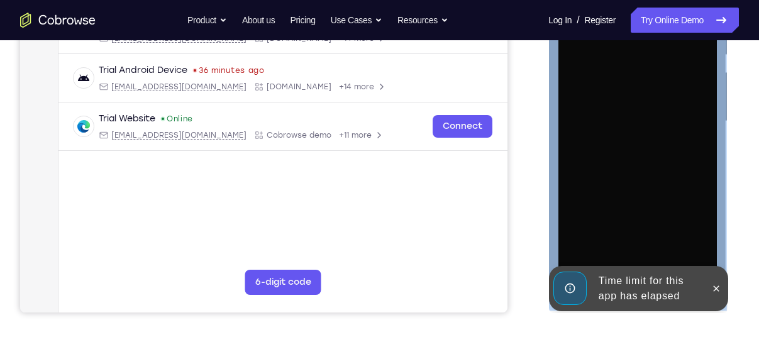
scroll to position [274, 0]
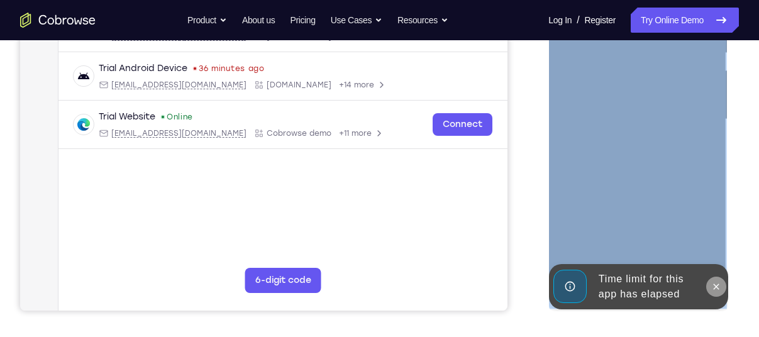
click at [717, 285] on icon at bounding box center [716, 287] width 10 height 10
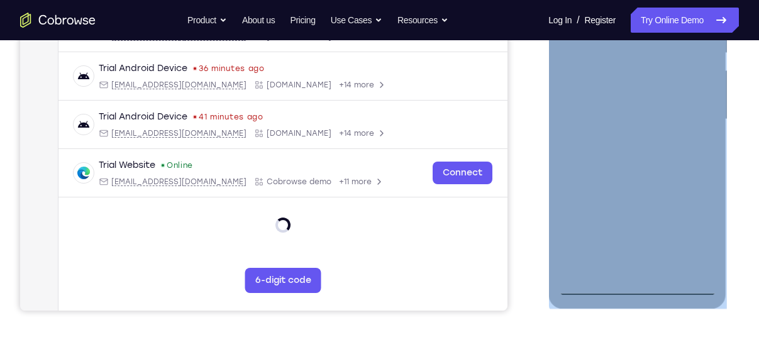
click at [646, 285] on div at bounding box center [637, 119] width 158 height 352
click at [694, 238] on div at bounding box center [637, 119] width 158 height 352
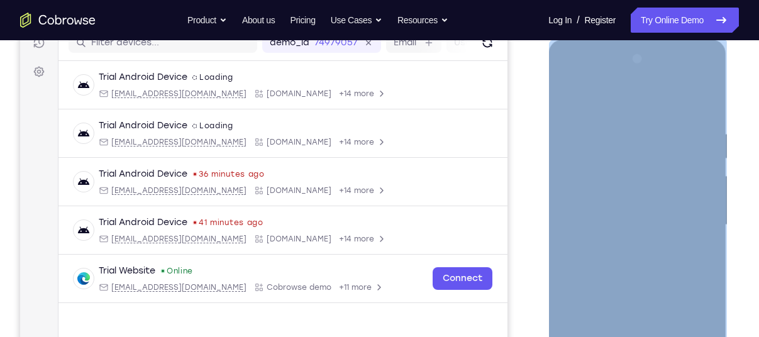
scroll to position [163, 0]
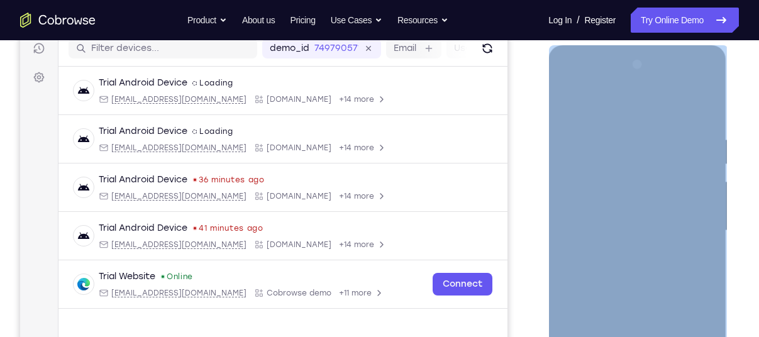
click at [606, 101] on div at bounding box center [637, 231] width 158 height 352
click at [603, 159] on div at bounding box center [637, 231] width 158 height 352
click at [579, 206] on div at bounding box center [637, 231] width 158 height 352
click at [637, 273] on div at bounding box center [637, 231] width 158 height 352
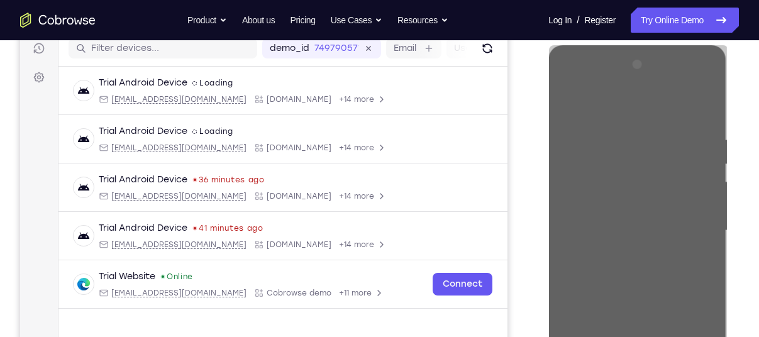
click at [734, 228] on div at bounding box center [638, 229] width 201 height 387
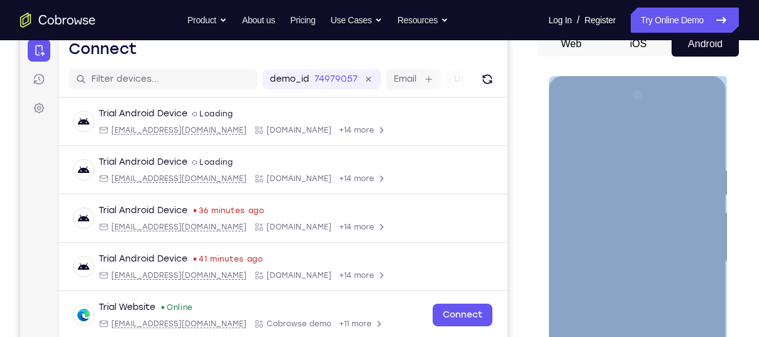
scroll to position [131, 0]
click at [632, 116] on div at bounding box center [637, 262] width 158 height 352
click at [650, 117] on div at bounding box center [637, 262] width 158 height 352
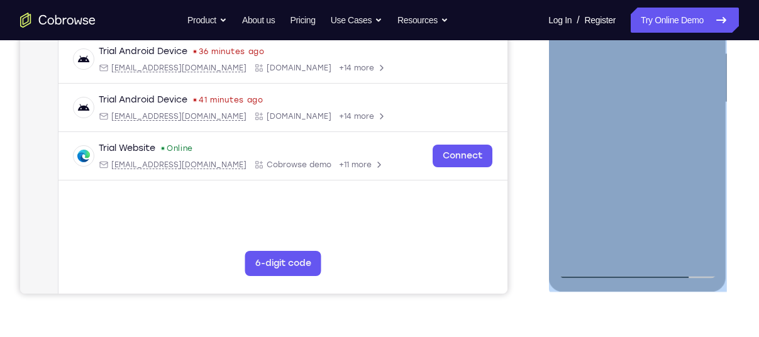
scroll to position [294, 0]
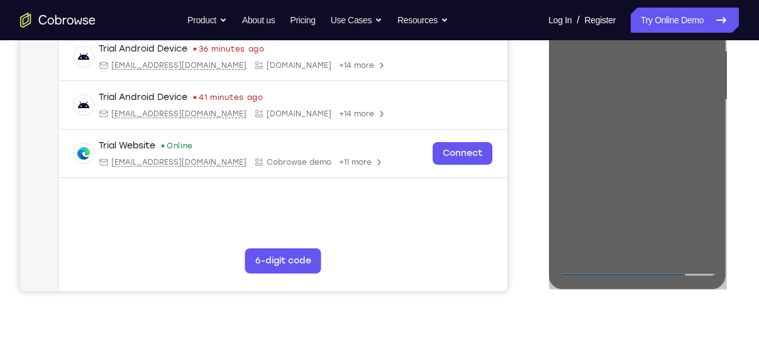
click at [748, 200] on div "Your Support Agent Your Customer Web iOS Android Next Steps We’d be happy to gi…" at bounding box center [379, 161] width 759 height 829
click at [527, 188] on div "Your Support Agent Your Customer Web iOS Android" at bounding box center [379, 59] width 719 height 465
click at [494, 26] on div "Go back Powerful, Flexible and Trustworthy. Avoid all extra friction for both A…" at bounding box center [379, 20] width 759 height 25
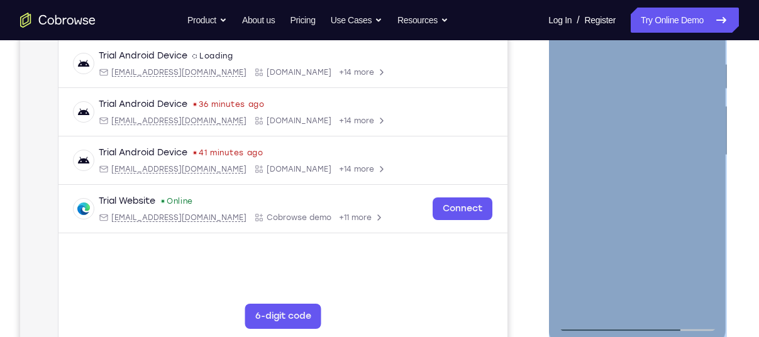
scroll to position [233, 0]
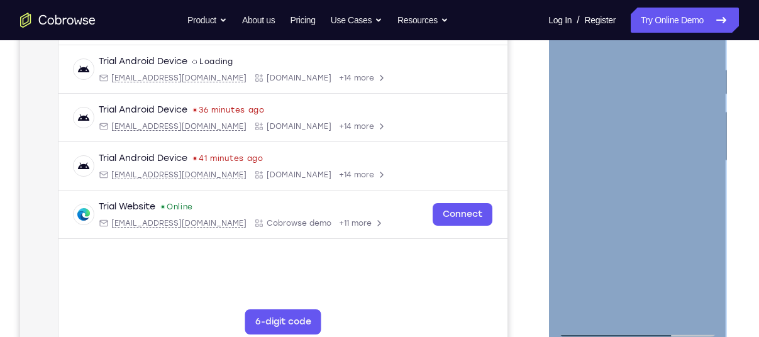
click at [641, 116] on div at bounding box center [637, 161] width 158 height 352
click at [608, 51] on div at bounding box center [637, 161] width 158 height 352
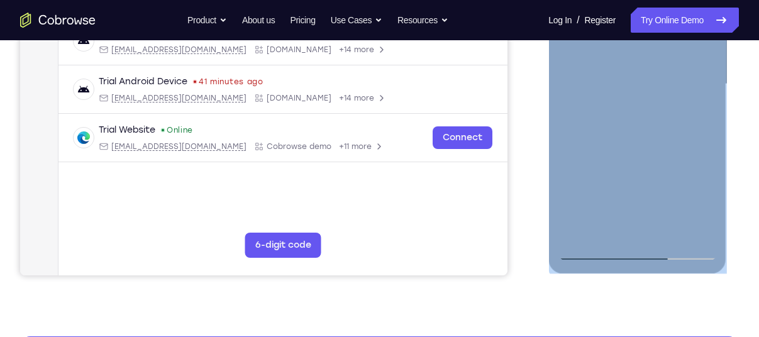
scroll to position [310, 0]
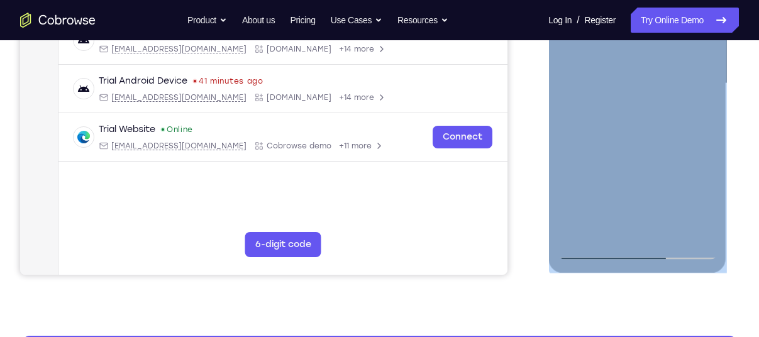
click at [678, 236] on div at bounding box center [637, 84] width 158 height 352
click at [702, 212] on div at bounding box center [637, 84] width 158 height 352
click at [589, 221] on div at bounding box center [637, 84] width 158 height 352
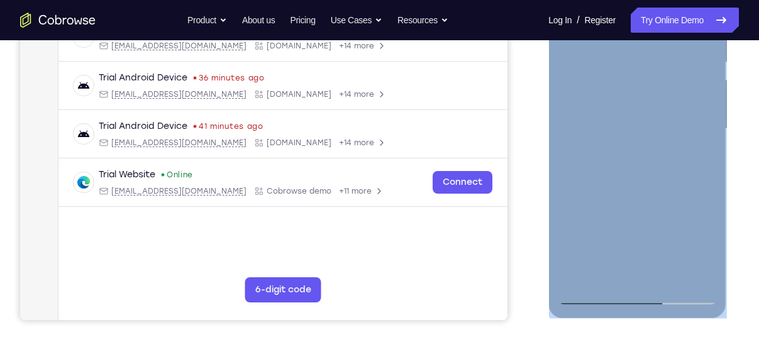
scroll to position [236, 0]
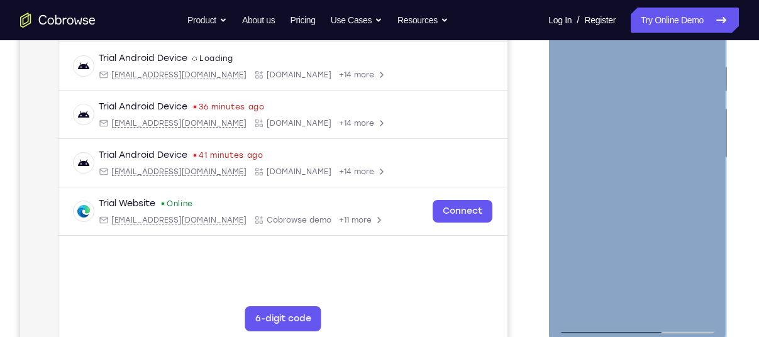
click at [650, 267] on div at bounding box center [637, 158] width 158 height 352
click at [637, 231] on div at bounding box center [637, 158] width 158 height 352
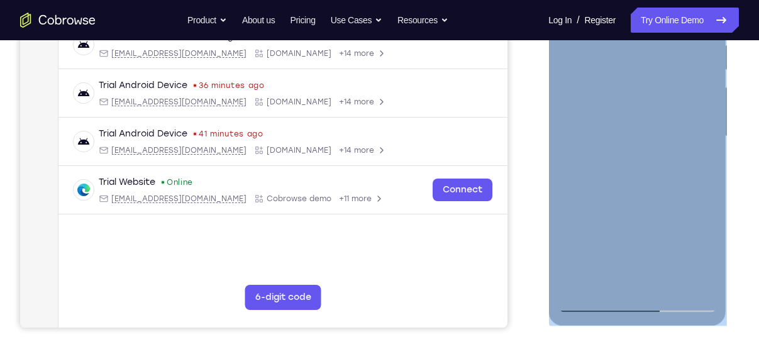
scroll to position [258, 0]
click at [633, 215] on div at bounding box center [637, 136] width 158 height 352
click at [667, 214] on div at bounding box center [637, 136] width 158 height 352
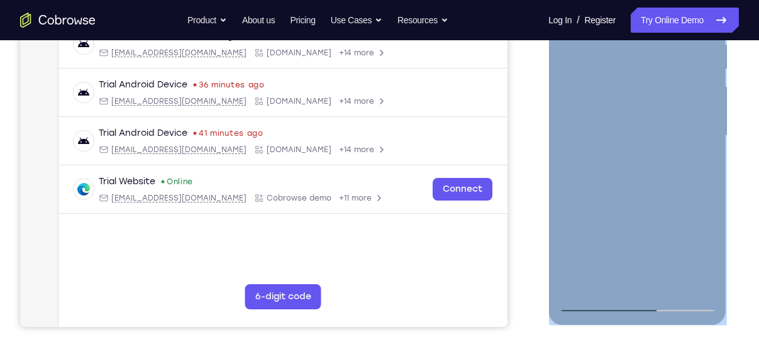
click at [667, 214] on div at bounding box center [637, 136] width 158 height 352
click at [580, 252] on div at bounding box center [637, 136] width 158 height 352
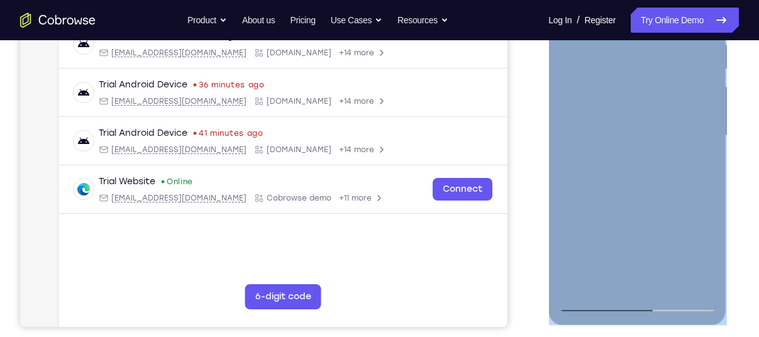
click at [588, 252] on div at bounding box center [637, 136] width 158 height 352
click at [599, 251] on div at bounding box center [637, 136] width 158 height 352
click at [606, 251] on div at bounding box center [637, 136] width 158 height 352
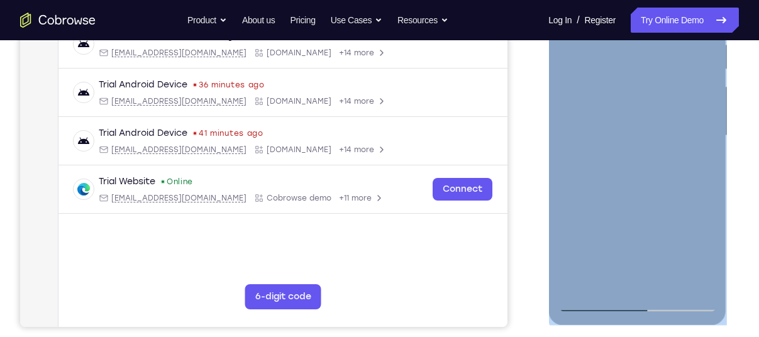
click at [606, 251] on div at bounding box center [637, 136] width 158 height 352
click at [623, 252] on div at bounding box center [637, 136] width 158 height 352
click at [631, 250] on div at bounding box center [637, 136] width 158 height 352
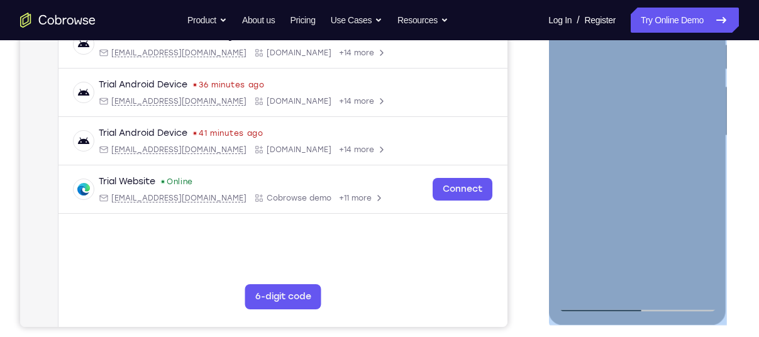
click at [639, 249] on div at bounding box center [637, 136] width 158 height 352
click at [671, 206] on div at bounding box center [637, 136] width 158 height 352
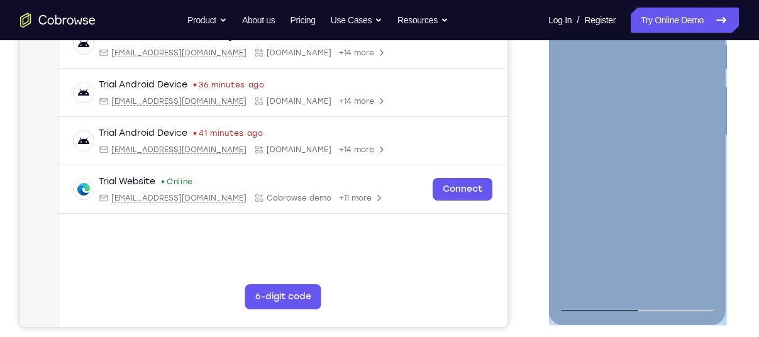
click at [671, 206] on div at bounding box center [637, 136] width 158 height 352
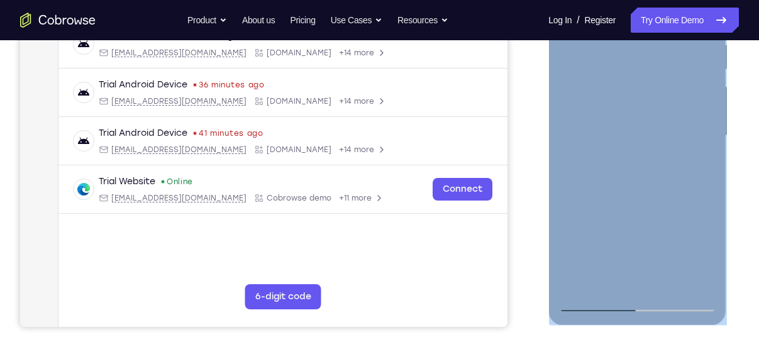
click at [671, 206] on div at bounding box center [637, 136] width 158 height 352
click at [676, 213] on div at bounding box center [637, 136] width 158 height 352
click at [692, 190] on div at bounding box center [637, 136] width 158 height 352
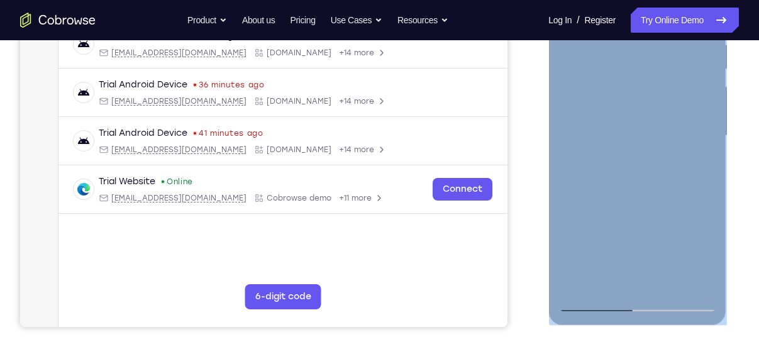
click at [692, 190] on div at bounding box center [637, 136] width 158 height 352
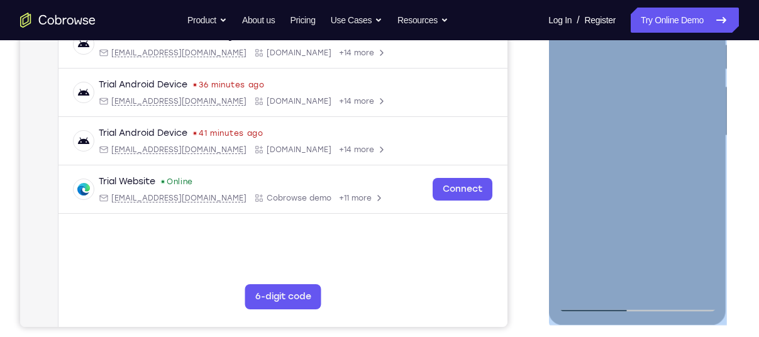
click at [579, 227] on div at bounding box center [637, 136] width 158 height 352
click at [702, 191] on div at bounding box center [637, 136] width 158 height 352
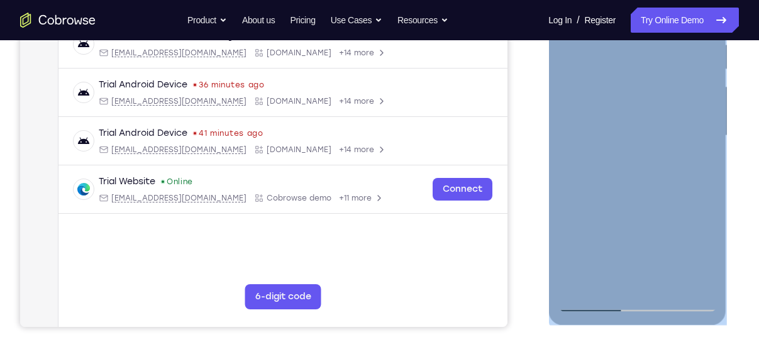
click at [702, 191] on div at bounding box center [637, 136] width 158 height 352
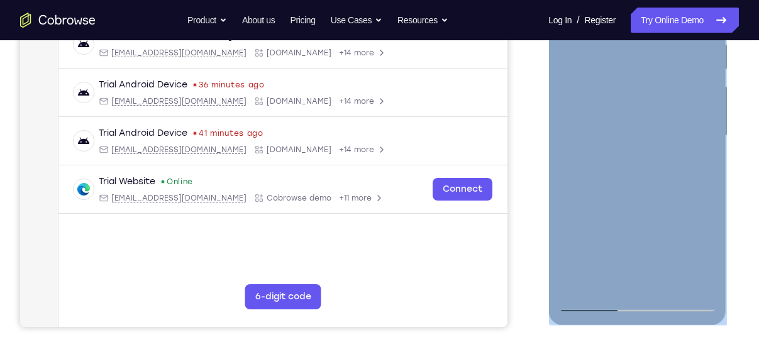
click at [702, 191] on div at bounding box center [637, 136] width 158 height 352
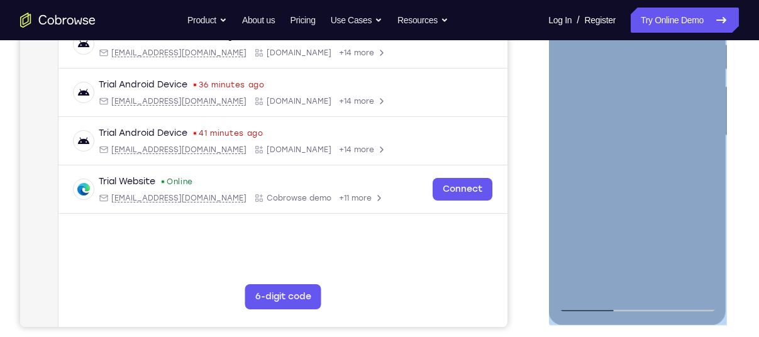
click at [702, 191] on div at bounding box center [637, 136] width 158 height 352
click at [691, 190] on div at bounding box center [637, 136] width 158 height 352
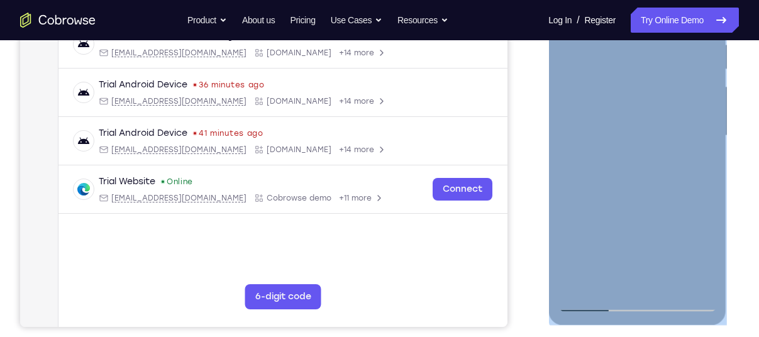
click at [691, 190] on div at bounding box center [637, 136] width 158 height 352
click at [636, 213] on div at bounding box center [637, 136] width 158 height 352
click at [631, 211] on div at bounding box center [637, 136] width 158 height 352
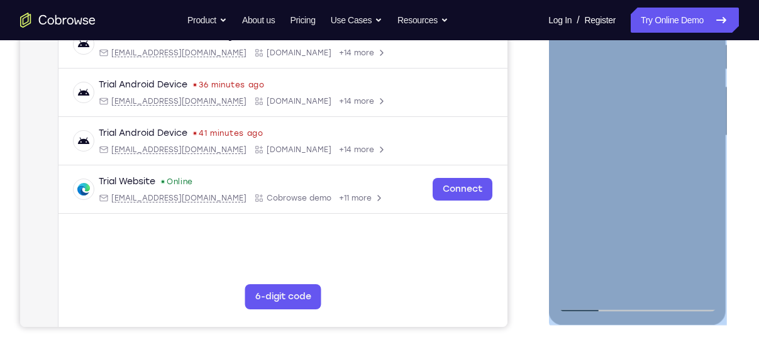
click at [697, 209] on div at bounding box center [637, 136] width 158 height 352
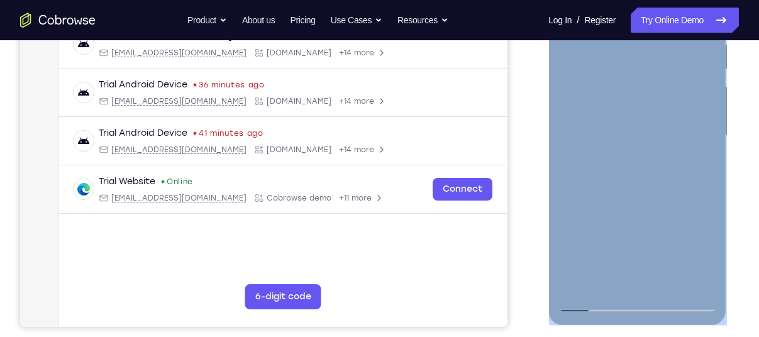
click at [697, 209] on div at bounding box center [637, 136] width 158 height 352
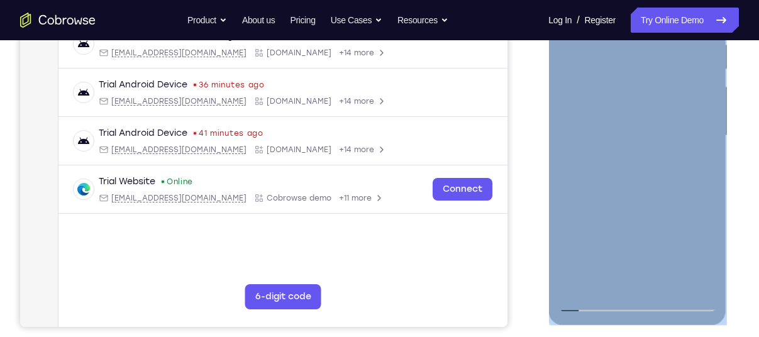
click at [697, 209] on div at bounding box center [637, 136] width 158 height 352
click at [671, 234] on div at bounding box center [637, 136] width 158 height 352
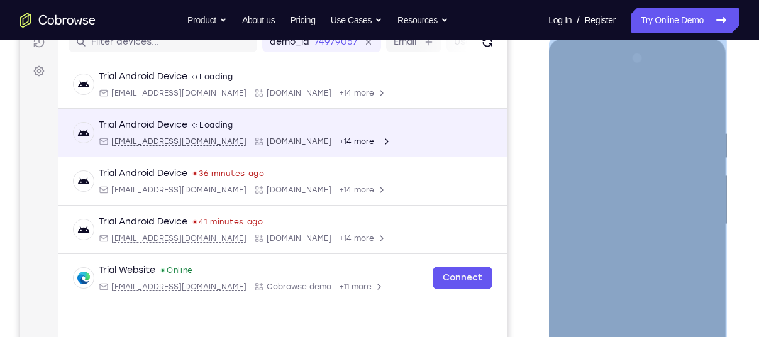
scroll to position [167, 0]
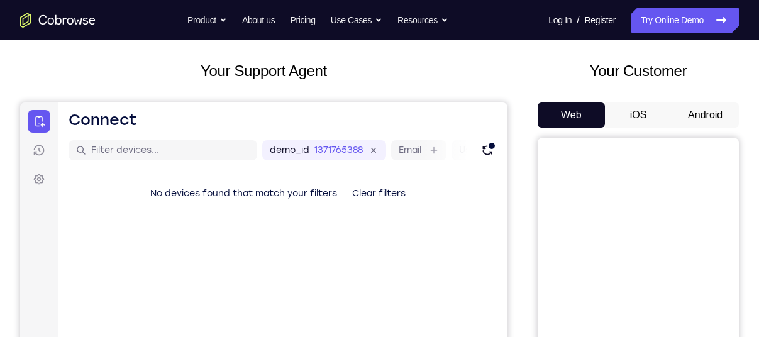
scroll to position [60, 0]
click at [693, 110] on button "Android" at bounding box center [705, 115] width 67 height 25
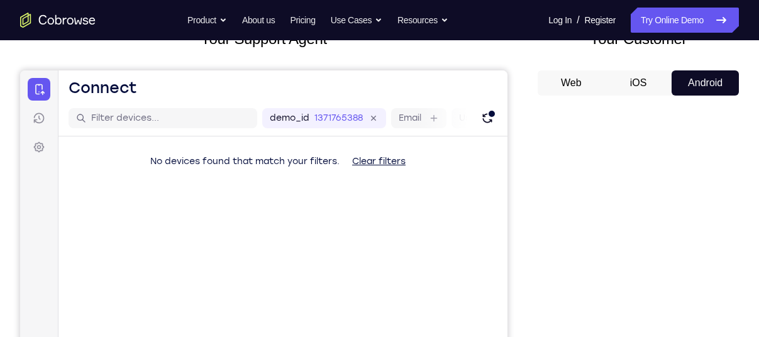
scroll to position [87, 0]
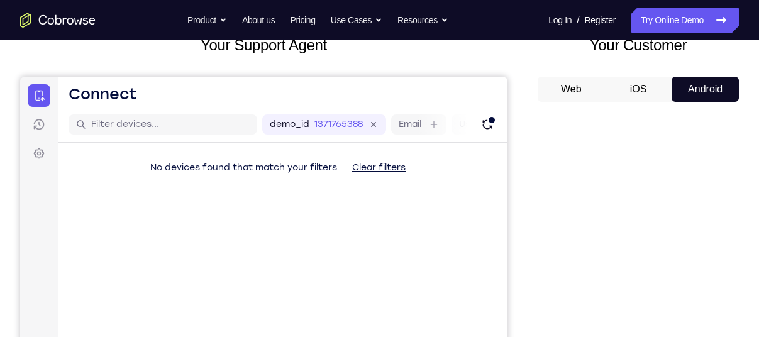
click at [555, 88] on button "Web" at bounding box center [571, 89] width 67 height 25
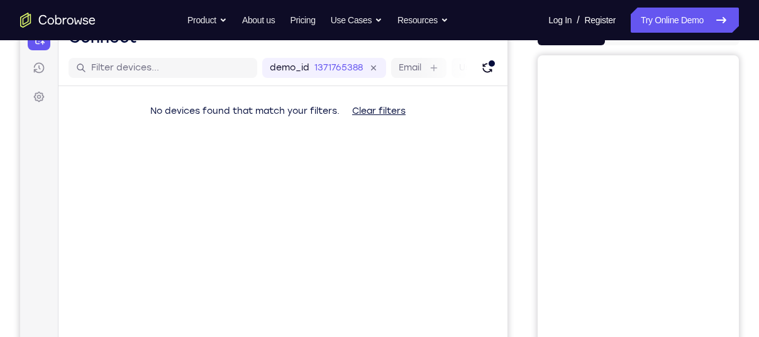
scroll to position [136, 0]
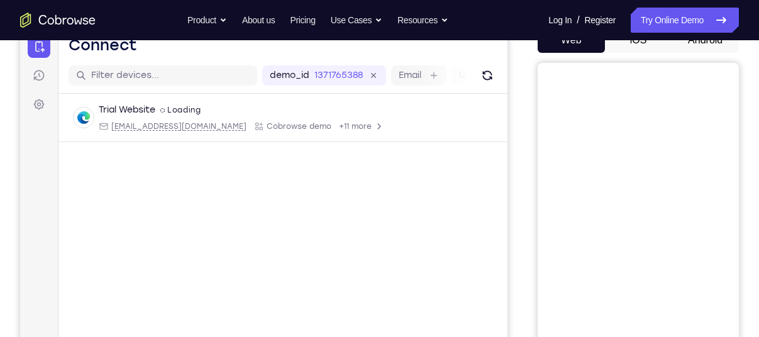
click at [692, 40] on nav "Go back Powerful, Flexible and Trustworthy. Avoid all extra friction for both A…" at bounding box center [379, 20] width 759 height 40
click at [692, 42] on button "Android" at bounding box center [705, 40] width 67 height 25
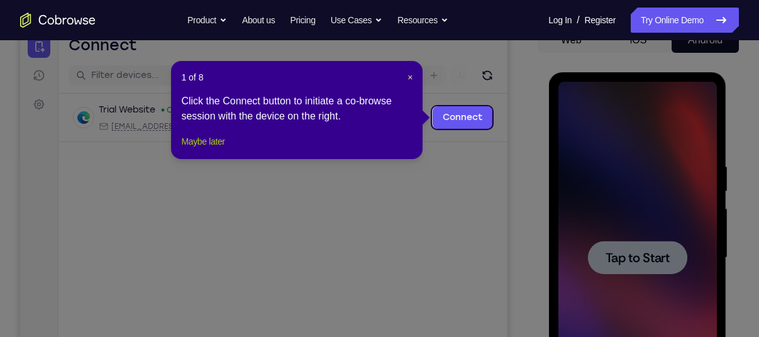
click at [201, 149] on button "Maybe later" at bounding box center [202, 141] width 43 height 15
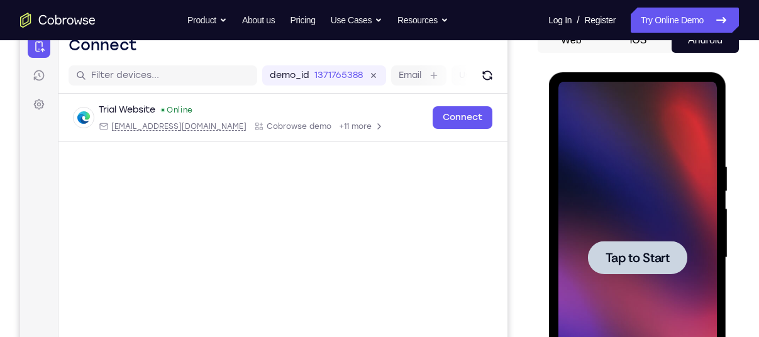
click at [664, 252] on span "Tap to Start" at bounding box center [637, 258] width 64 height 13
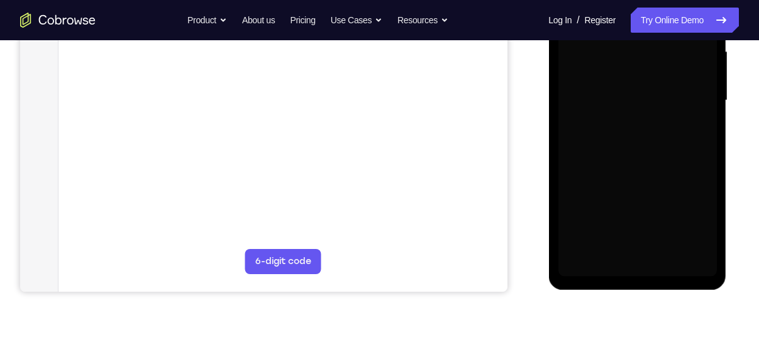
scroll to position [274, 0]
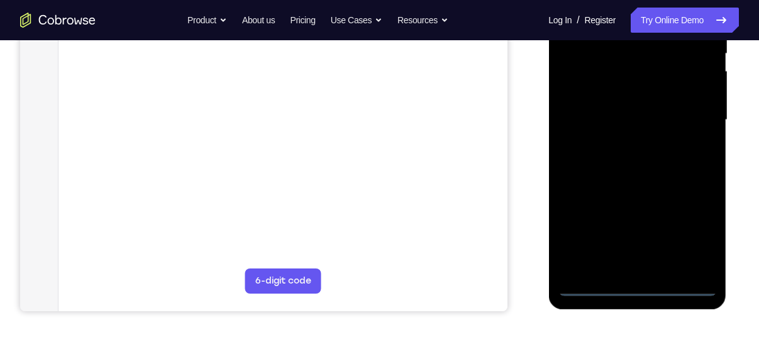
click at [641, 292] on div at bounding box center [637, 120] width 158 height 352
click at [689, 235] on div at bounding box center [637, 120] width 158 height 352
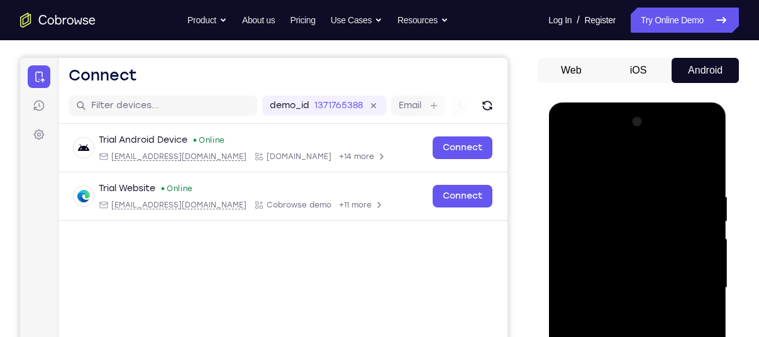
scroll to position [106, 0]
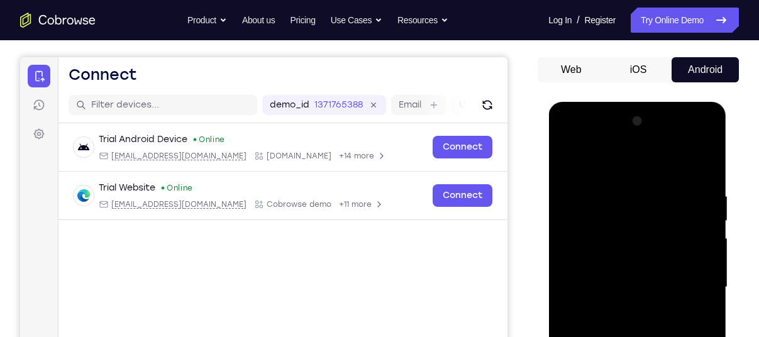
click at [594, 170] on div at bounding box center [637, 287] width 158 height 352
click at [620, 223] on div at bounding box center [637, 287] width 158 height 352
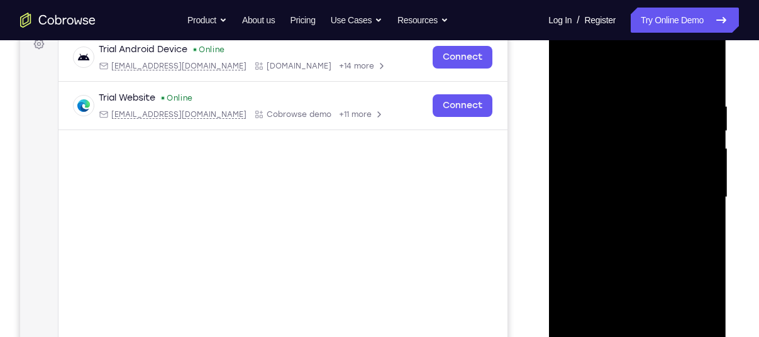
scroll to position [211, 0]
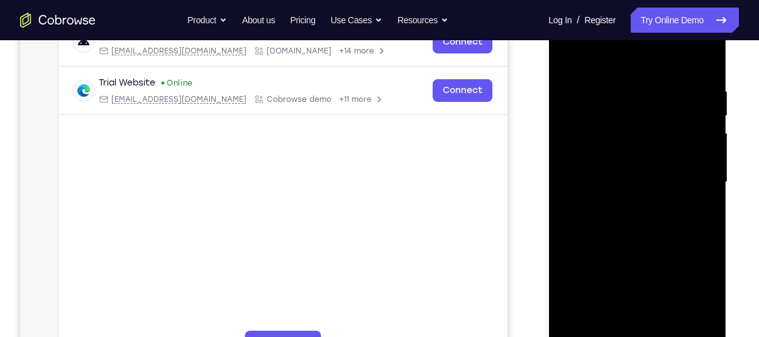
drag, startPoint x: 645, startPoint y: 321, endPoint x: 622, endPoint y: 130, distance: 191.9
click at [622, 130] on div at bounding box center [637, 182] width 158 height 352
click at [602, 160] on div at bounding box center [637, 182] width 158 height 352
click at [650, 194] on div at bounding box center [637, 182] width 158 height 352
click at [606, 185] on div at bounding box center [637, 182] width 158 height 352
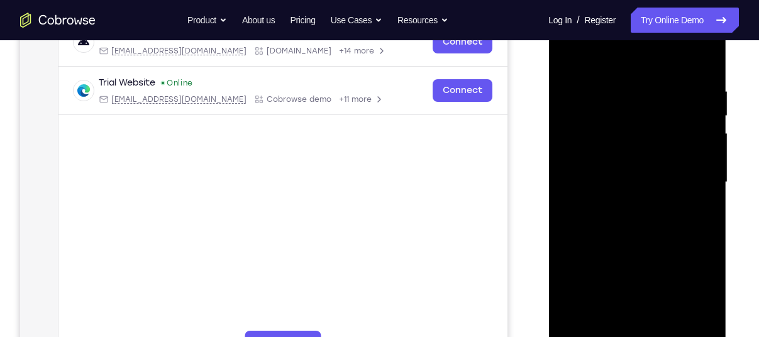
scroll to position [327, 0]
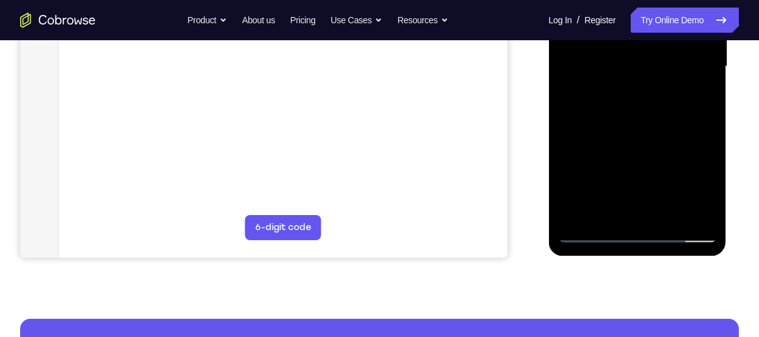
click at [706, 172] on div at bounding box center [637, 67] width 158 height 352
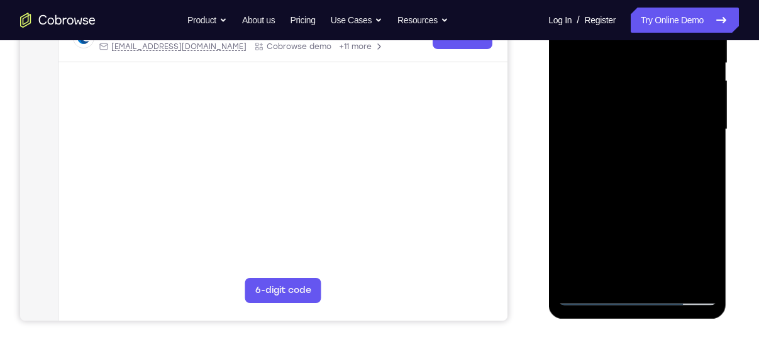
scroll to position [263, 0]
drag, startPoint x: 657, startPoint y: 210, endPoint x: 651, endPoint y: 81, distance: 129.1
click at [651, 81] on div at bounding box center [637, 130] width 158 height 352
drag, startPoint x: 663, startPoint y: 184, endPoint x: 642, endPoint y: 36, distance: 149.3
click at [642, 36] on div at bounding box center [637, 130] width 158 height 352
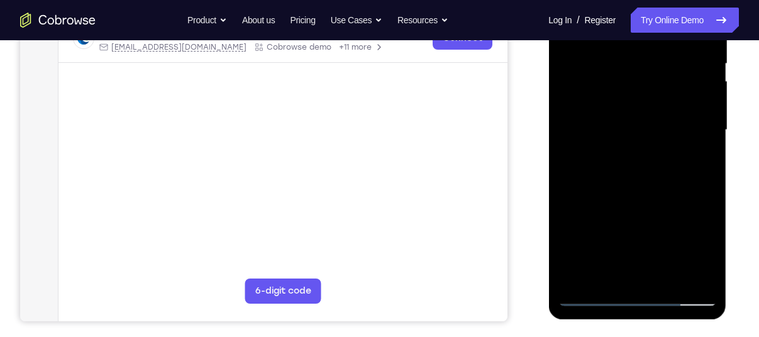
drag, startPoint x: 656, startPoint y: 201, endPoint x: 646, endPoint y: 44, distance: 157.5
click at [646, 44] on div at bounding box center [637, 130] width 158 height 352
drag, startPoint x: 658, startPoint y: 199, endPoint x: 644, endPoint y: 57, distance: 143.5
click at [644, 57] on div at bounding box center [637, 130] width 158 height 352
drag, startPoint x: 657, startPoint y: 206, endPoint x: 639, endPoint y: 54, distance: 152.6
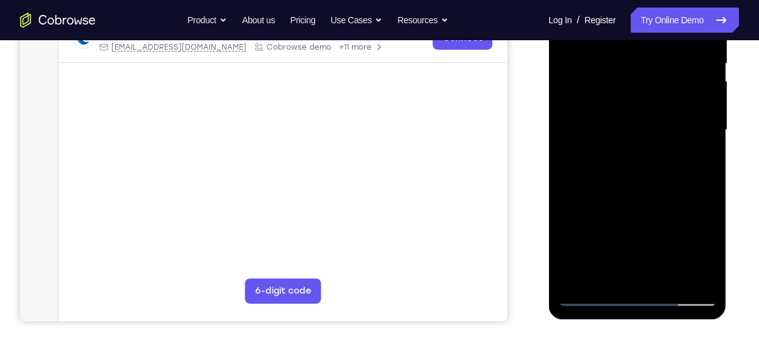
click at [639, 54] on div at bounding box center [637, 130] width 158 height 352
drag, startPoint x: 644, startPoint y: 174, endPoint x: 644, endPoint y: 108, distance: 65.4
click at [644, 108] on div at bounding box center [637, 130] width 158 height 352
click at [707, 240] on div at bounding box center [637, 130] width 158 height 352
drag, startPoint x: 597, startPoint y: 175, endPoint x: 604, endPoint y: 55, distance: 120.3
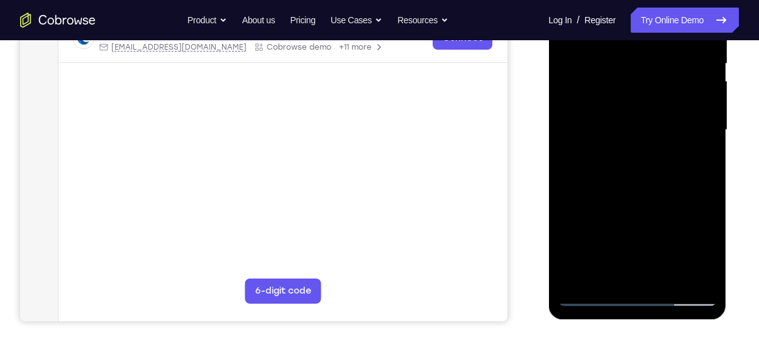
click at [604, 55] on div at bounding box center [637, 130] width 158 height 352
drag, startPoint x: 646, startPoint y: 241, endPoint x: 665, endPoint y: 125, distance: 118.4
click at [665, 125] on div at bounding box center [637, 130] width 158 height 352
drag, startPoint x: 648, startPoint y: 259, endPoint x: 672, endPoint y: 121, distance: 140.3
click at [672, 121] on div at bounding box center [637, 130] width 158 height 352
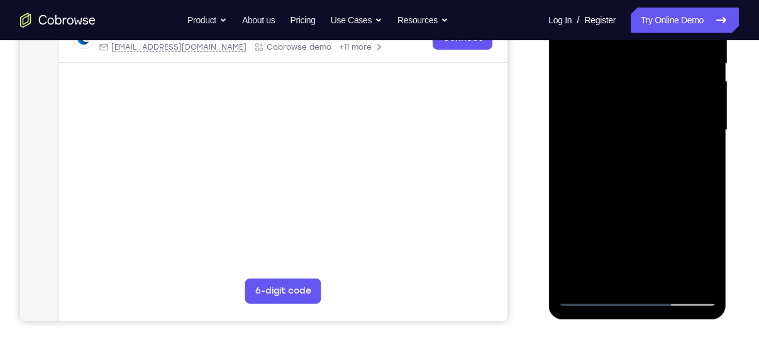
drag, startPoint x: 638, startPoint y: 267, endPoint x: 652, endPoint y: 133, distance: 134.1
click at [652, 133] on div at bounding box center [637, 130] width 158 height 352
drag, startPoint x: 634, startPoint y: 259, endPoint x: 659, endPoint y: 130, distance: 131.8
click at [659, 130] on div at bounding box center [637, 130] width 158 height 352
drag, startPoint x: 637, startPoint y: 250, endPoint x: 657, endPoint y: 116, distance: 136.1
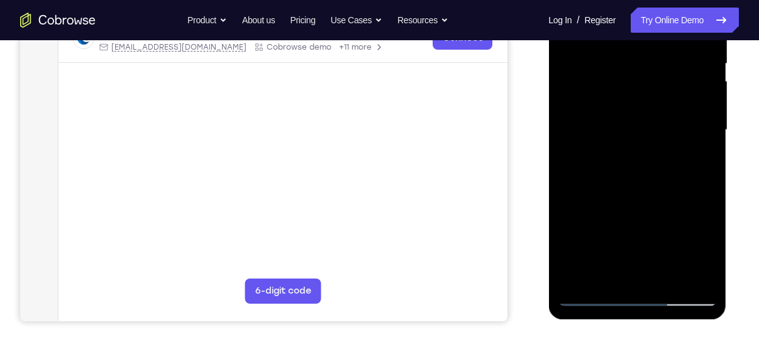
click at [657, 116] on div at bounding box center [637, 130] width 158 height 352
drag, startPoint x: 631, startPoint y: 236, endPoint x: 654, endPoint y: 106, distance: 132.7
click at [654, 106] on div at bounding box center [637, 130] width 158 height 352
drag, startPoint x: 632, startPoint y: 233, endPoint x: 655, endPoint y: 102, distance: 132.1
click at [655, 102] on div at bounding box center [637, 130] width 158 height 352
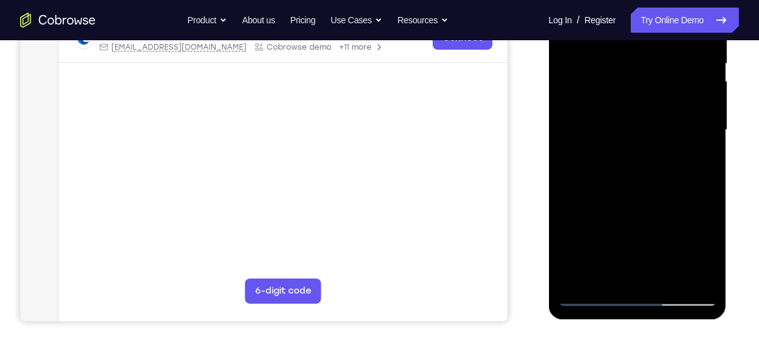
drag, startPoint x: 631, startPoint y: 216, endPoint x: 653, endPoint y: 91, distance: 127.1
click at [653, 91] on div at bounding box center [637, 130] width 158 height 352
drag, startPoint x: 633, startPoint y: 179, endPoint x: 639, endPoint y: 131, distance: 48.3
click at [639, 131] on div at bounding box center [637, 130] width 158 height 352
drag, startPoint x: 638, startPoint y: 193, endPoint x: 661, endPoint y: 61, distance: 134.1
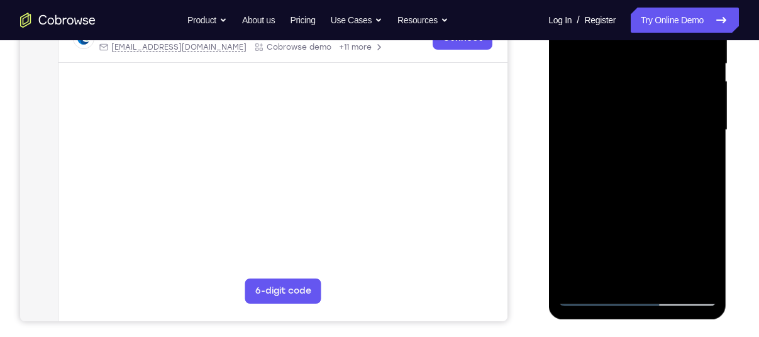
click at [661, 61] on div at bounding box center [637, 130] width 158 height 352
drag, startPoint x: 641, startPoint y: 121, endPoint x: 645, endPoint y: 89, distance: 31.7
click at [645, 89] on div at bounding box center [637, 130] width 158 height 352
drag, startPoint x: 627, startPoint y: 247, endPoint x: 646, endPoint y: 128, distance: 120.3
click at [646, 128] on div at bounding box center [637, 130] width 158 height 352
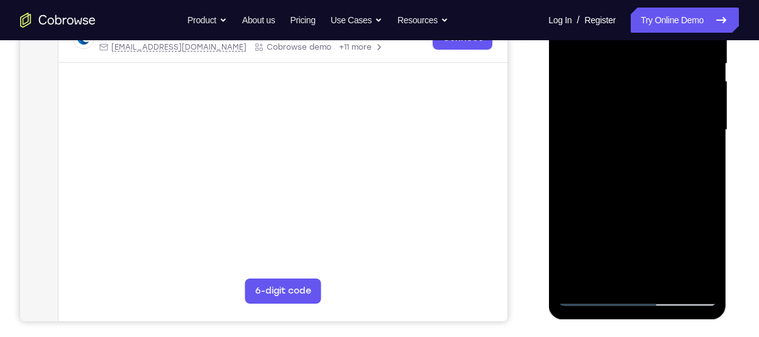
drag, startPoint x: 637, startPoint y: 244, endPoint x: 659, endPoint y: 95, distance: 150.6
click at [659, 95] on div at bounding box center [637, 130] width 158 height 352
drag, startPoint x: 636, startPoint y: 96, endPoint x: 642, endPoint y: 14, distance: 82.6
click at [642, 14] on div at bounding box center [637, 130] width 158 height 352
drag, startPoint x: 634, startPoint y: 174, endPoint x: 637, endPoint y: 64, distance: 109.4
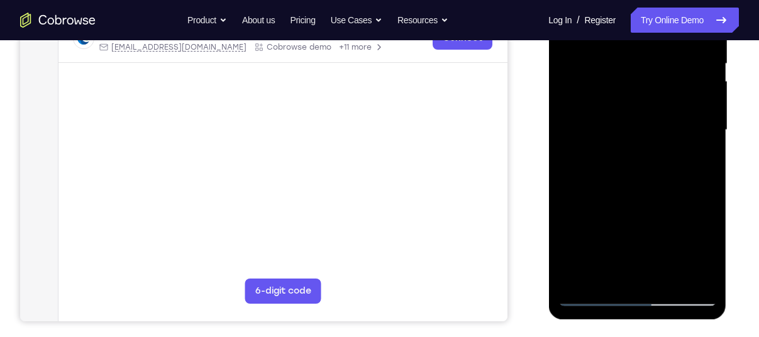
click at [637, 64] on div at bounding box center [637, 130] width 158 height 352
drag, startPoint x: 624, startPoint y: 239, endPoint x: 653, endPoint y: 75, distance: 166.6
click at [653, 75] on div at bounding box center [637, 130] width 158 height 352
drag, startPoint x: 633, startPoint y: 157, endPoint x: 633, endPoint y: 124, distance: 32.7
click at [633, 124] on div at bounding box center [637, 130] width 158 height 352
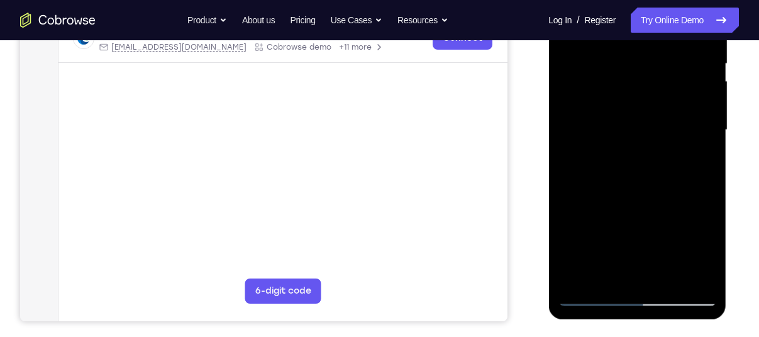
drag, startPoint x: 631, startPoint y: 255, endPoint x: 657, endPoint y: 130, distance: 127.3
click at [657, 130] on div at bounding box center [637, 130] width 158 height 352
drag, startPoint x: 617, startPoint y: 255, endPoint x: 668, endPoint y: 73, distance: 188.7
click at [668, 73] on div at bounding box center [637, 130] width 158 height 352
drag, startPoint x: 618, startPoint y: 245, endPoint x: 644, endPoint y: 111, distance: 136.4
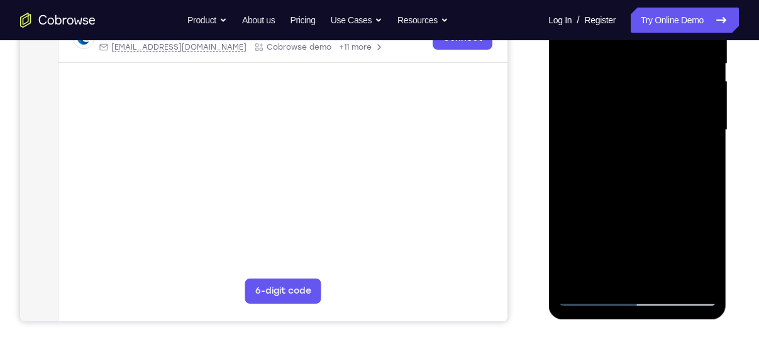
click at [644, 111] on div at bounding box center [637, 130] width 158 height 352
drag, startPoint x: 613, startPoint y: 243, endPoint x: 614, endPoint y: 273, distance: 30.2
click at [614, 273] on div at bounding box center [637, 130] width 158 height 352
drag, startPoint x: 639, startPoint y: 128, endPoint x: 641, endPoint y: 143, distance: 15.8
click at [641, 143] on div at bounding box center [637, 130] width 158 height 352
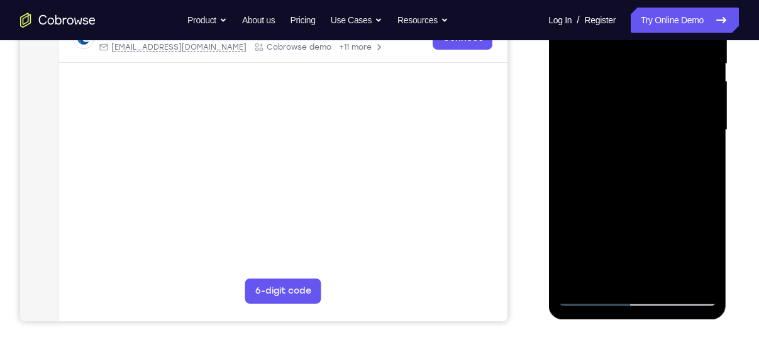
drag, startPoint x: 629, startPoint y: 138, endPoint x: 660, endPoint y: 137, distance: 31.5
click at [660, 137] on div at bounding box center [637, 130] width 158 height 352
drag, startPoint x: 634, startPoint y: 253, endPoint x: 657, endPoint y: 62, distance: 192.5
click at [657, 62] on div at bounding box center [637, 130] width 158 height 352
drag, startPoint x: 639, startPoint y: 206, endPoint x: 648, endPoint y: 84, distance: 122.3
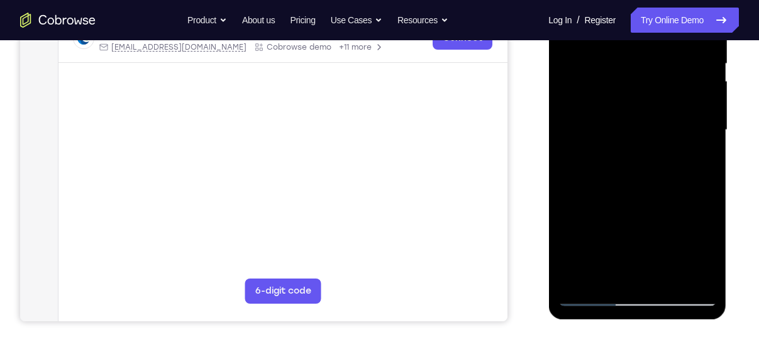
click at [648, 84] on div at bounding box center [637, 130] width 158 height 352
drag, startPoint x: 628, startPoint y: 229, endPoint x: 641, endPoint y: 101, distance: 128.3
click at [641, 101] on div at bounding box center [637, 130] width 158 height 352
drag, startPoint x: 646, startPoint y: 194, endPoint x: 655, endPoint y: 28, distance: 166.9
click at [655, 28] on div at bounding box center [637, 130] width 158 height 352
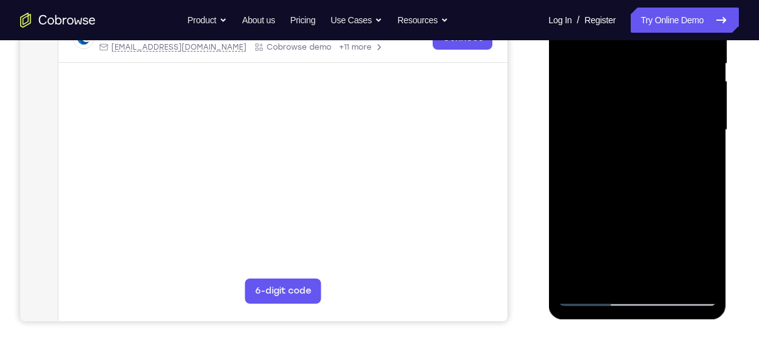
drag, startPoint x: 616, startPoint y: 82, endPoint x: 714, endPoint y: 369, distance: 303.6
click at [714, 322] on html "Online web based iOS Simulators and Android Emulators. Run iPhone, iPad, Mobile…" at bounding box center [637, 133] width 179 height 377
drag, startPoint x: 662, startPoint y: 102, endPoint x: 662, endPoint y: 369, distance: 267.2
click at [662, 322] on html "Online web based iOS Simulators and Android Emulators. Run iPhone, iPad, Mobile…" at bounding box center [637, 133] width 179 height 377
click at [600, 165] on div at bounding box center [637, 130] width 158 height 352
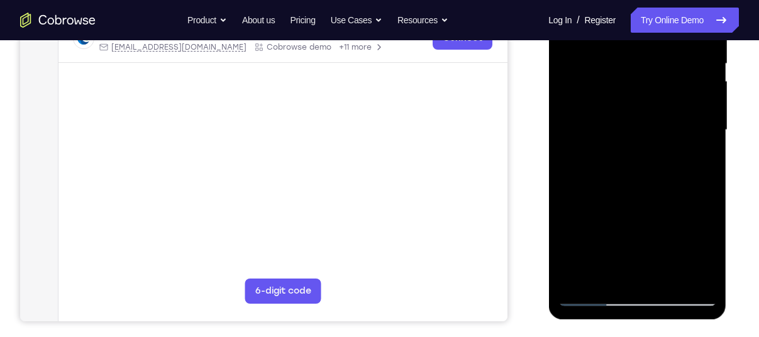
click at [689, 135] on div at bounding box center [637, 130] width 158 height 352
drag, startPoint x: 629, startPoint y: 254, endPoint x: 647, endPoint y: 74, distance: 181.4
click at [647, 74] on div at bounding box center [637, 130] width 158 height 352
drag, startPoint x: 634, startPoint y: 233, endPoint x: 650, endPoint y: 59, distance: 174.8
click at [650, 59] on div at bounding box center [637, 130] width 158 height 352
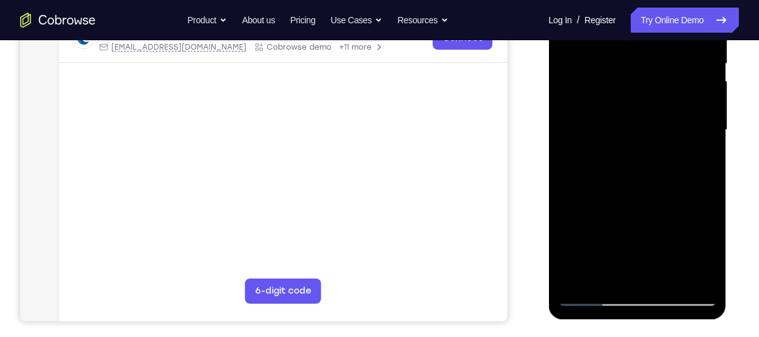
click at [587, 299] on div at bounding box center [637, 130] width 158 height 352
click at [619, 176] on div at bounding box center [637, 130] width 158 height 352
drag, startPoint x: 631, startPoint y: 250, endPoint x: 624, endPoint y: 109, distance: 140.4
click at [624, 109] on div at bounding box center [637, 130] width 158 height 352
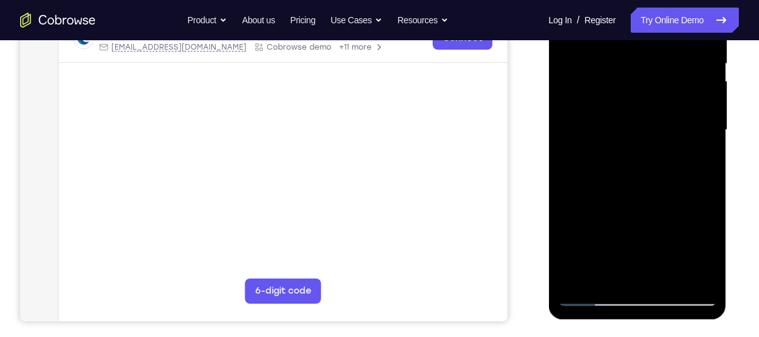
drag, startPoint x: 601, startPoint y: 190, endPoint x: 602, endPoint y: 114, distance: 75.5
click at [602, 114] on div at bounding box center [637, 130] width 158 height 352
drag, startPoint x: 675, startPoint y: 118, endPoint x: 673, endPoint y: 92, distance: 25.9
click at [673, 92] on div at bounding box center [637, 130] width 158 height 352
click at [662, 97] on div at bounding box center [637, 130] width 158 height 352
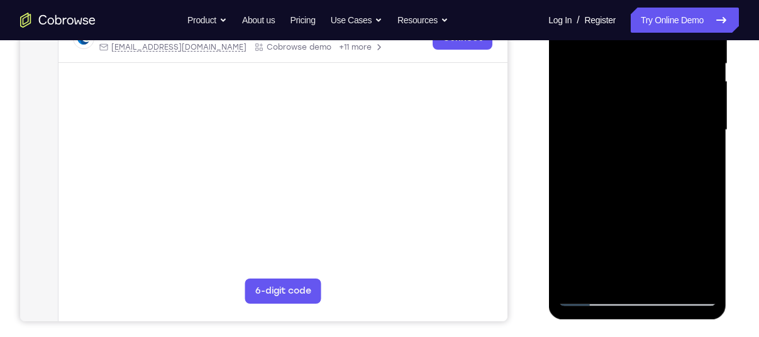
click at [618, 241] on div at bounding box center [637, 130] width 158 height 352
click at [635, 197] on div at bounding box center [637, 130] width 158 height 352
click at [673, 189] on div at bounding box center [637, 130] width 158 height 352
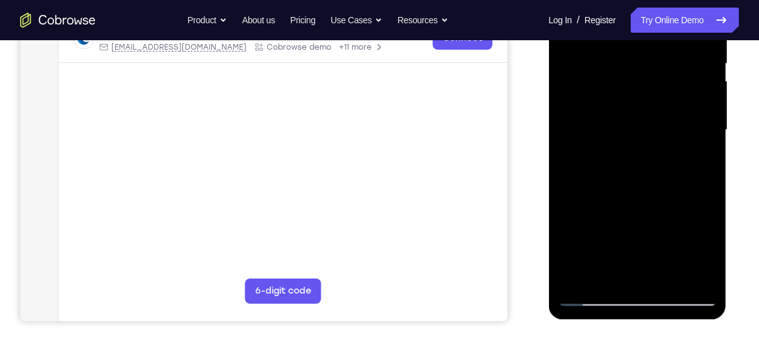
click at [673, 189] on div at bounding box center [637, 130] width 158 height 352
click at [645, 188] on div at bounding box center [637, 130] width 158 height 352
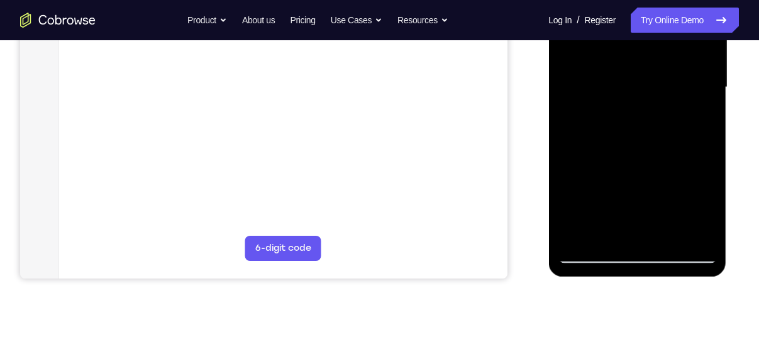
scroll to position [289, 0]
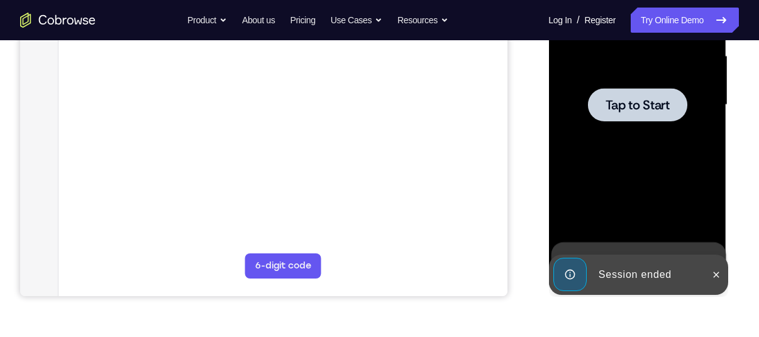
click at [651, 118] on div at bounding box center [636, 104] width 99 height 33
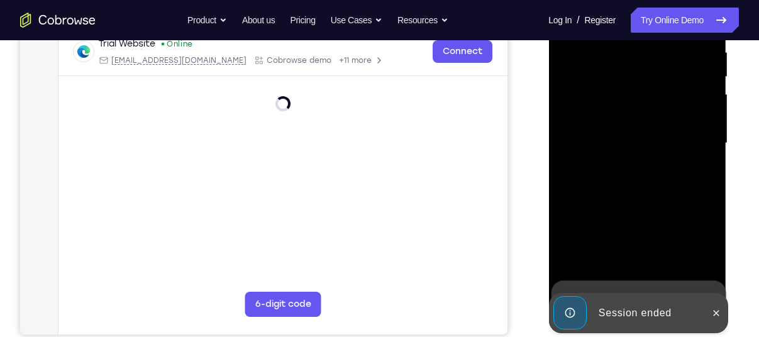
scroll to position [253, 0]
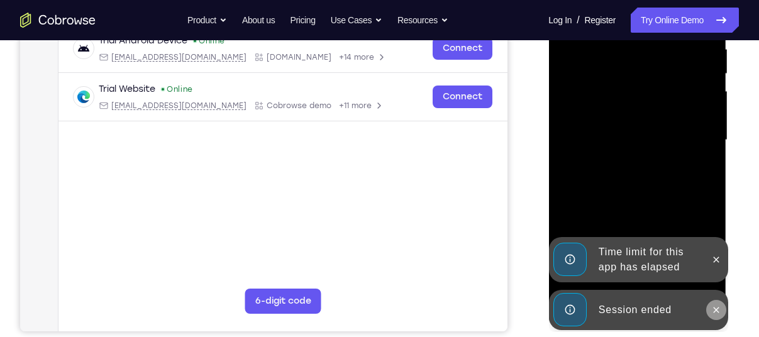
click at [716, 309] on icon at bounding box center [716, 310] width 10 height 10
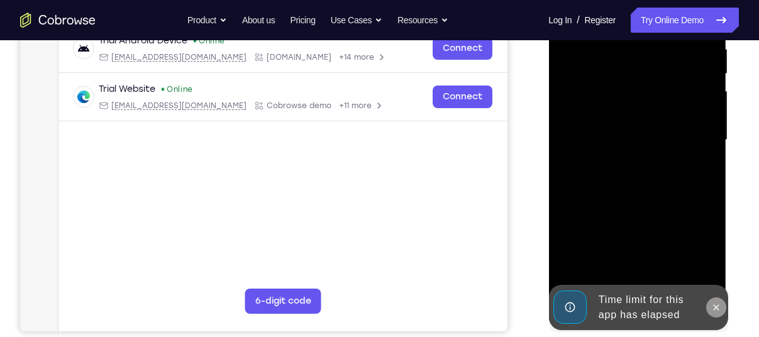
click at [714, 311] on icon at bounding box center [716, 307] width 10 height 10
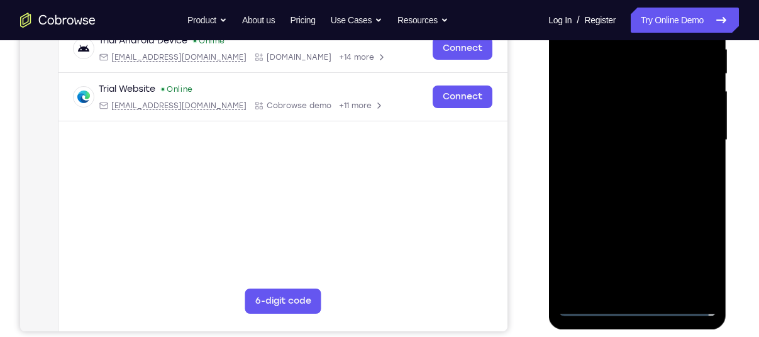
click at [636, 307] on div at bounding box center [637, 140] width 158 height 352
click at [694, 252] on div at bounding box center [637, 140] width 158 height 352
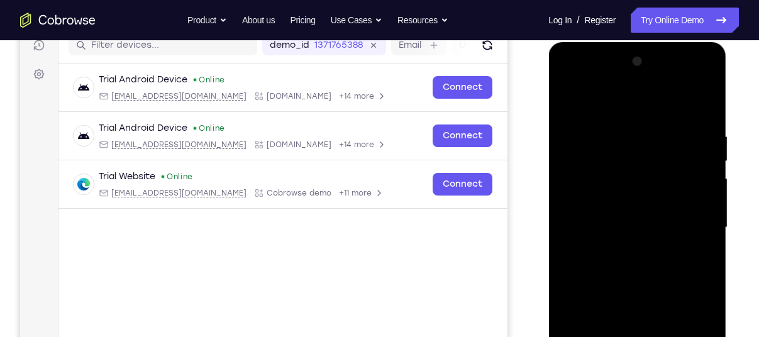
scroll to position [165, 0]
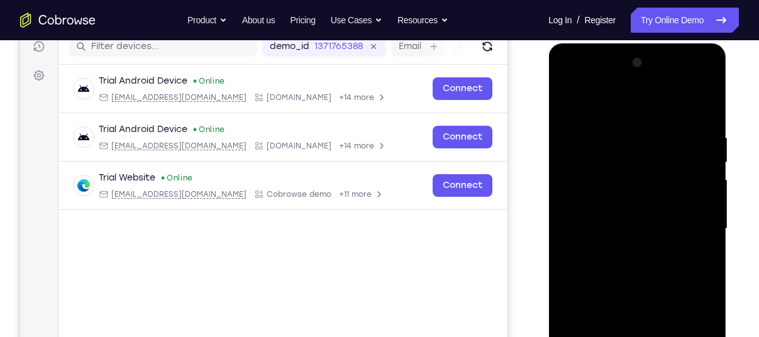
click at [612, 94] on div at bounding box center [637, 229] width 158 height 352
click at [592, 160] on div at bounding box center [637, 229] width 158 height 352
drag, startPoint x: 617, startPoint y: 298, endPoint x: 595, endPoint y: 141, distance: 158.8
click at [595, 141] on div at bounding box center [637, 229] width 158 height 352
click at [595, 326] on div at bounding box center [637, 229] width 158 height 352
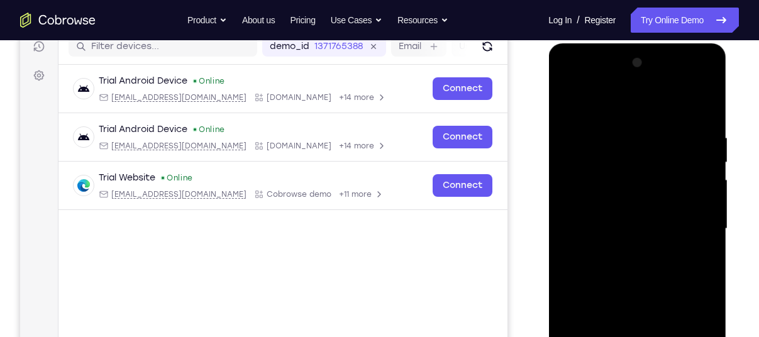
drag, startPoint x: 603, startPoint y: 272, endPoint x: 599, endPoint y: 89, distance: 183.7
click at [599, 89] on div at bounding box center [637, 229] width 158 height 352
click at [669, 238] on div at bounding box center [637, 229] width 158 height 352
click at [650, 331] on div at bounding box center [637, 229] width 158 height 352
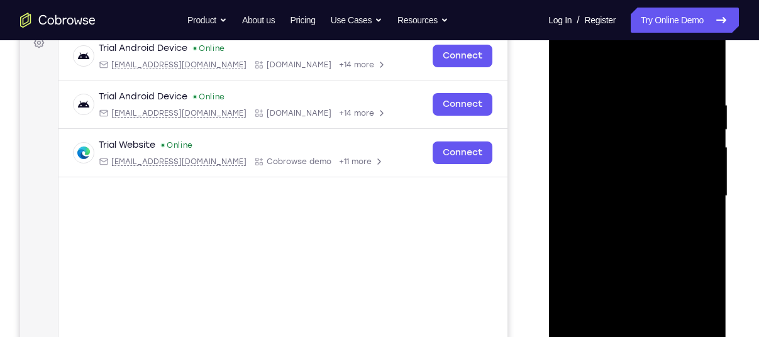
scroll to position [204, 0]
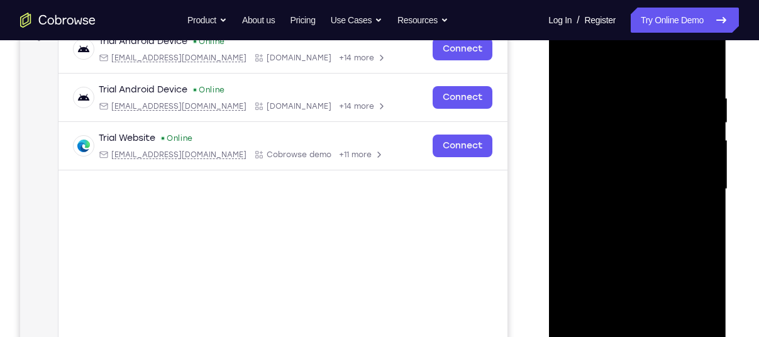
click at [629, 243] on div at bounding box center [637, 189] width 158 height 352
click at [677, 252] on div at bounding box center [637, 189] width 158 height 352
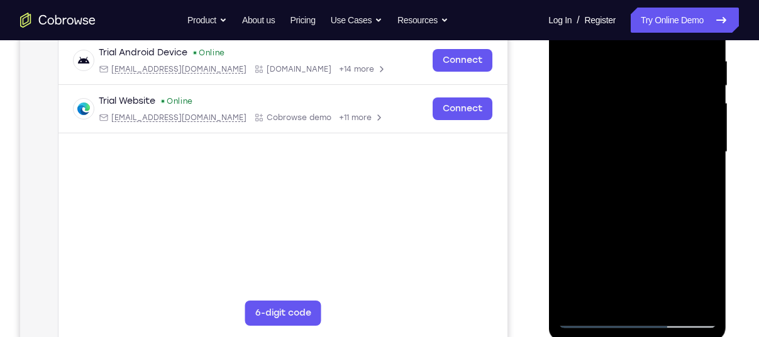
scroll to position [236, 0]
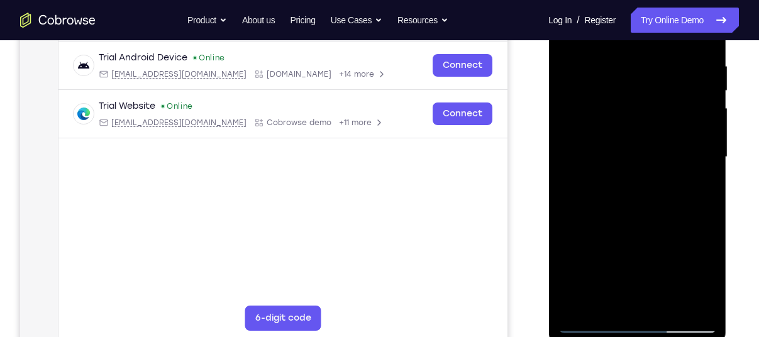
click at [667, 230] on div at bounding box center [637, 157] width 158 height 352
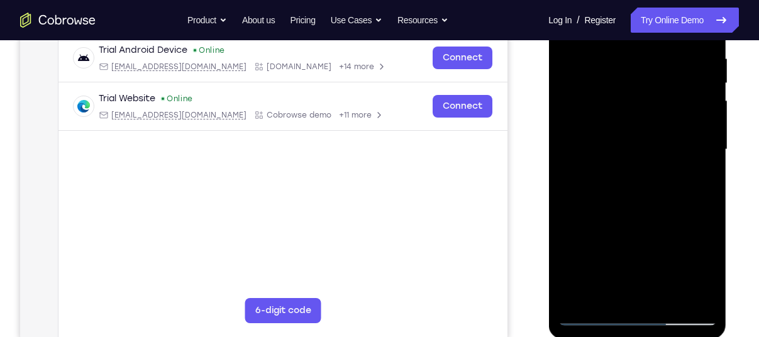
scroll to position [236, 0]
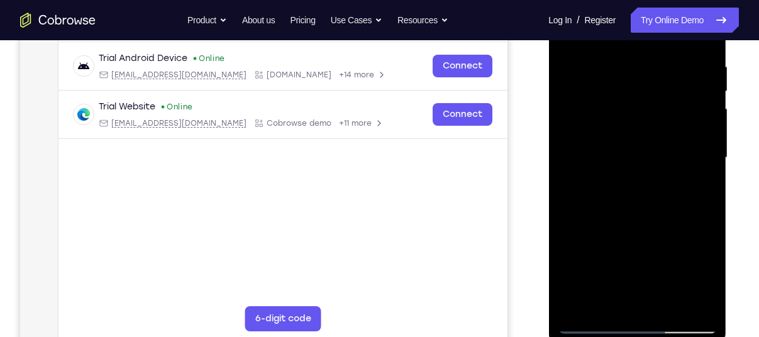
click at [666, 237] on div at bounding box center [637, 158] width 158 height 352
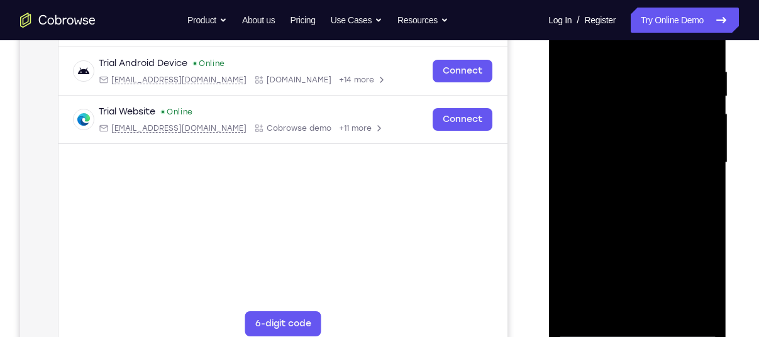
scroll to position [230, 0]
click at [706, 257] on div at bounding box center [637, 163] width 158 height 352
click at [707, 260] on div at bounding box center [637, 163] width 158 height 352
click at [706, 259] on div at bounding box center [637, 163] width 158 height 352
click at [684, 233] on div at bounding box center [637, 163] width 158 height 352
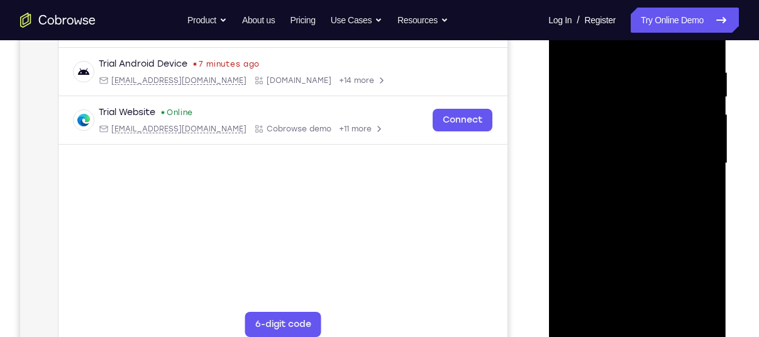
click at [673, 227] on div at bounding box center [637, 163] width 158 height 352
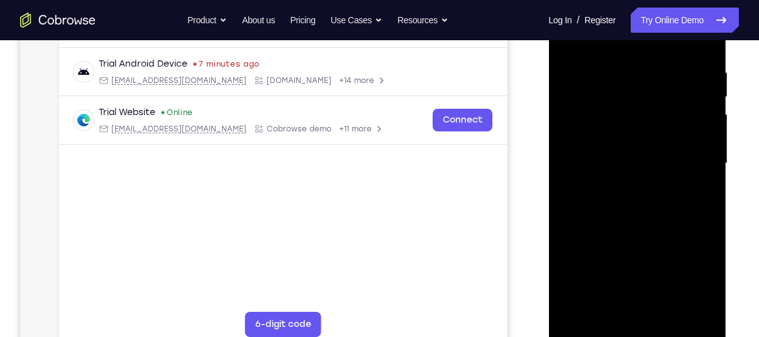
click at [673, 227] on div at bounding box center [637, 163] width 158 height 352
click at [664, 234] on div at bounding box center [637, 163] width 158 height 352
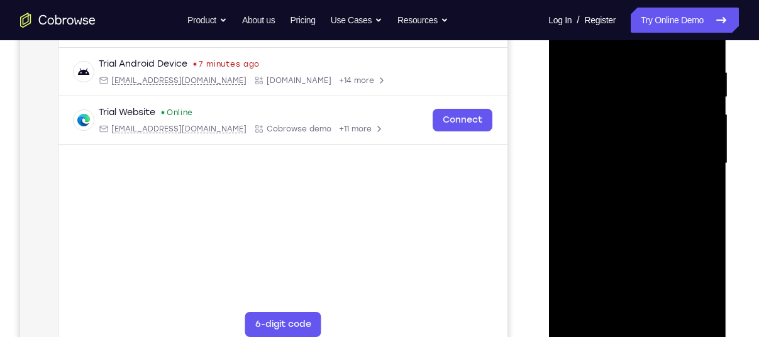
click at [664, 234] on div at bounding box center [637, 163] width 158 height 352
click at [684, 232] on div at bounding box center [637, 163] width 158 height 352
click at [689, 227] on div at bounding box center [637, 163] width 158 height 352
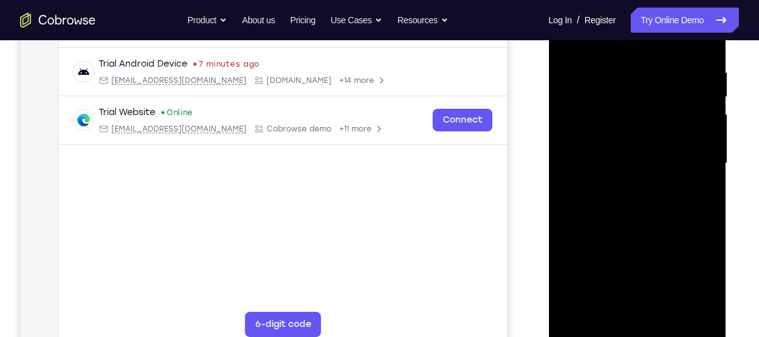
click at [689, 227] on div at bounding box center [637, 163] width 158 height 352
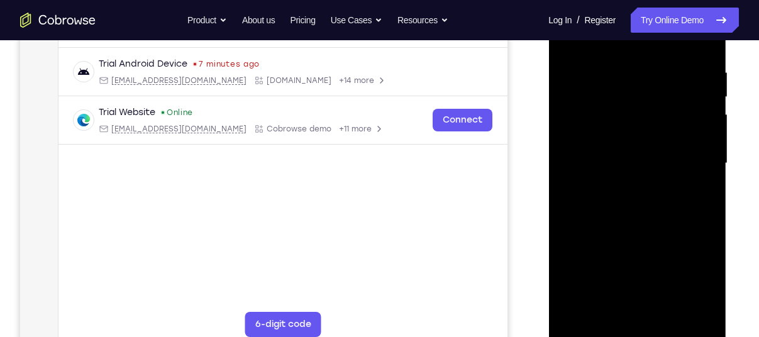
click at [689, 227] on div at bounding box center [637, 163] width 158 height 352
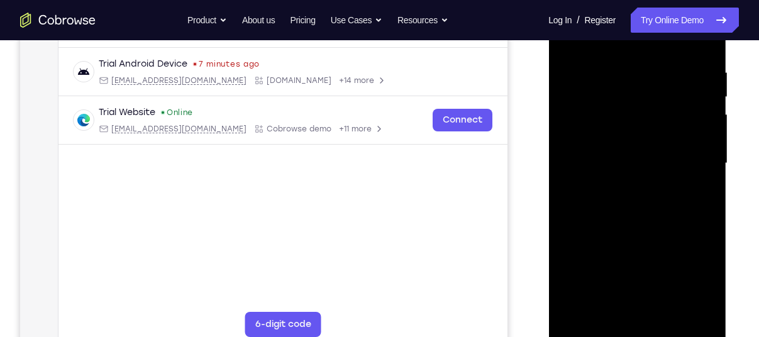
click at [689, 227] on div at bounding box center [637, 163] width 158 height 352
click at [624, 260] on div at bounding box center [637, 163] width 158 height 352
click at [622, 269] on div at bounding box center [637, 163] width 158 height 352
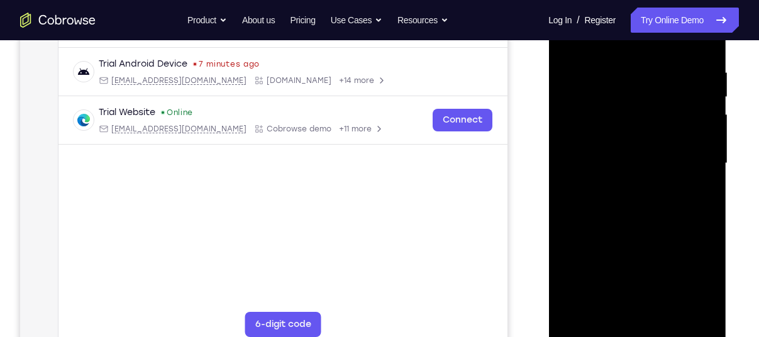
click at [624, 269] on div at bounding box center [637, 163] width 158 height 352
click at [626, 269] on div at bounding box center [637, 163] width 158 height 352
click at [673, 227] on div at bounding box center [637, 163] width 158 height 352
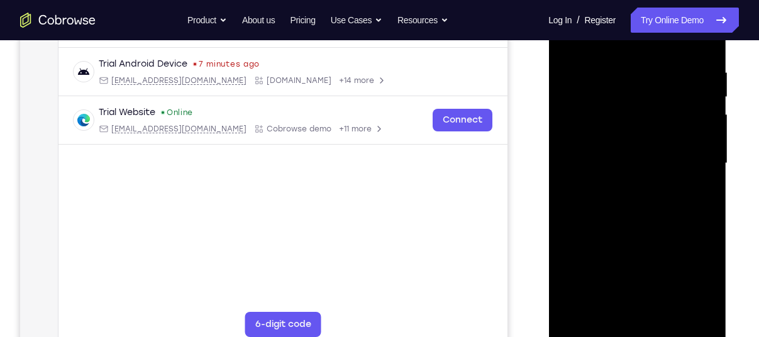
click at [673, 227] on div at bounding box center [637, 163] width 158 height 352
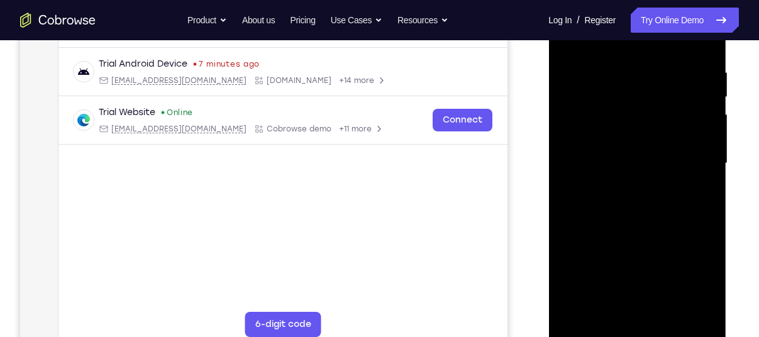
click at [673, 227] on div at bounding box center [637, 163] width 158 height 352
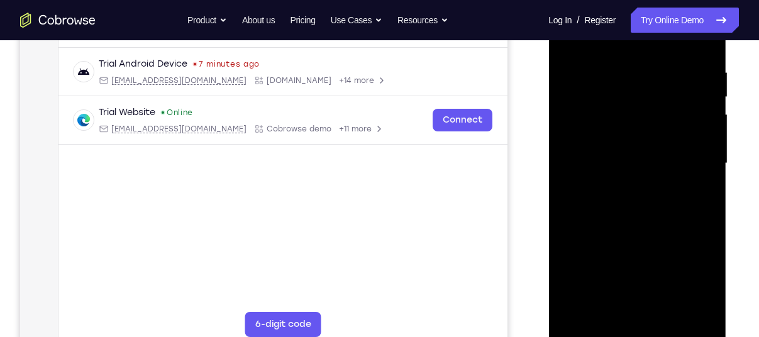
click at [673, 227] on div at bounding box center [637, 163] width 158 height 352
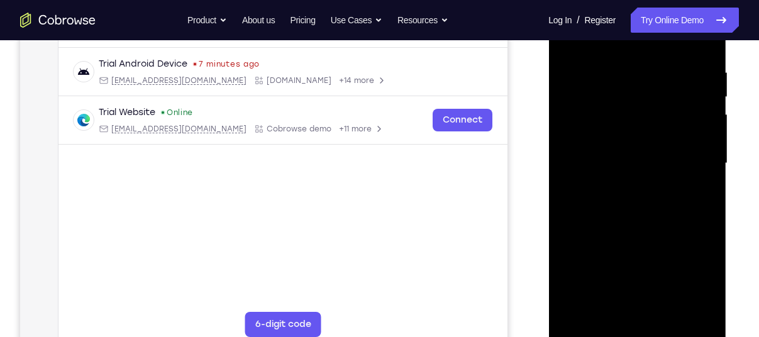
click at [673, 227] on div at bounding box center [637, 163] width 158 height 352
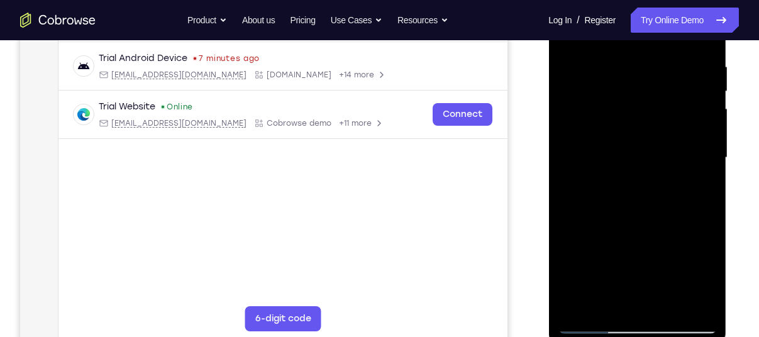
scroll to position [235, 0]
click at [673, 227] on div at bounding box center [637, 159] width 158 height 352
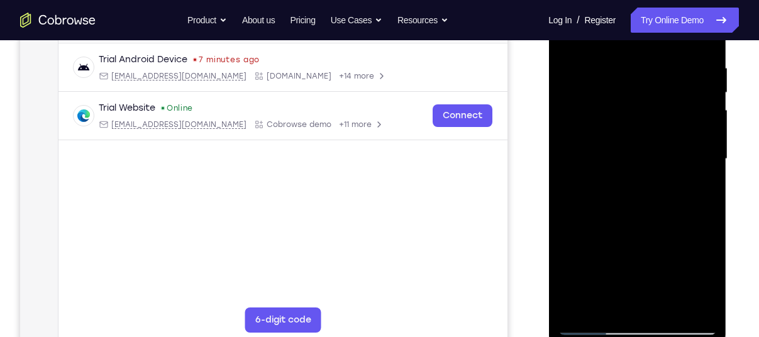
click at [673, 227] on div at bounding box center [637, 159] width 158 height 352
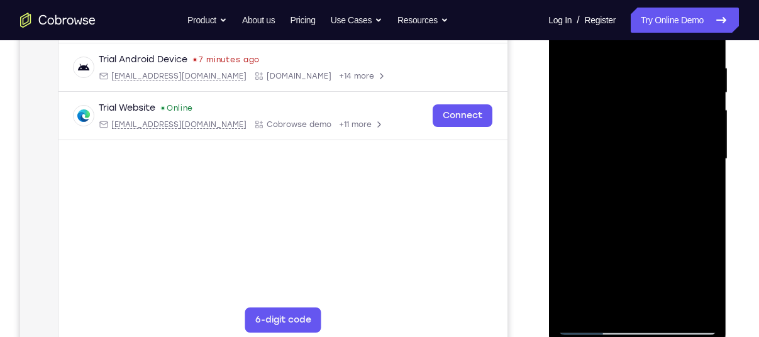
click at [673, 227] on div at bounding box center [637, 159] width 158 height 352
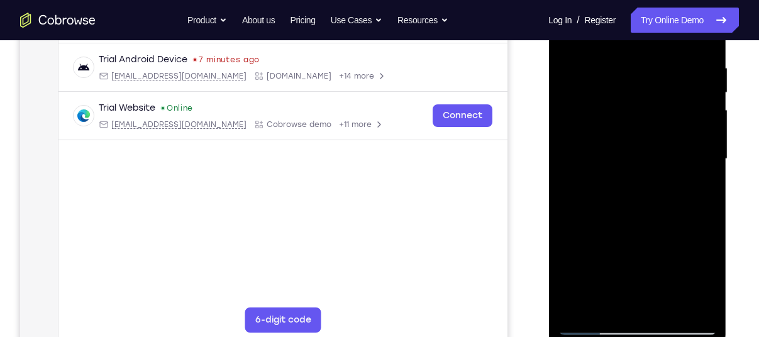
click at [673, 227] on div at bounding box center [637, 159] width 158 height 352
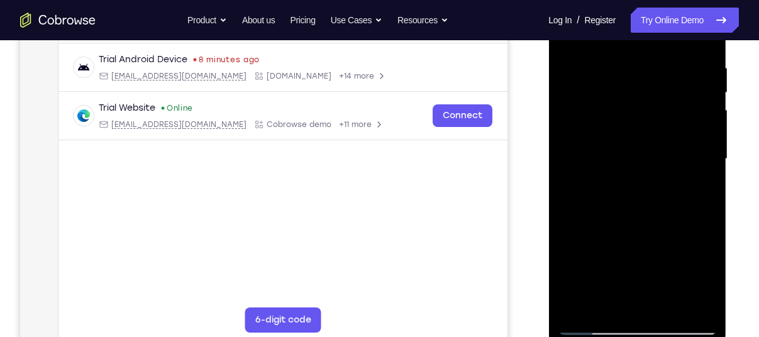
click at [678, 209] on div at bounding box center [637, 159] width 158 height 352
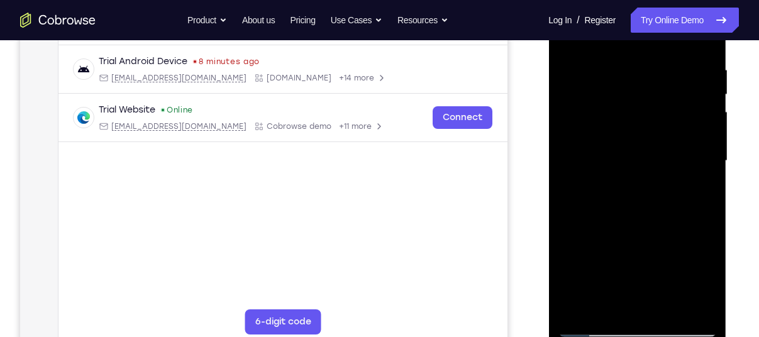
click at [688, 223] on div at bounding box center [637, 161] width 158 height 352
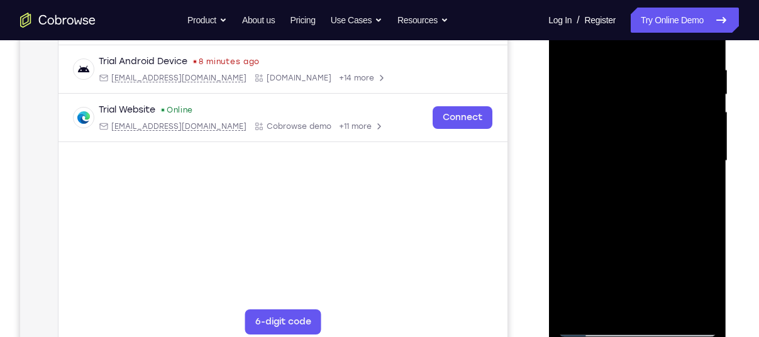
click at [688, 223] on div at bounding box center [637, 161] width 158 height 352
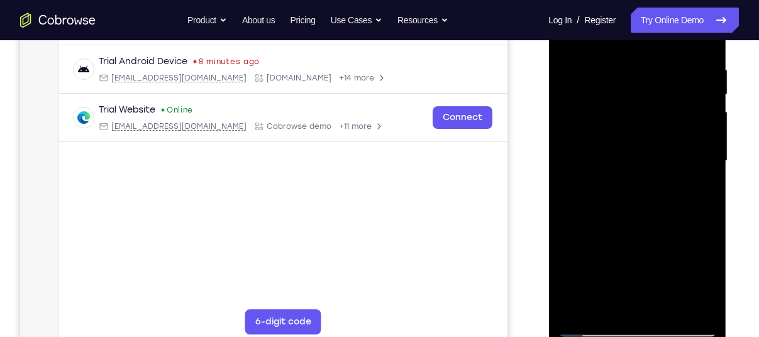
click at [688, 223] on div at bounding box center [637, 161] width 158 height 352
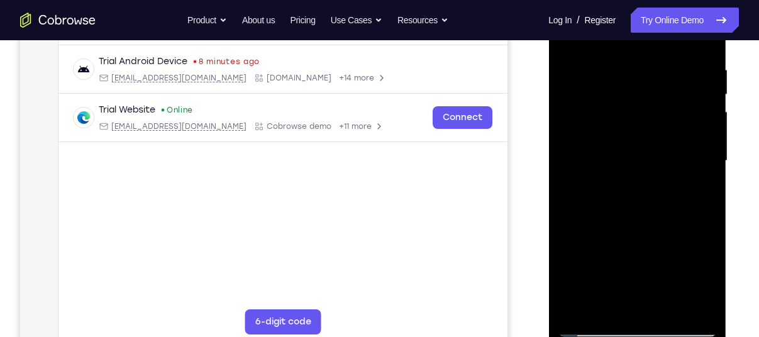
click at [688, 223] on div at bounding box center [637, 161] width 158 height 352
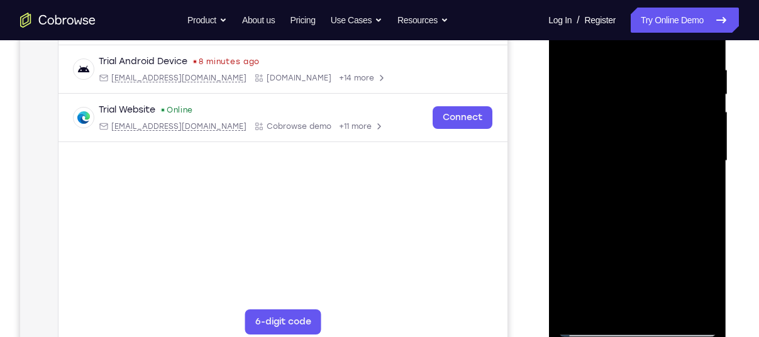
click at [688, 223] on div at bounding box center [637, 161] width 158 height 352
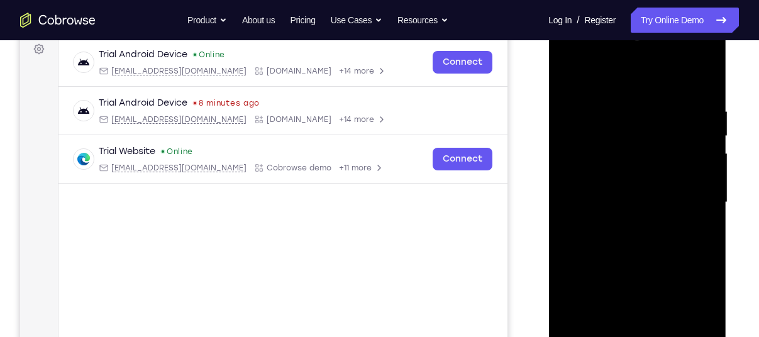
scroll to position [186, 0]
